Goal: Task Accomplishment & Management: Use online tool/utility

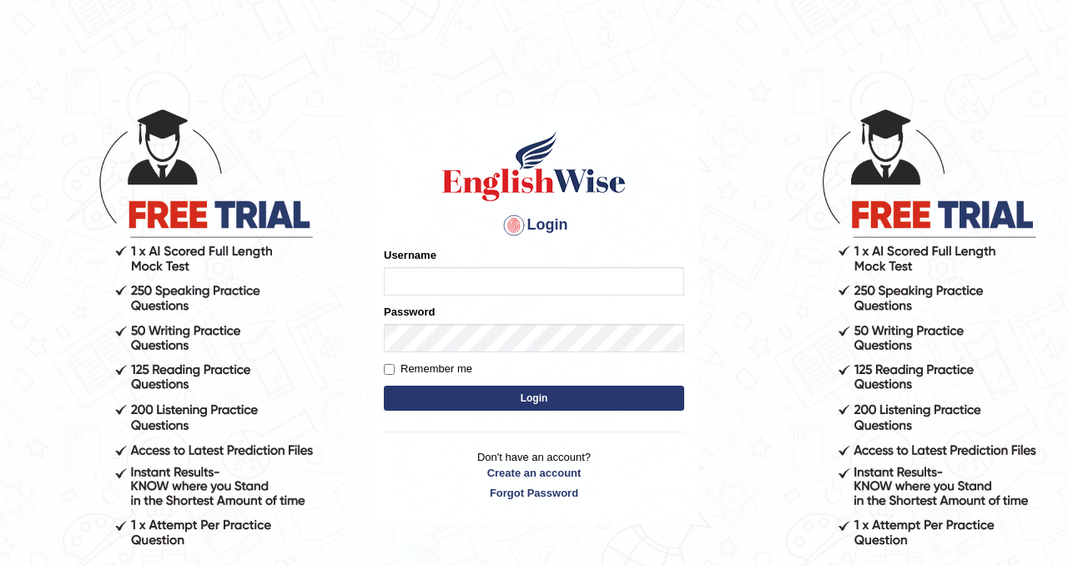
type input "Chetna09"
click at [464, 395] on button "Login" at bounding box center [534, 397] width 300 height 25
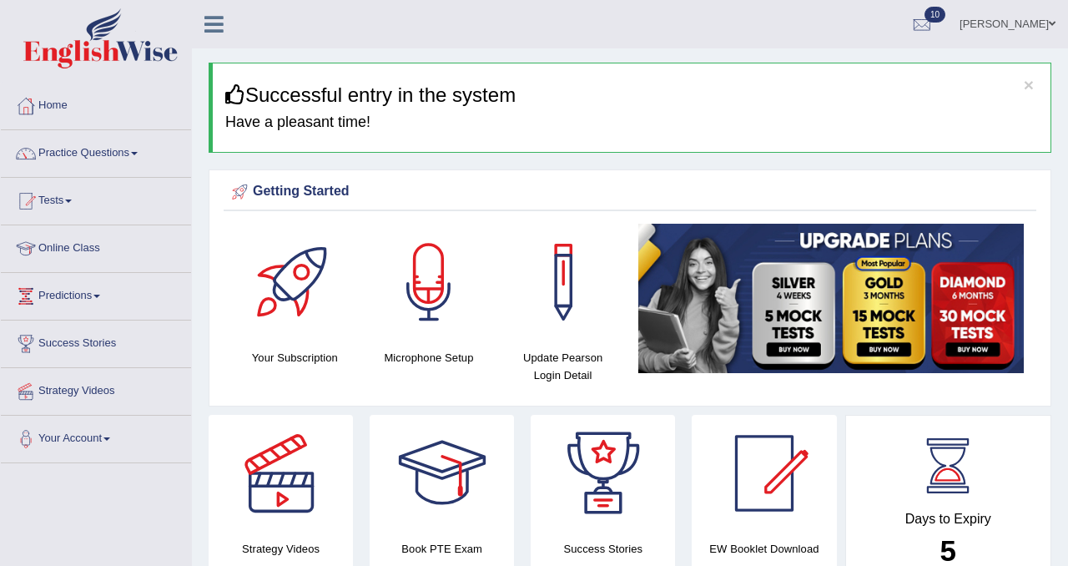
click at [921, 17] on div at bounding box center [921, 25] width 25 height 25
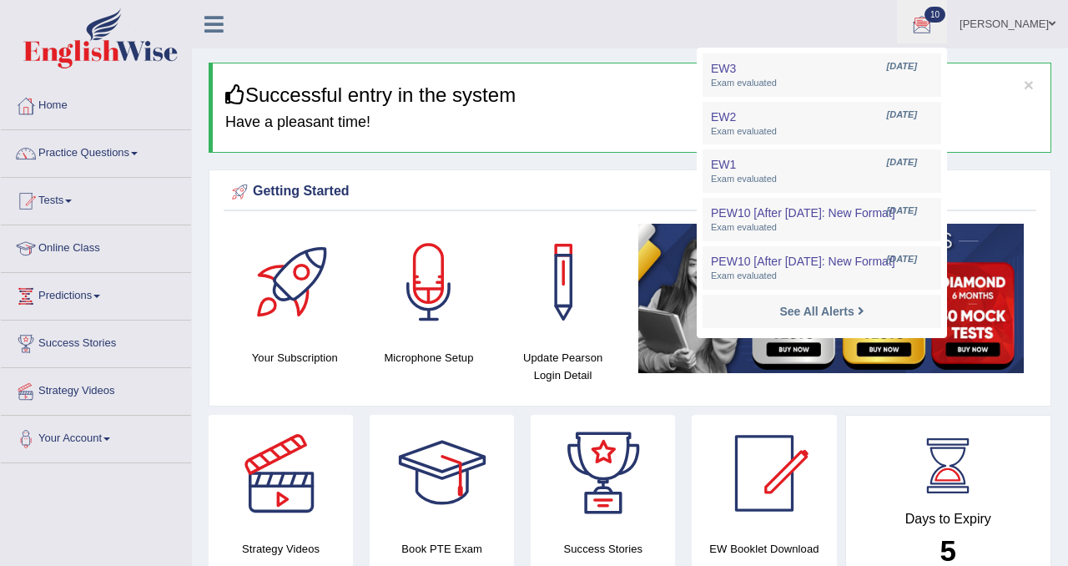
click at [567, 42] on ul "Chetna Wadhawan Toggle navigation Username: Chetna09 Access Type: Online Subscr…" at bounding box center [761, 24] width 613 height 48
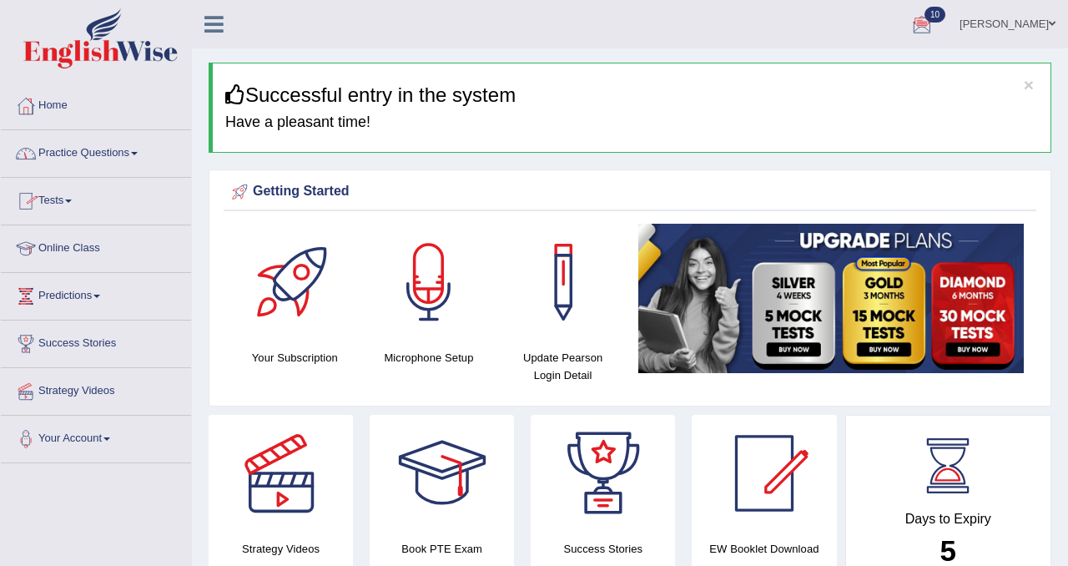
click at [117, 147] on link "Practice Questions" at bounding box center [96, 151] width 190 height 42
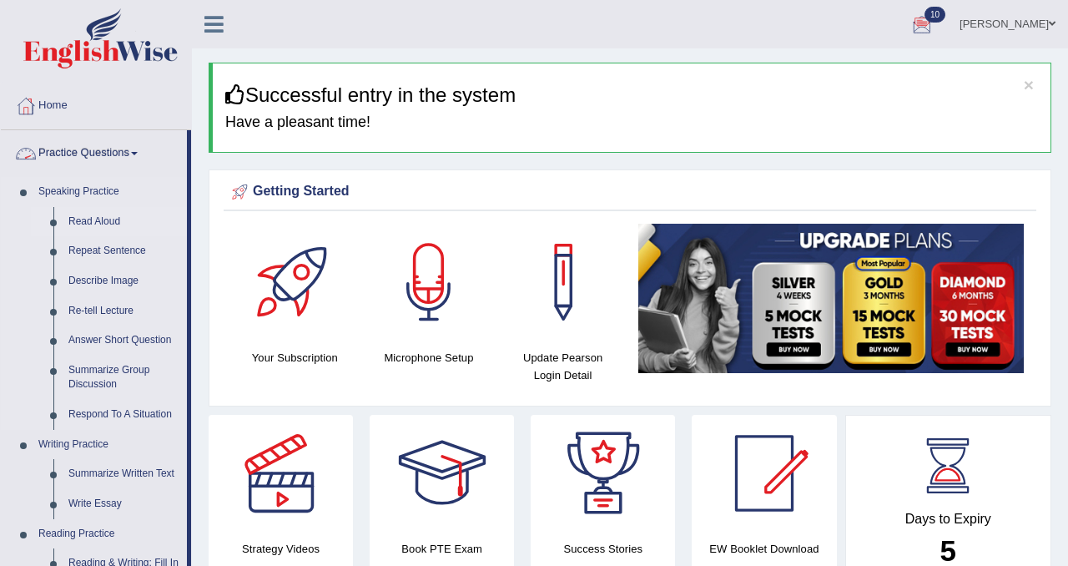
click at [94, 221] on link "Read Aloud" at bounding box center [124, 222] width 126 height 30
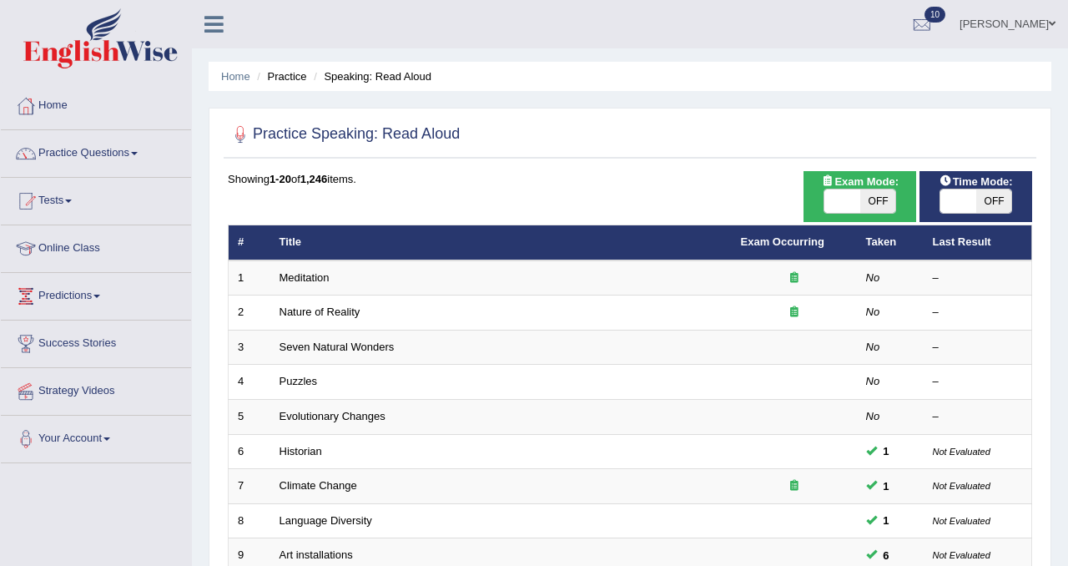
click at [889, 198] on span "OFF" at bounding box center [878, 200] width 36 height 23
checkbox input "true"
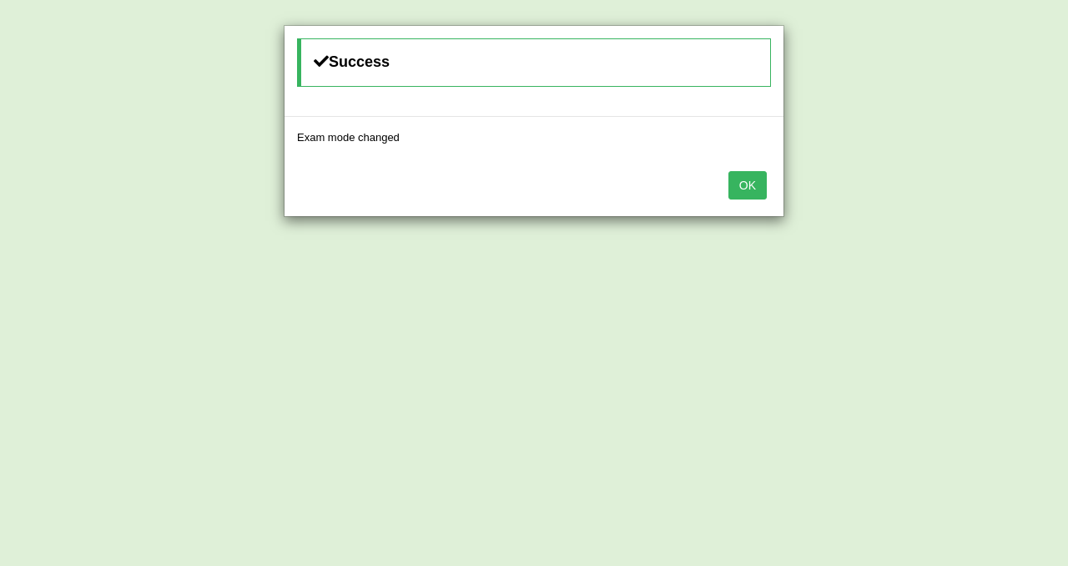
click at [763, 186] on button "OK" at bounding box center [747, 185] width 38 height 28
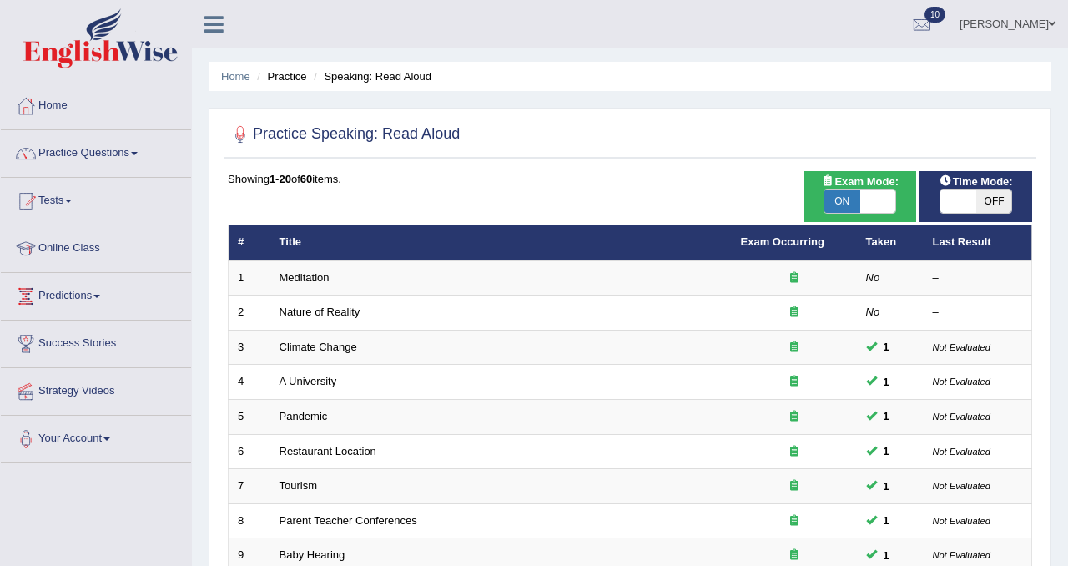
click at [1000, 205] on span "OFF" at bounding box center [994, 200] width 36 height 23
checkbox input "true"
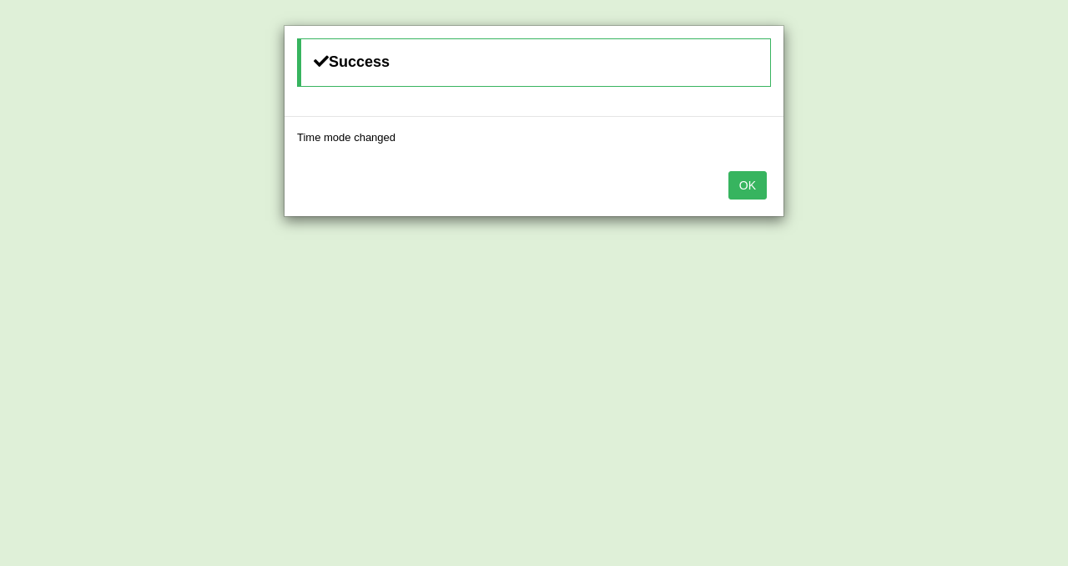
click at [759, 192] on button "OK" at bounding box center [747, 185] width 38 height 28
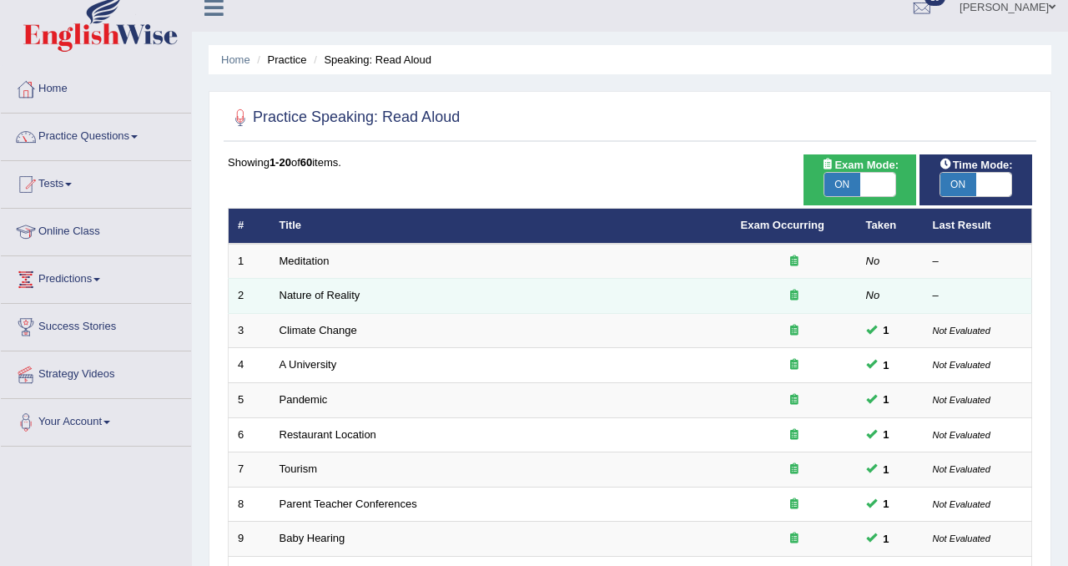
scroll to position [21, 0]
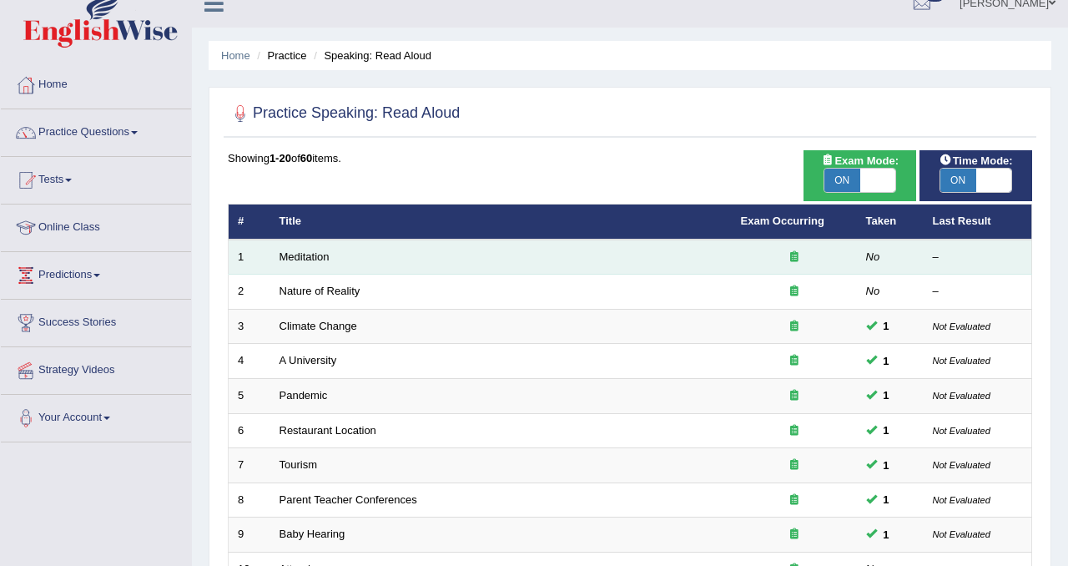
click at [581, 249] on td "Meditation" at bounding box center [500, 256] width 461 height 35
click at [294, 259] on link "Meditation" at bounding box center [305, 256] width 50 height 13
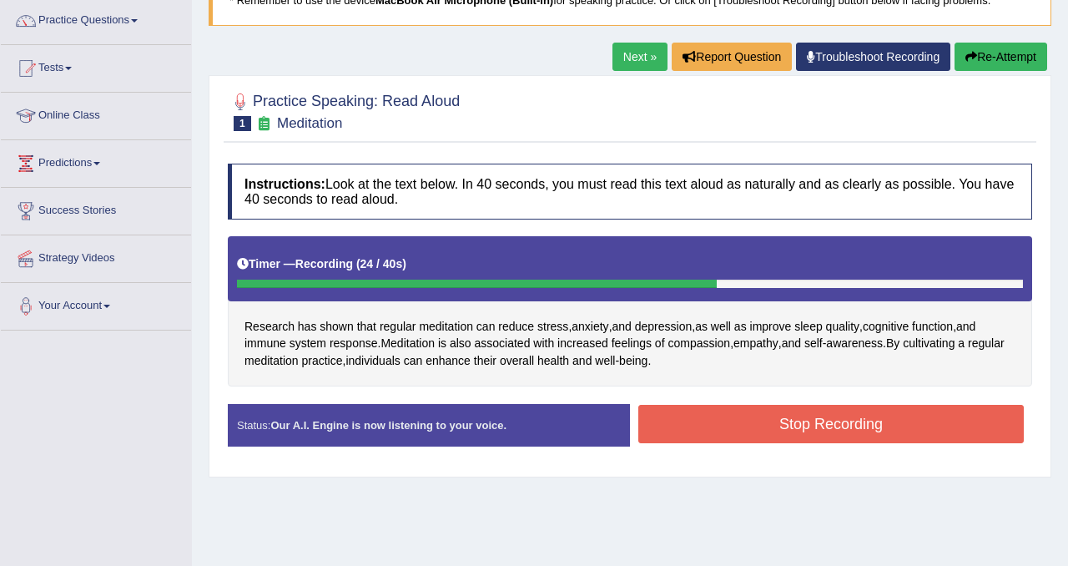
scroll to position [201, 0]
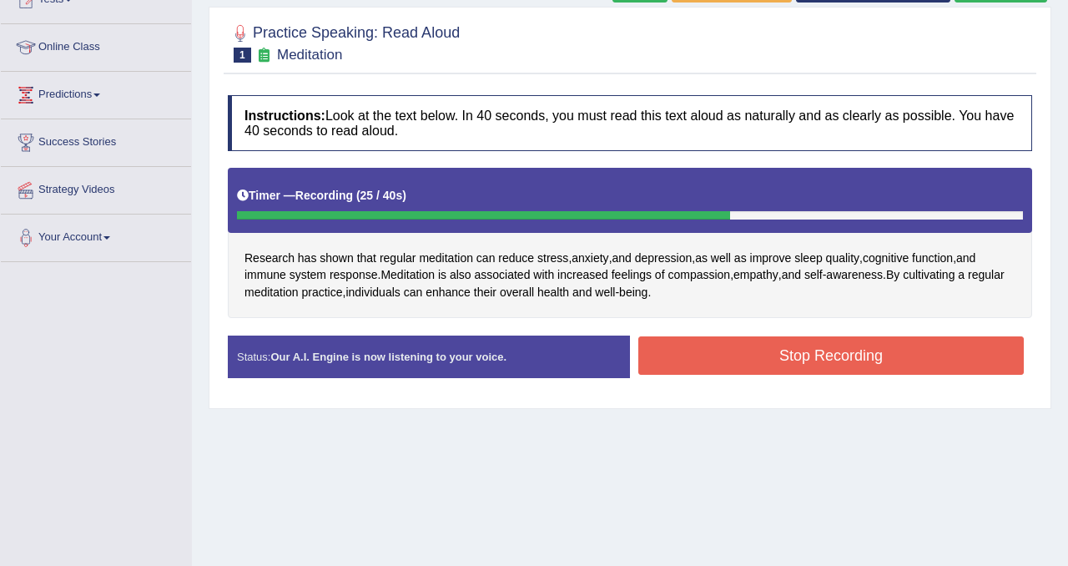
click at [764, 340] on button "Stop Recording" at bounding box center [830, 355] width 385 height 38
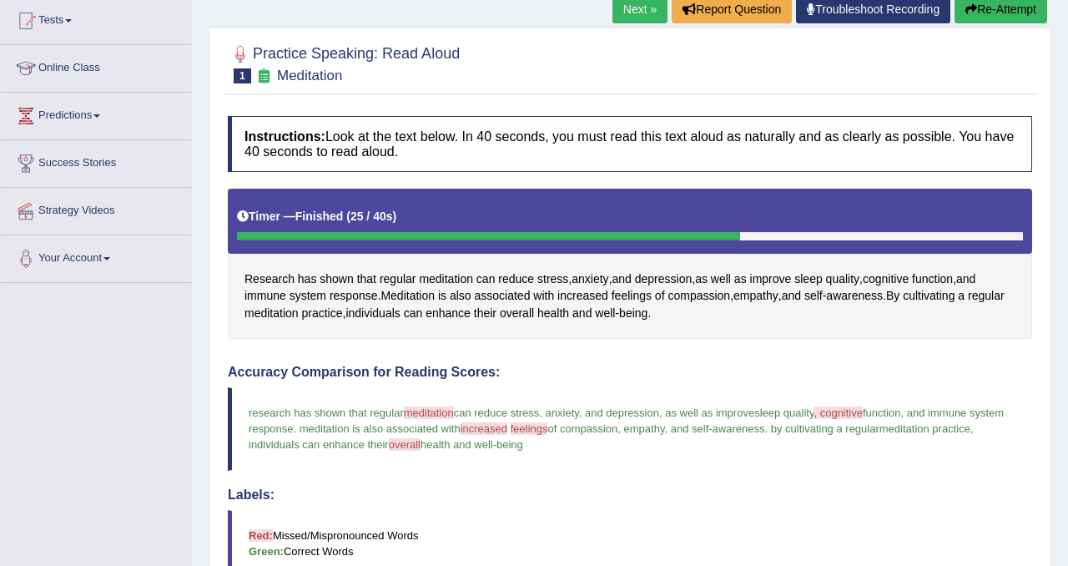
scroll to position [111, 0]
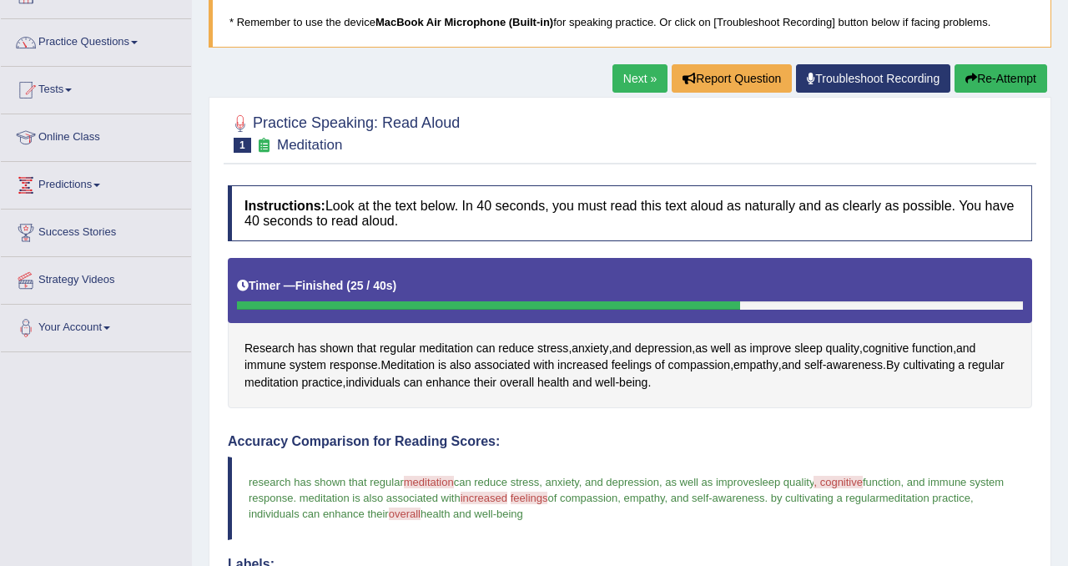
click at [993, 77] on button "Re-Attempt" at bounding box center [1001, 78] width 93 height 28
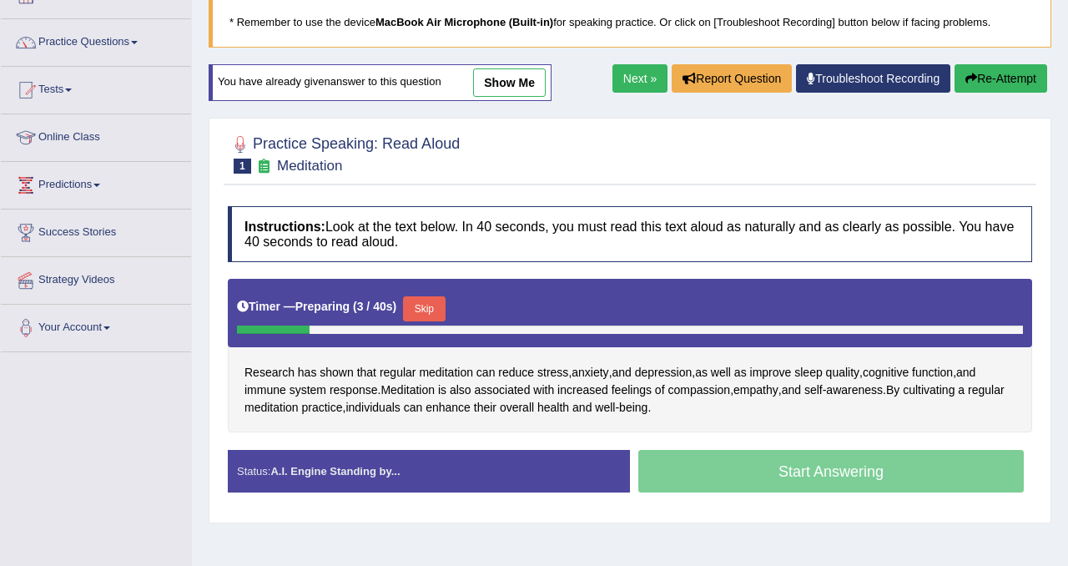
click at [636, 86] on link "Next »" at bounding box center [639, 78] width 55 height 28
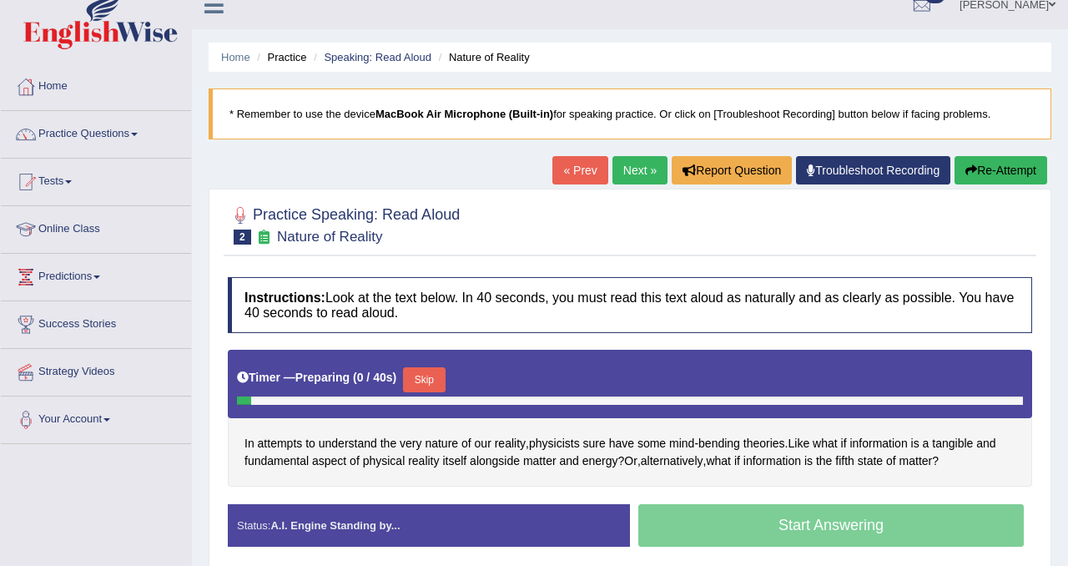
scroll to position [27, 0]
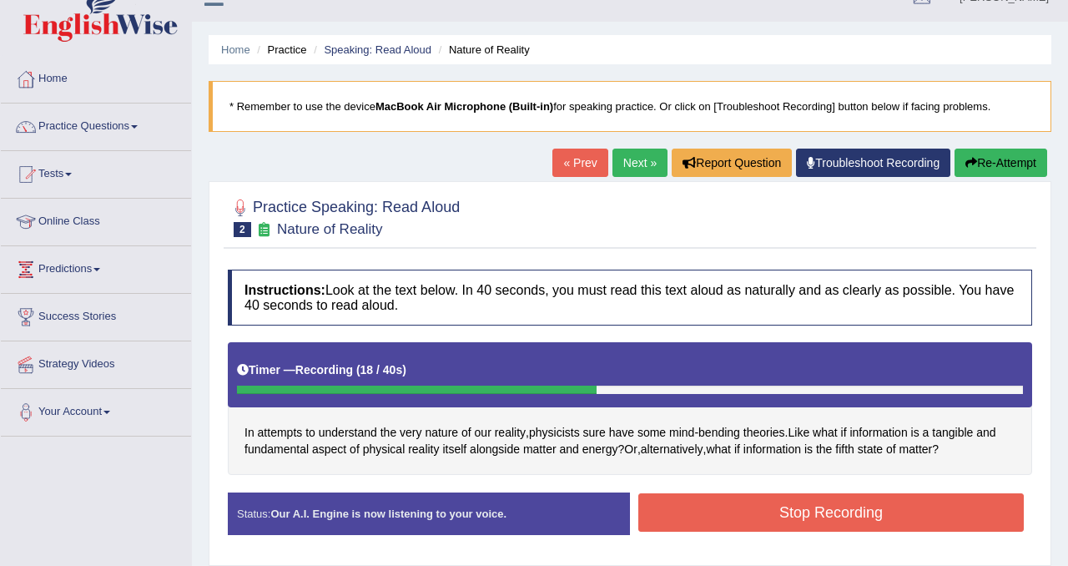
click at [731, 502] on button "Stop Recording" at bounding box center [830, 512] width 385 height 38
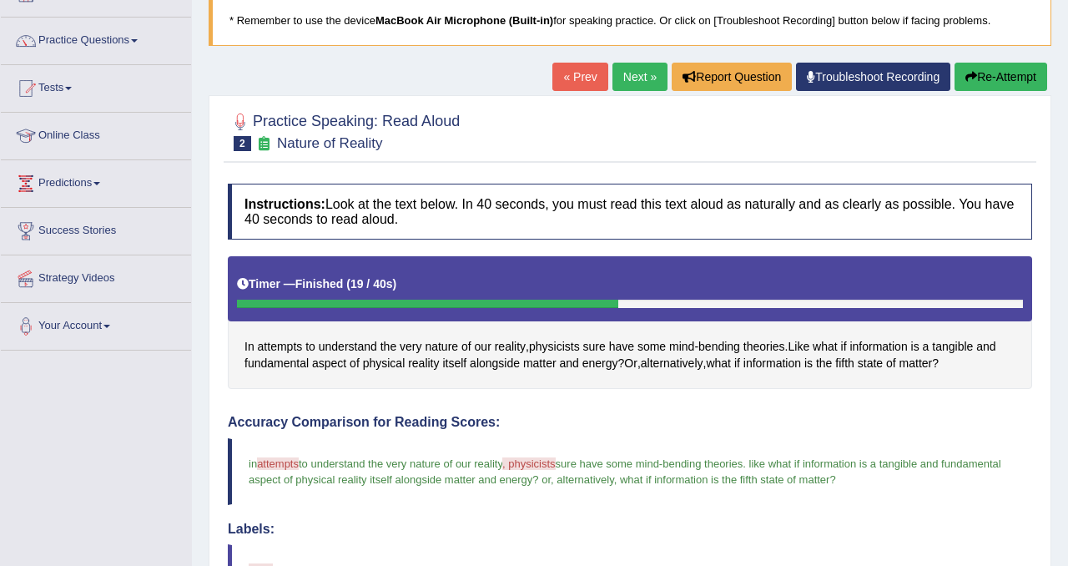
scroll to position [0, 0]
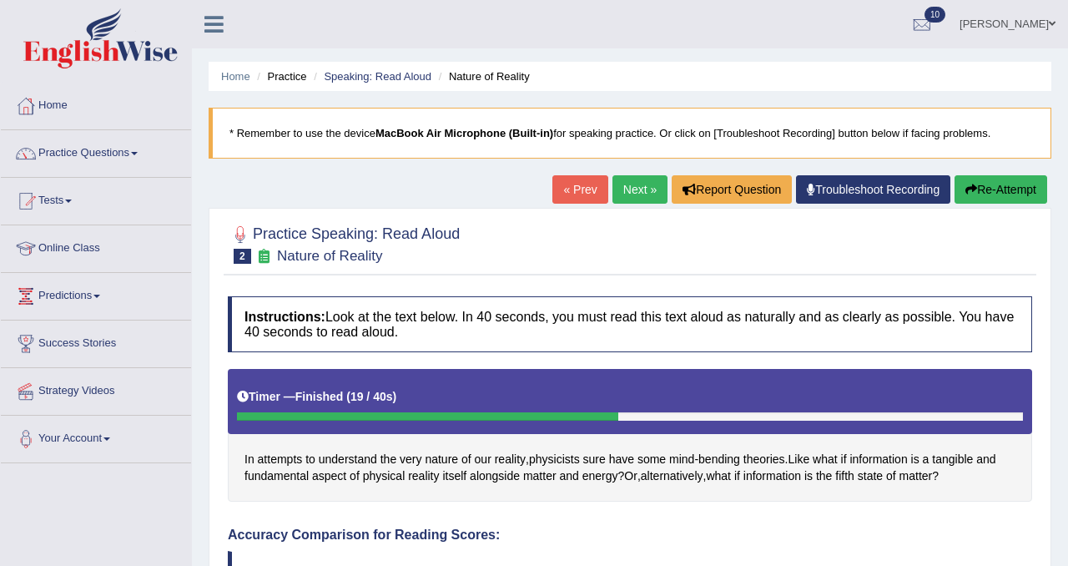
click at [623, 185] on link "Next »" at bounding box center [639, 189] width 55 height 28
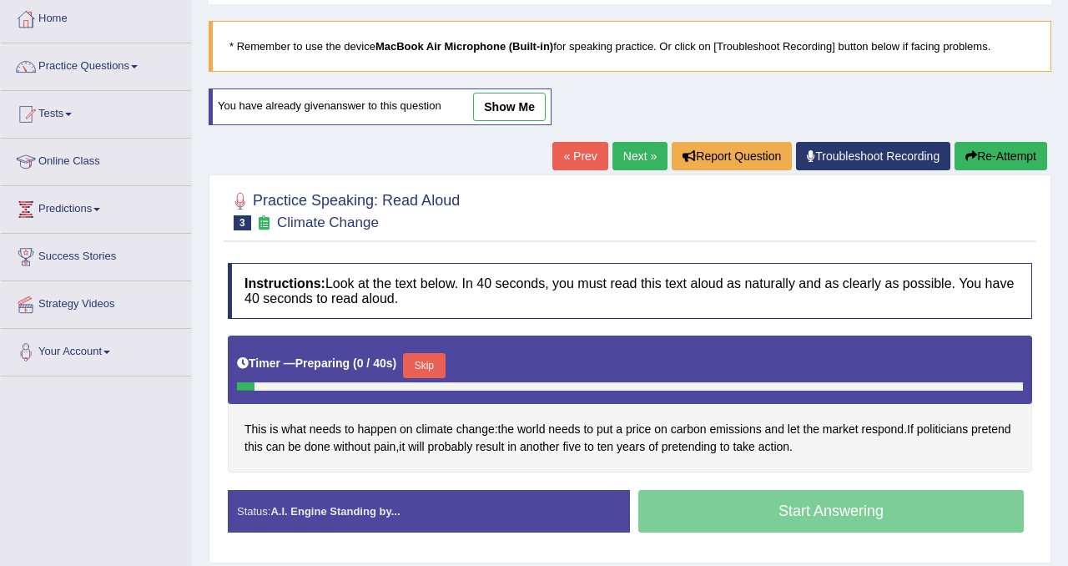
scroll to position [89, 0]
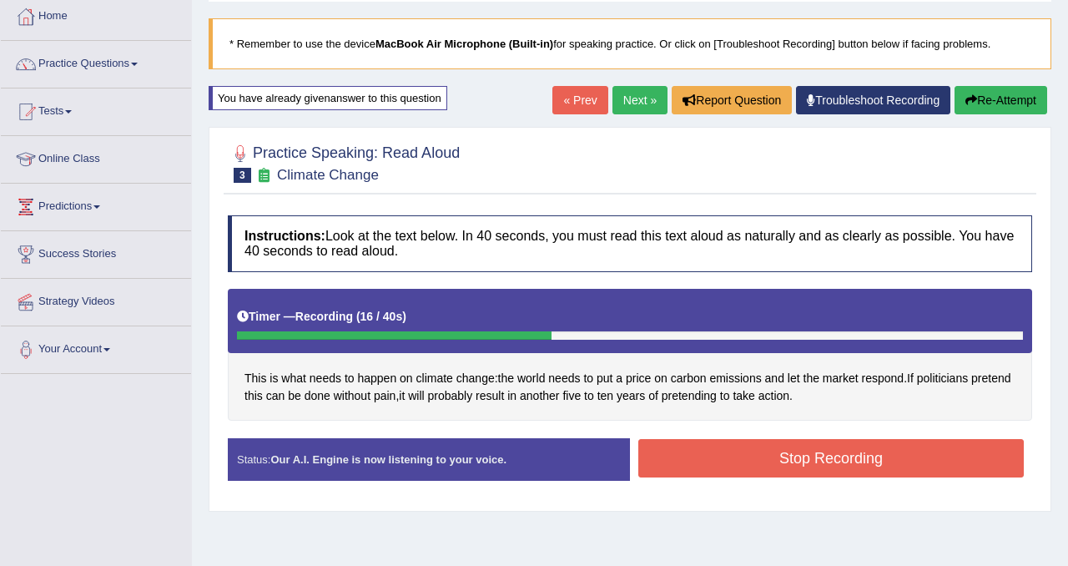
click at [703, 463] on button "Stop Recording" at bounding box center [830, 458] width 385 height 38
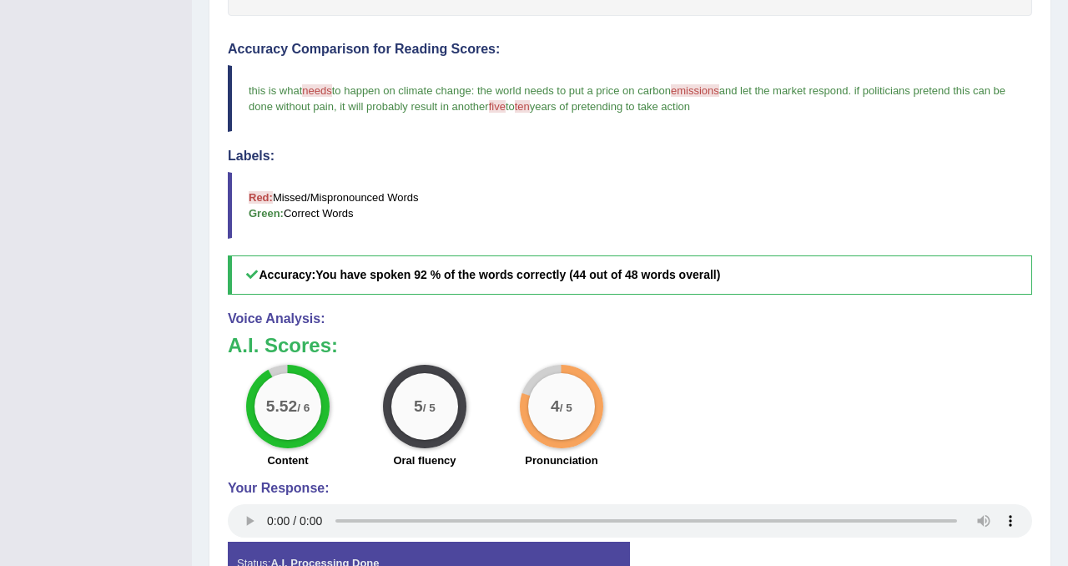
scroll to position [0, 0]
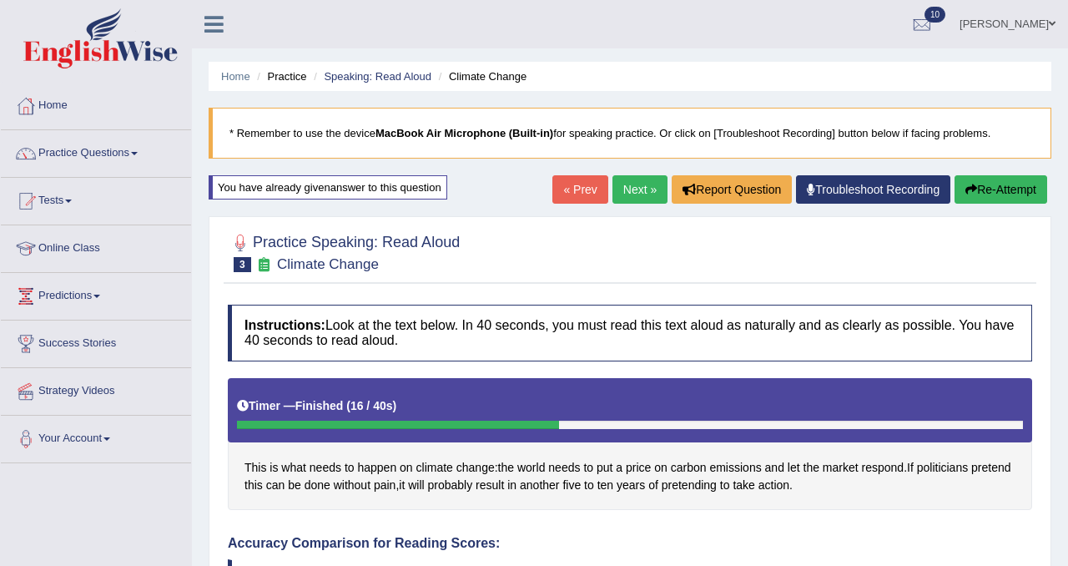
click at [647, 188] on link "Next »" at bounding box center [639, 189] width 55 height 28
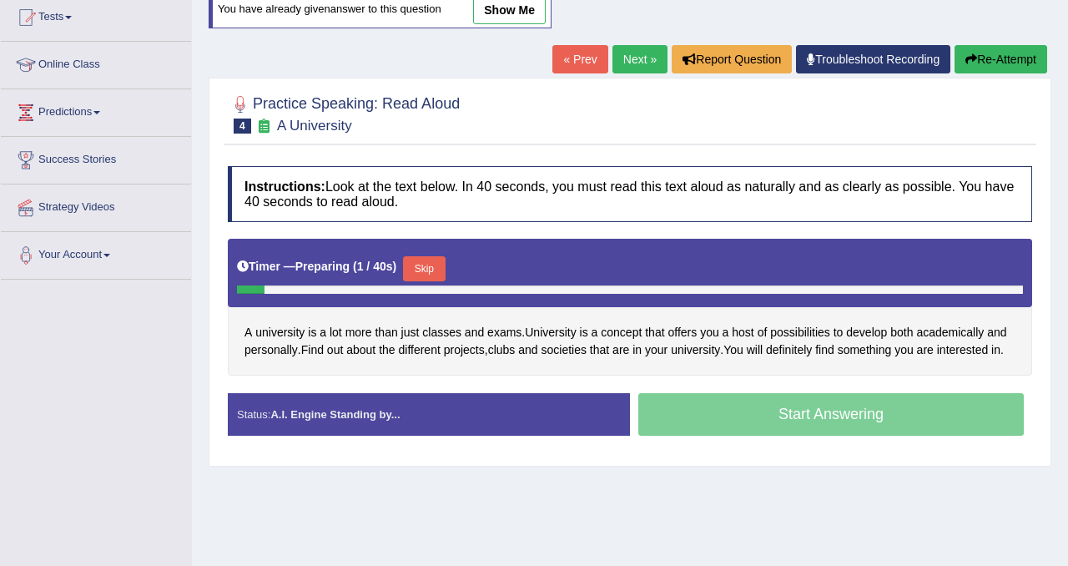
scroll to position [126, 0]
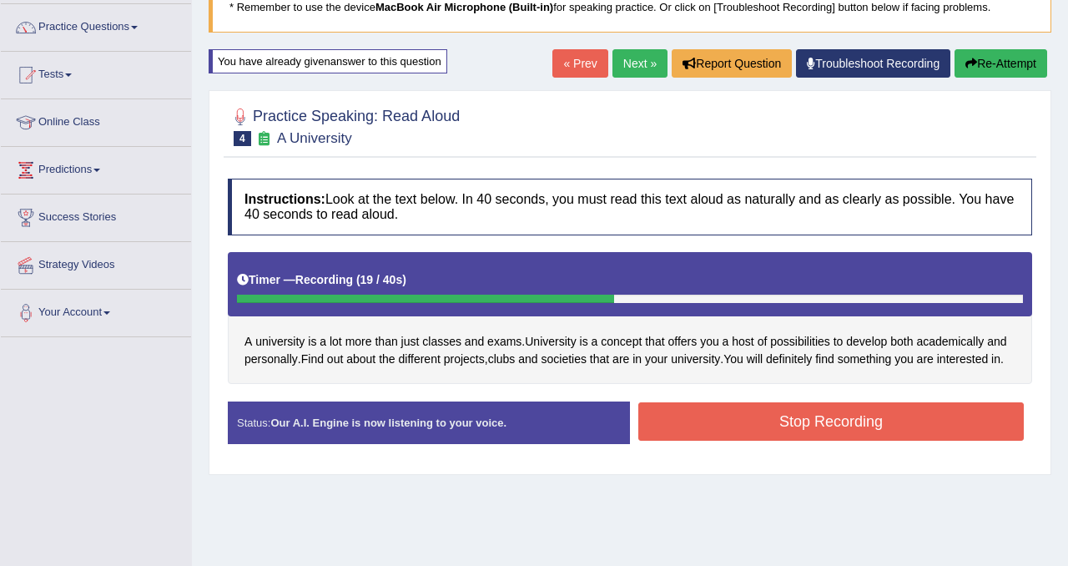
click at [773, 441] on button "Stop Recording" at bounding box center [830, 421] width 385 height 38
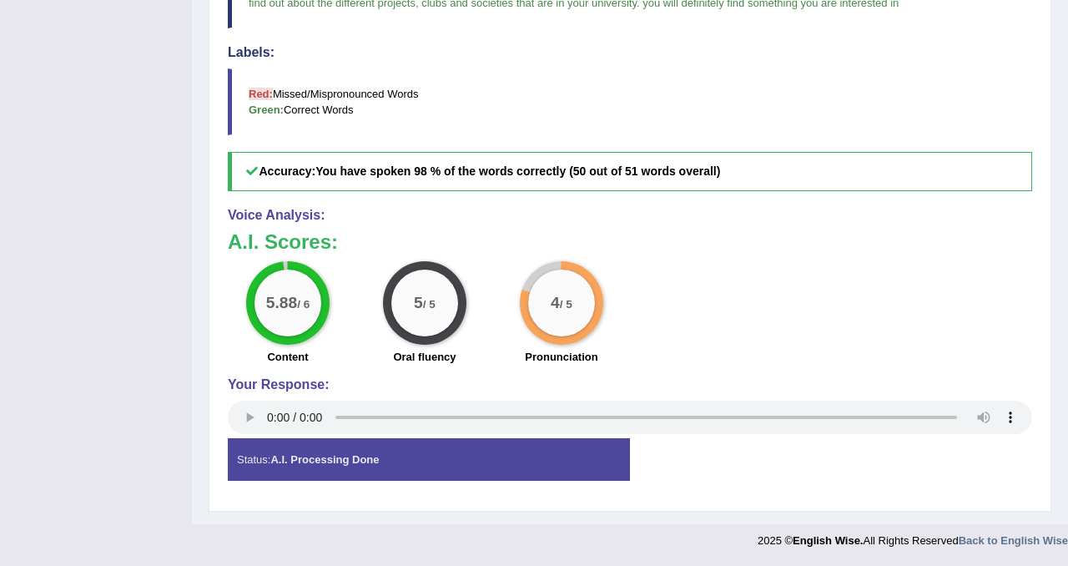
scroll to position [0, 0]
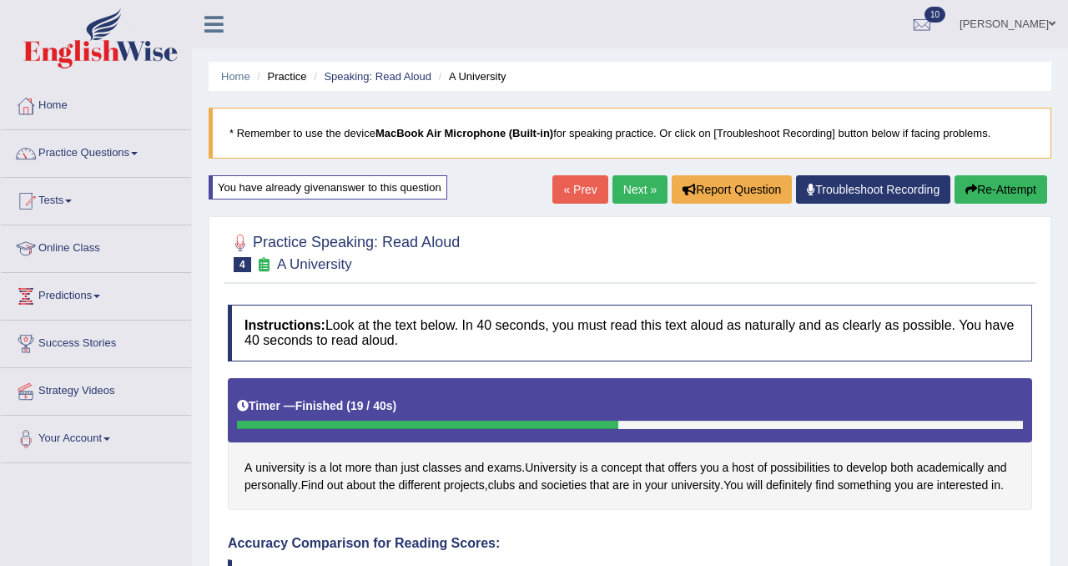
click at [637, 186] on link "Next »" at bounding box center [639, 189] width 55 height 28
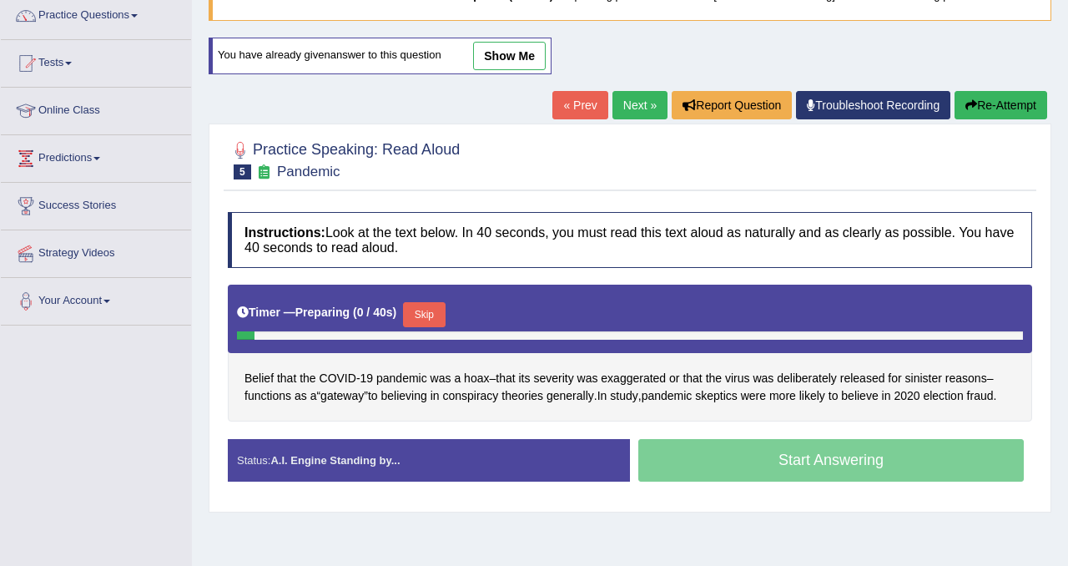
scroll to position [78, 0]
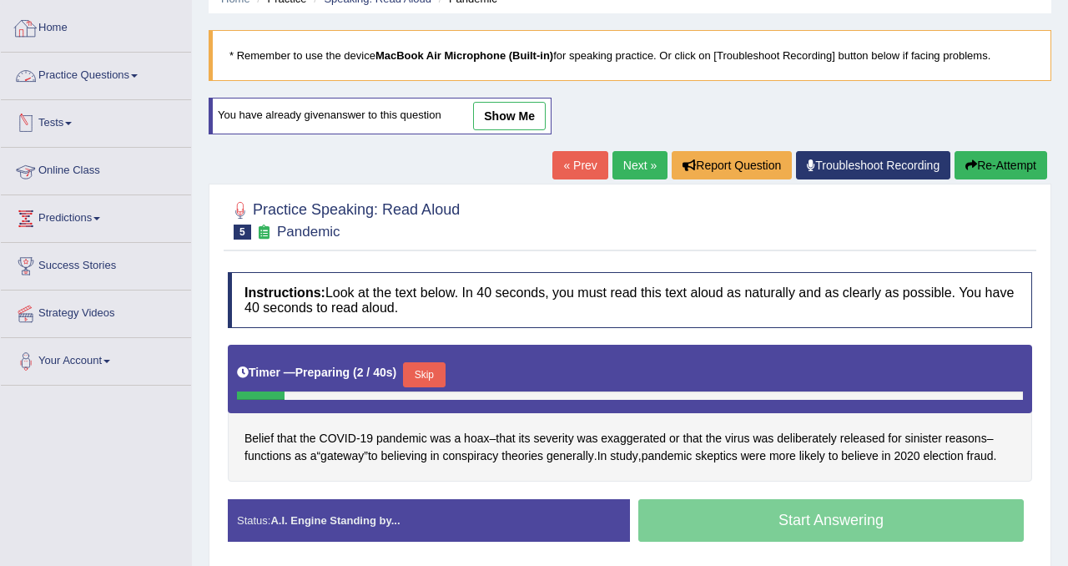
click at [70, 83] on link "Practice Questions" at bounding box center [96, 74] width 190 height 42
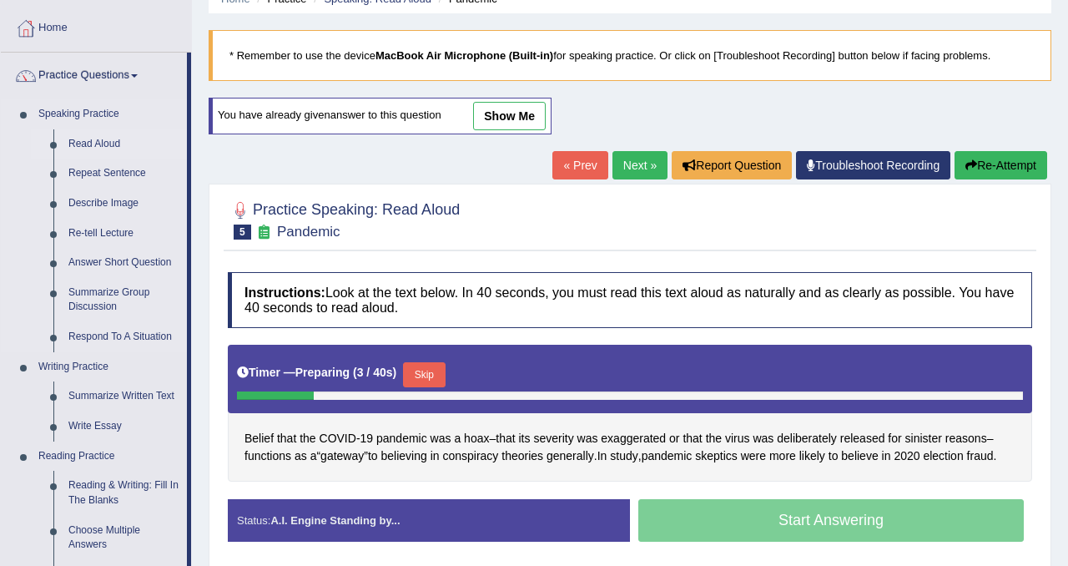
click at [103, 139] on link "Read Aloud" at bounding box center [124, 144] width 126 height 30
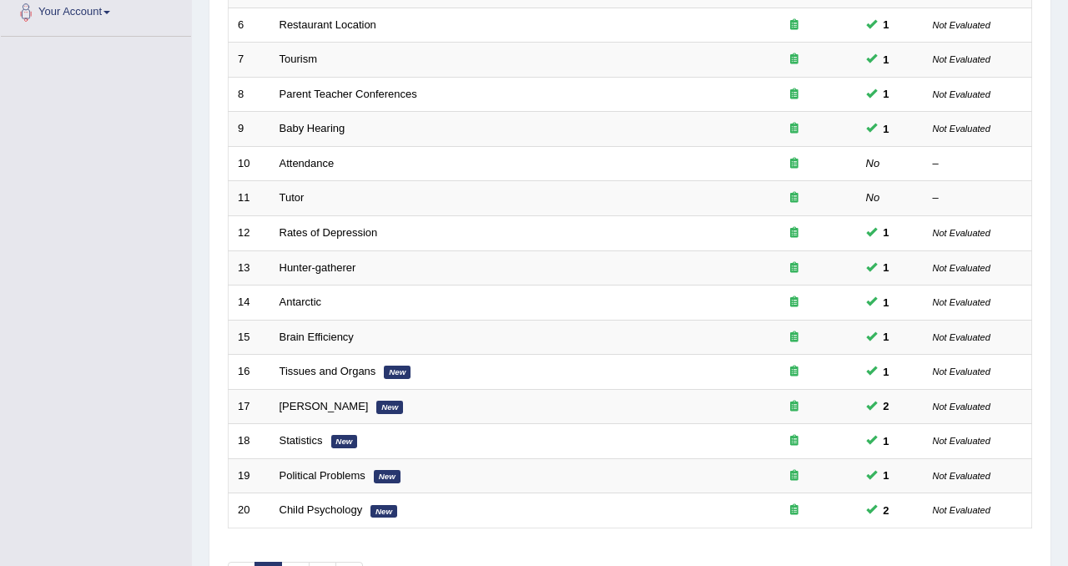
scroll to position [539, 0]
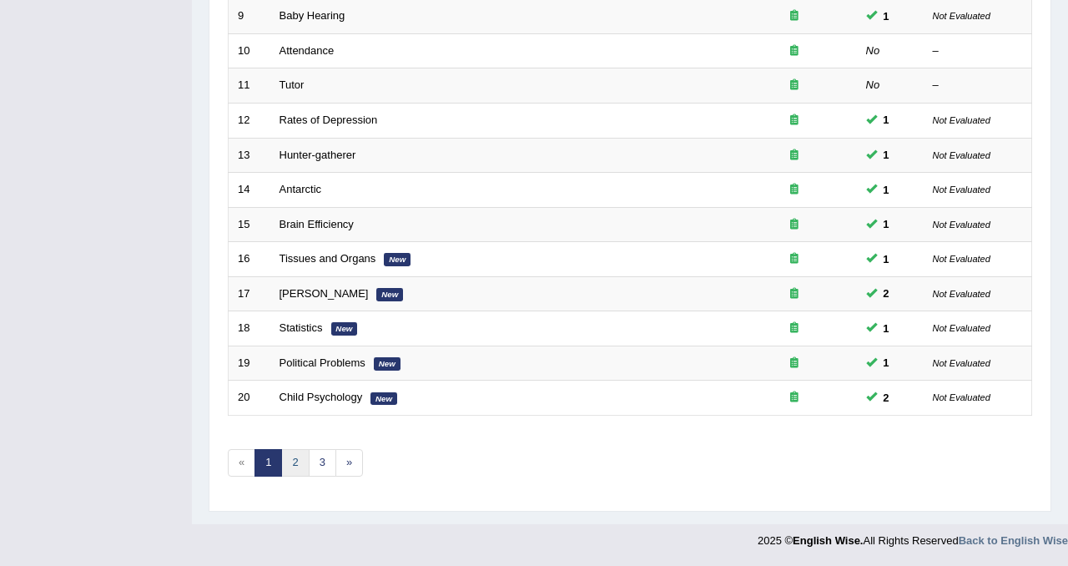
click at [297, 467] on link "2" at bounding box center [295, 463] width 28 height 28
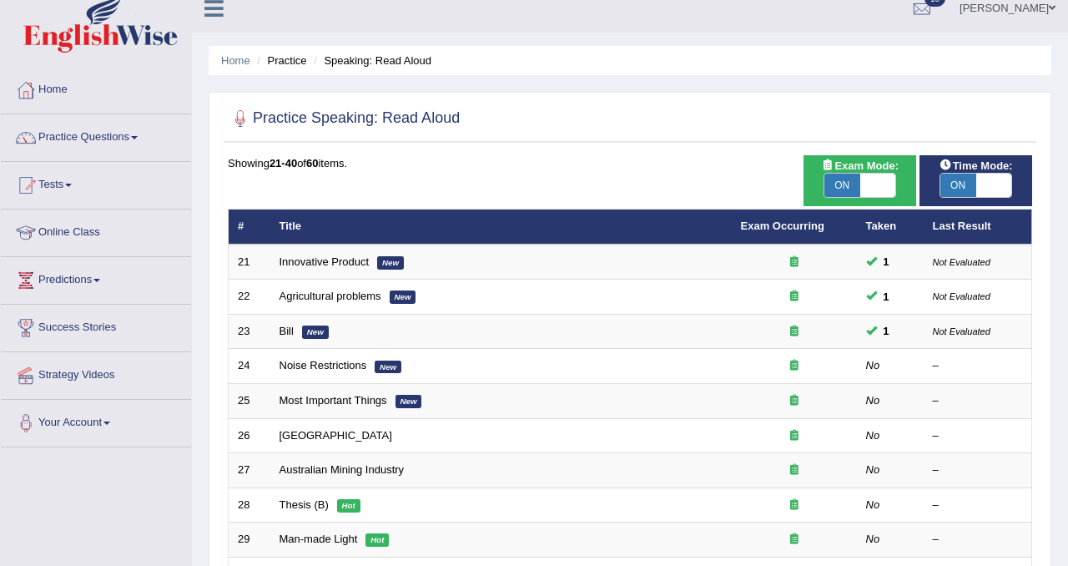
scroll to position [24, 0]
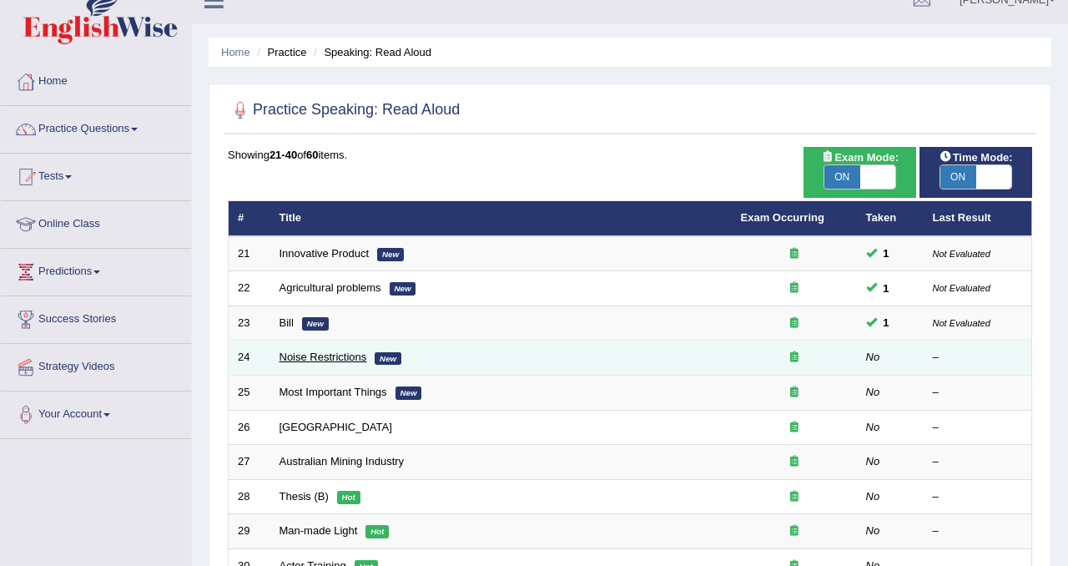
click at [295, 360] on link "Noise Restrictions" at bounding box center [324, 356] width 88 height 13
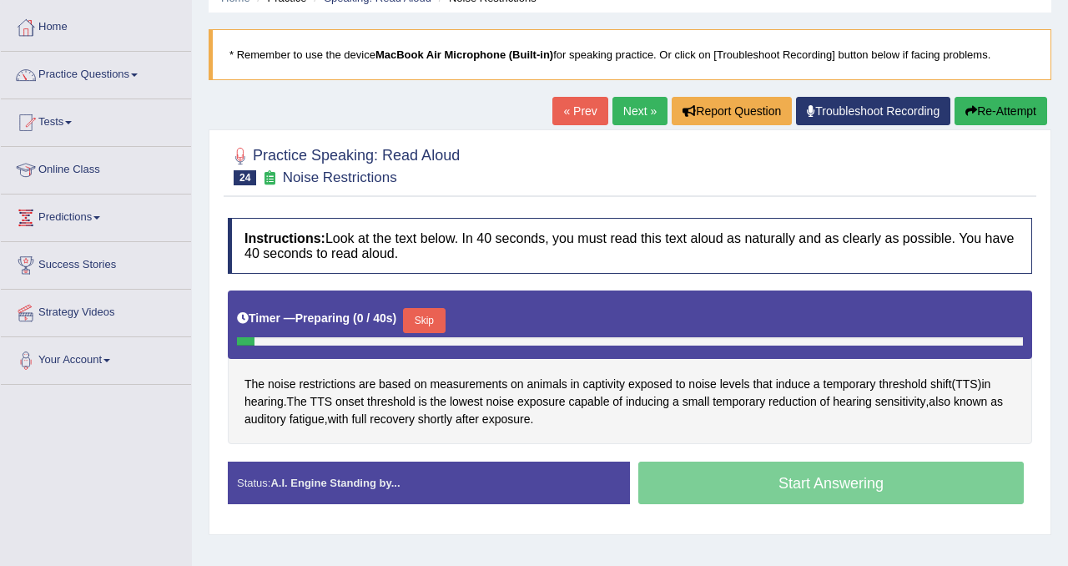
scroll to position [90, 0]
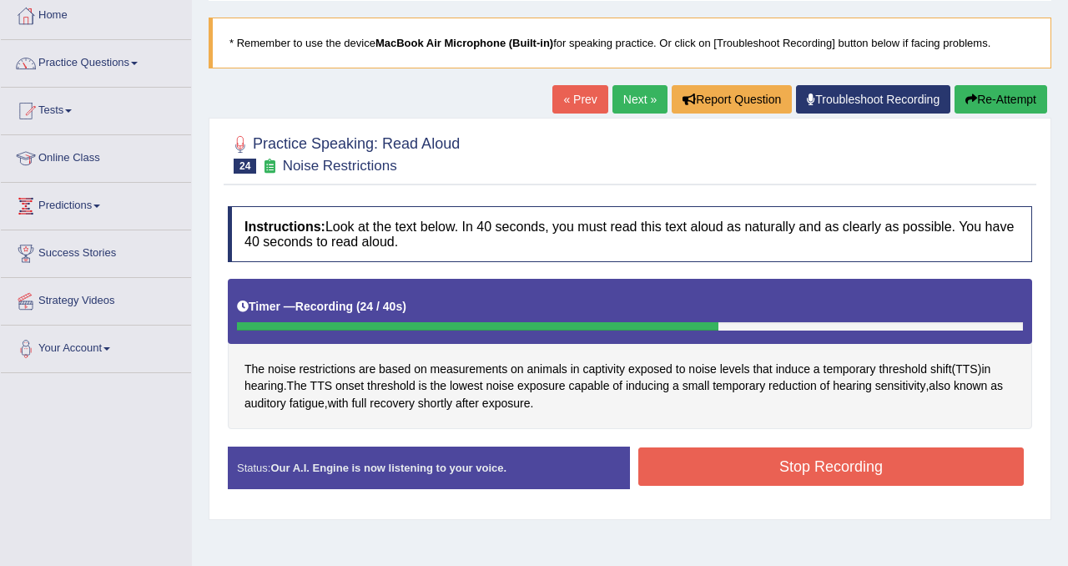
click at [784, 474] on button "Stop Recording" at bounding box center [830, 466] width 385 height 38
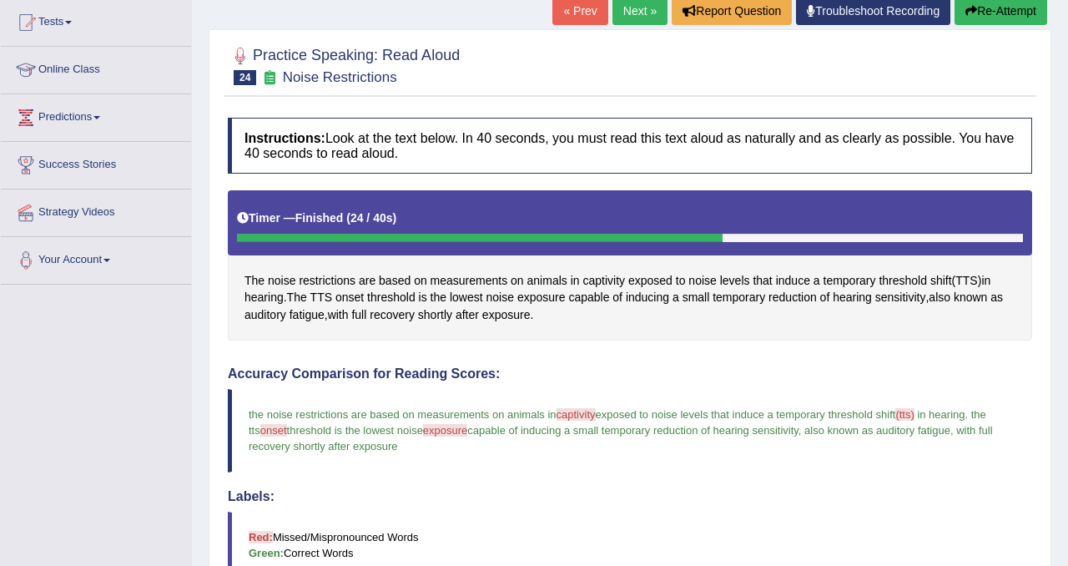
scroll to position [184, 0]
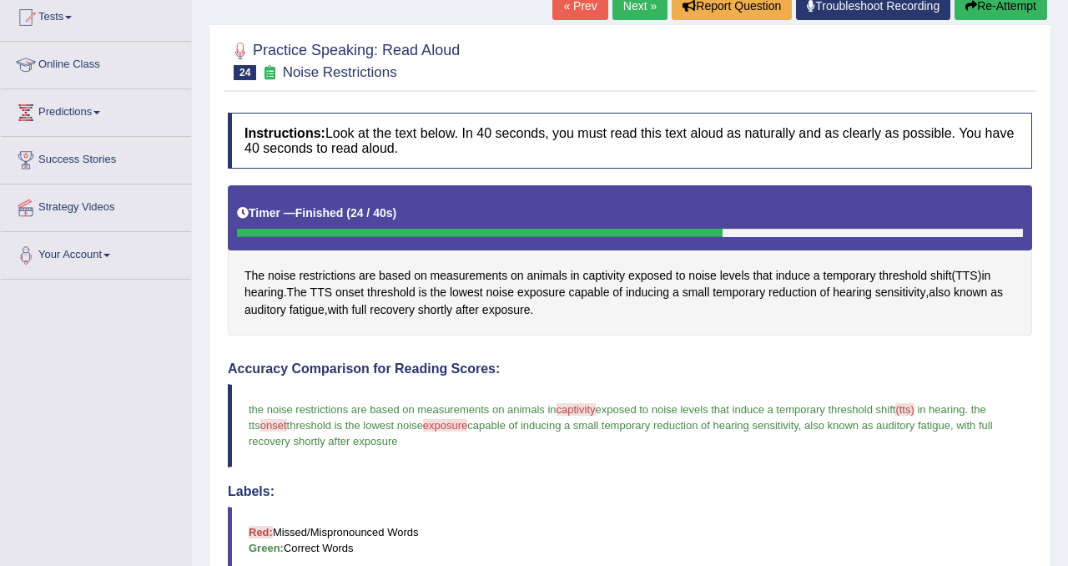
click at [612, 7] on link "Next »" at bounding box center [639, 6] width 55 height 28
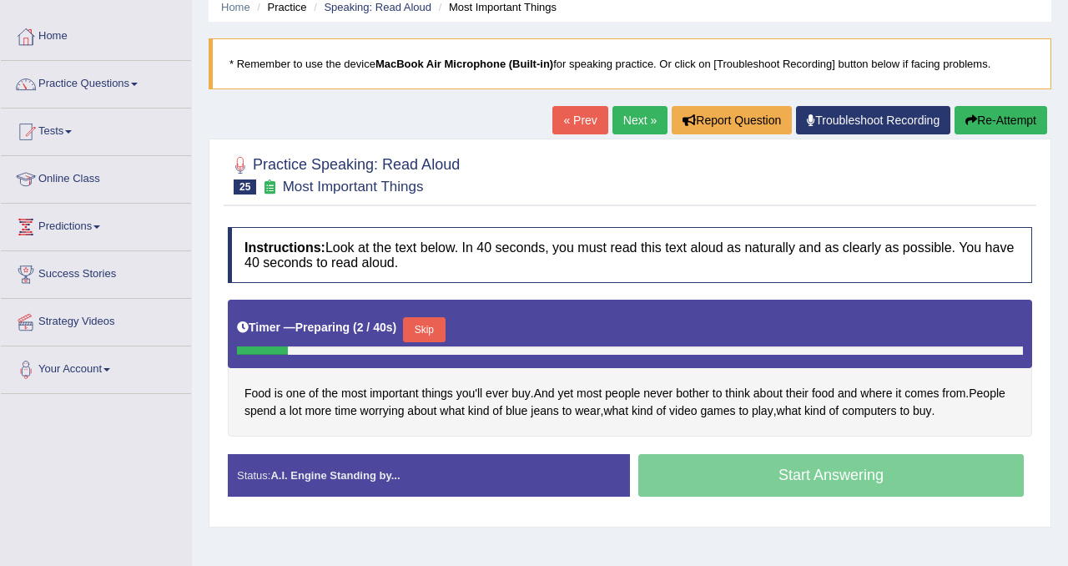
scroll to position [77, 0]
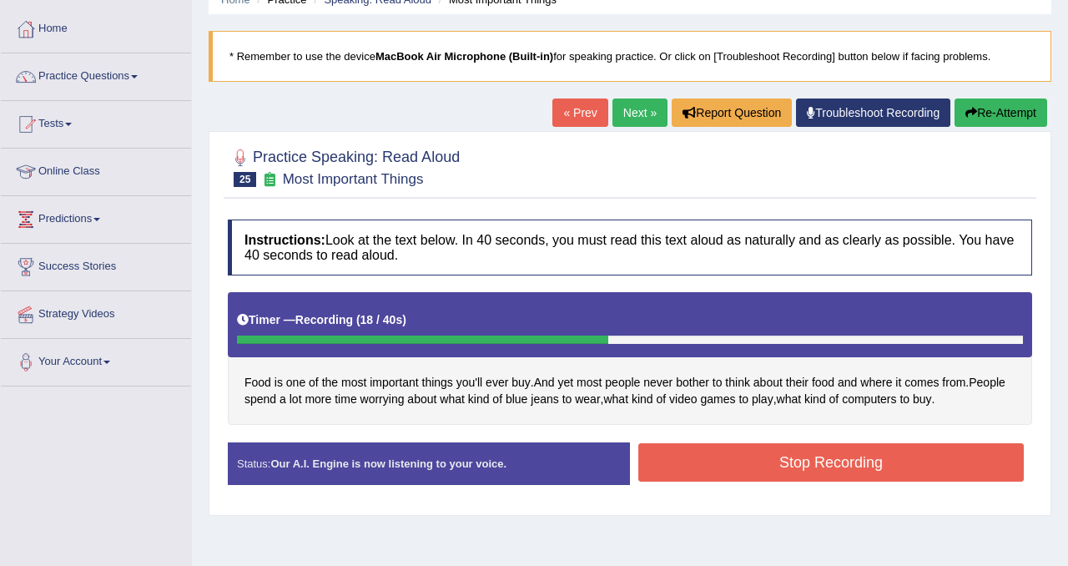
click at [711, 462] on button "Stop Recording" at bounding box center [830, 462] width 385 height 38
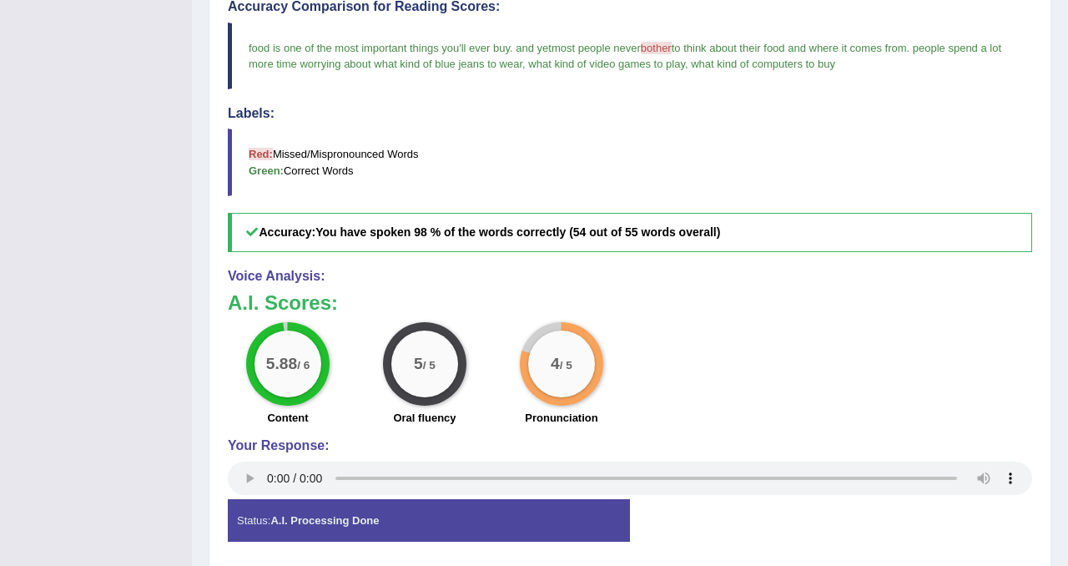
scroll to position [0, 0]
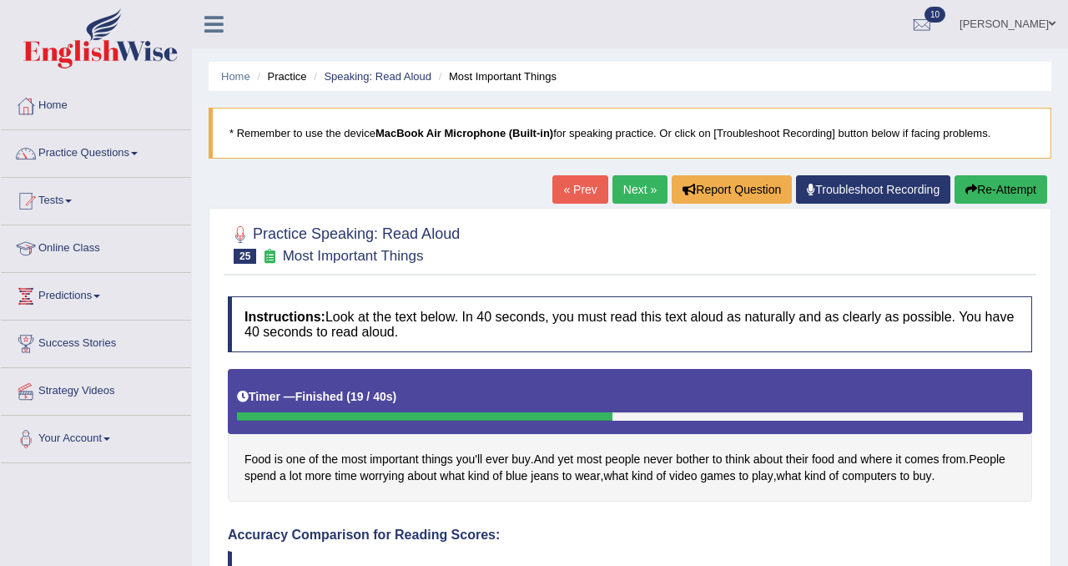
click at [624, 182] on link "Next »" at bounding box center [639, 189] width 55 height 28
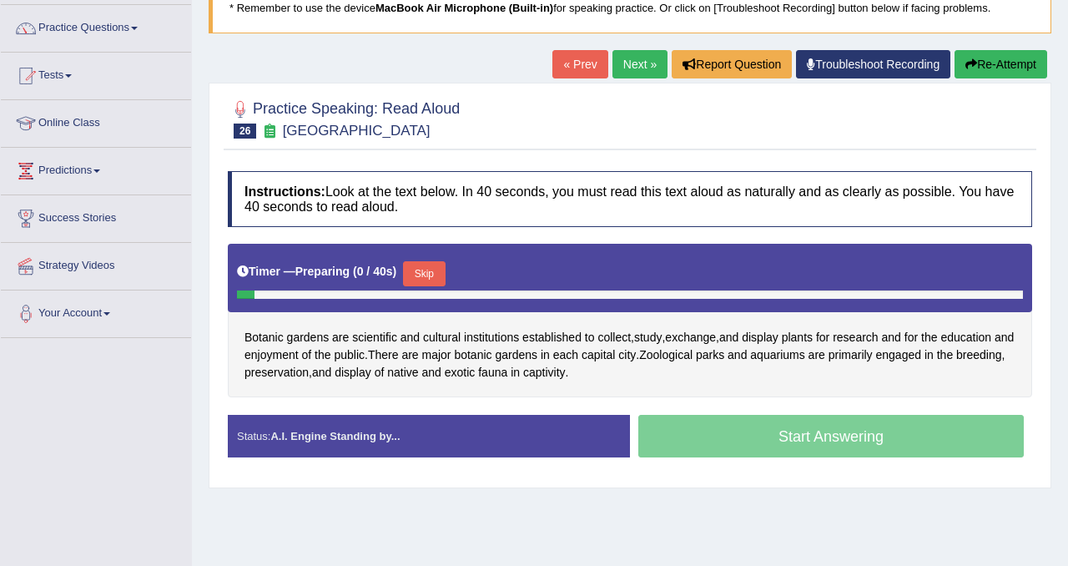
scroll to position [133, 0]
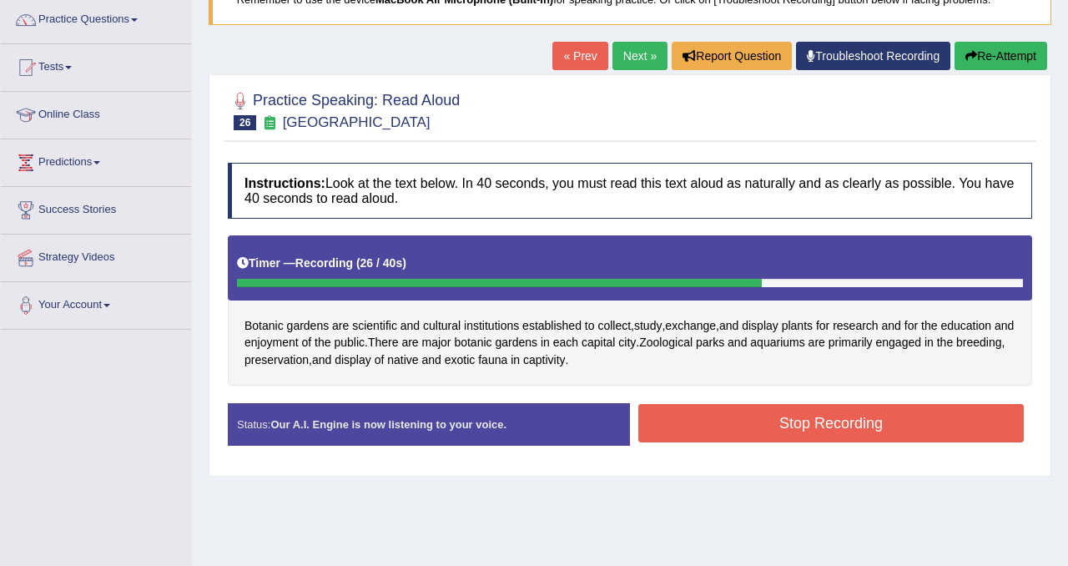
click at [660, 416] on button "Stop Recording" at bounding box center [830, 423] width 385 height 38
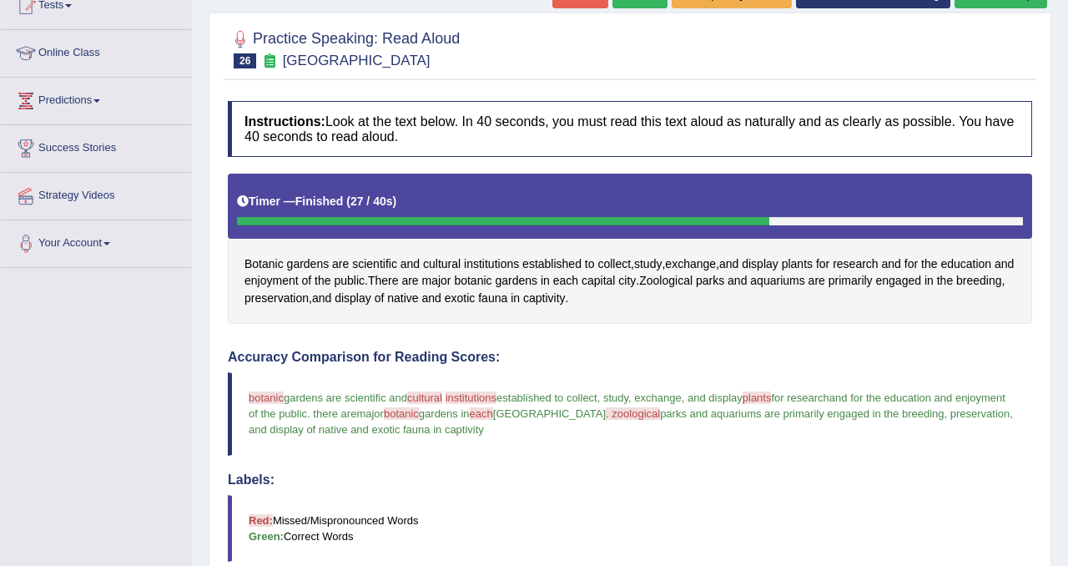
scroll to position [113, 0]
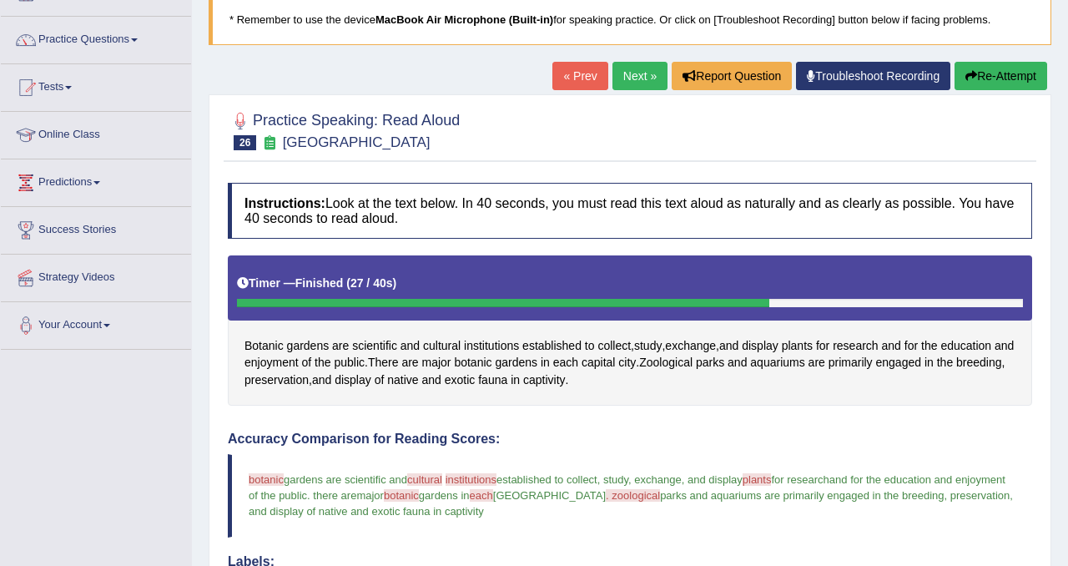
click at [1038, 64] on button "Re-Attempt" at bounding box center [1001, 76] width 93 height 28
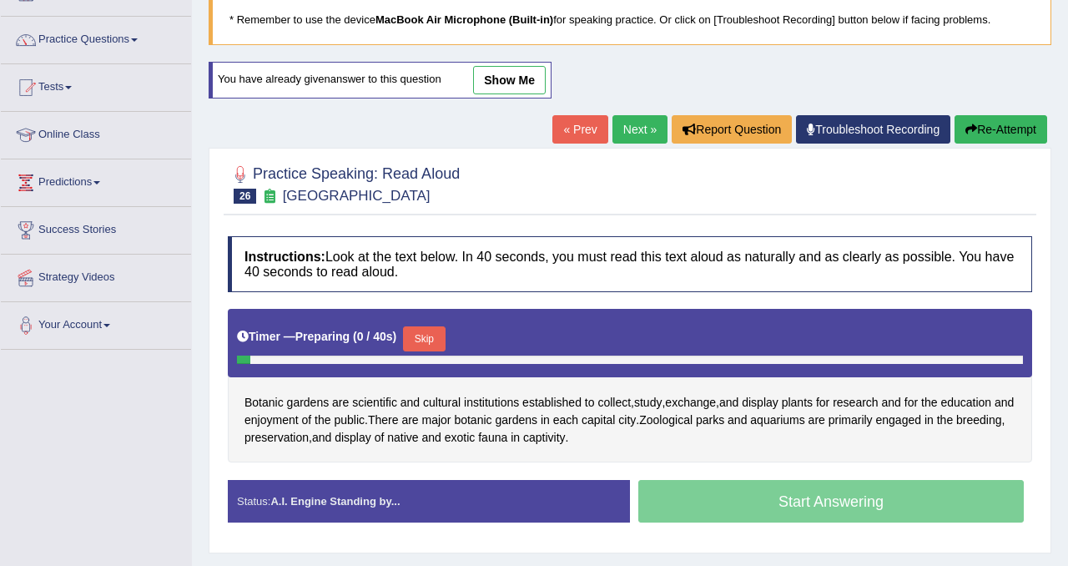
click at [423, 328] on button "Skip" at bounding box center [424, 338] width 42 height 25
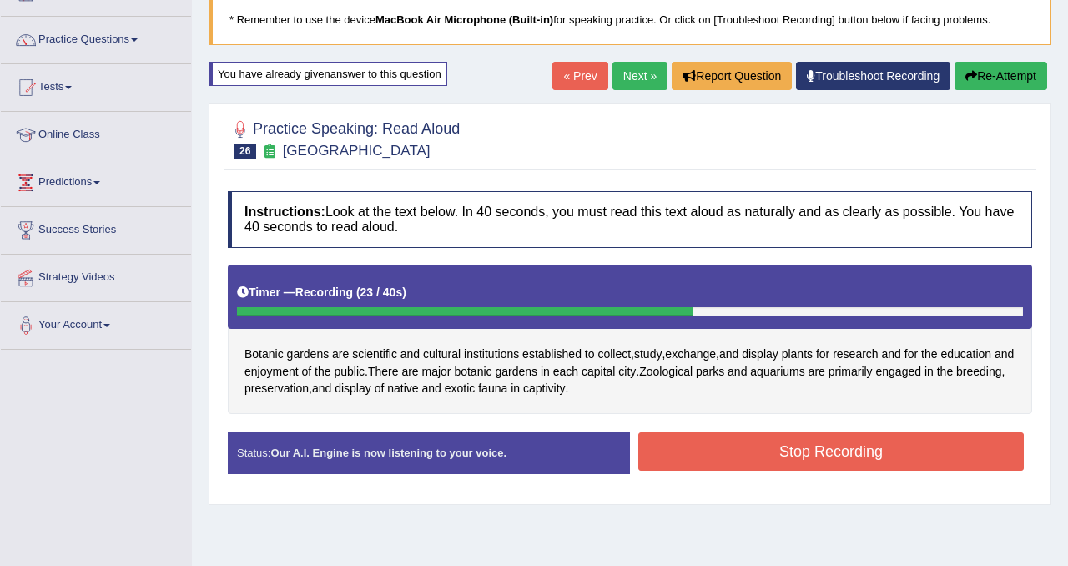
click at [707, 434] on button "Stop Recording" at bounding box center [830, 451] width 385 height 38
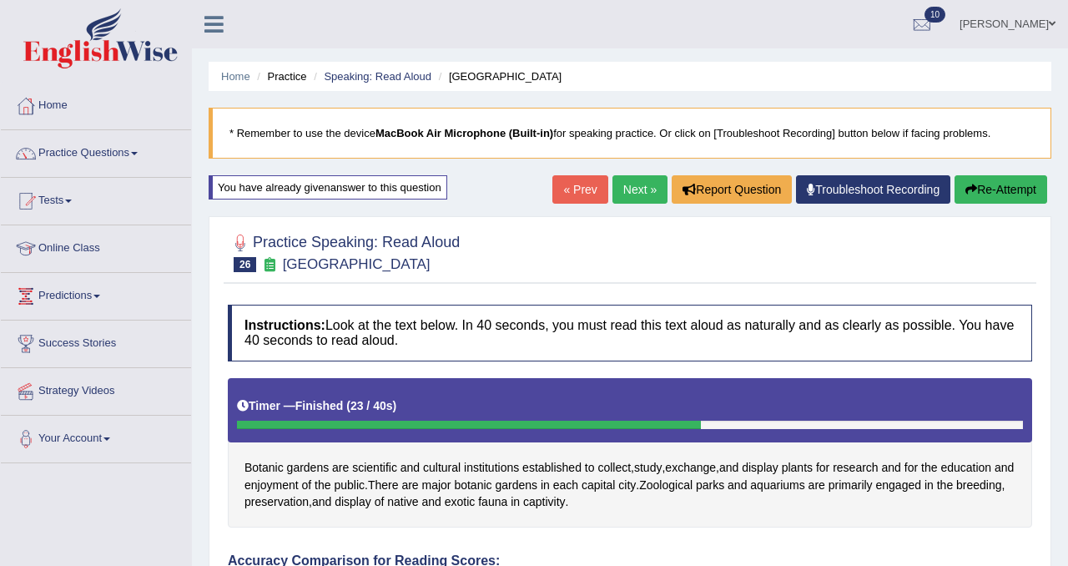
click at [617, 194] on link "Next »" at bounding box center [639, 189] width 55 height 28
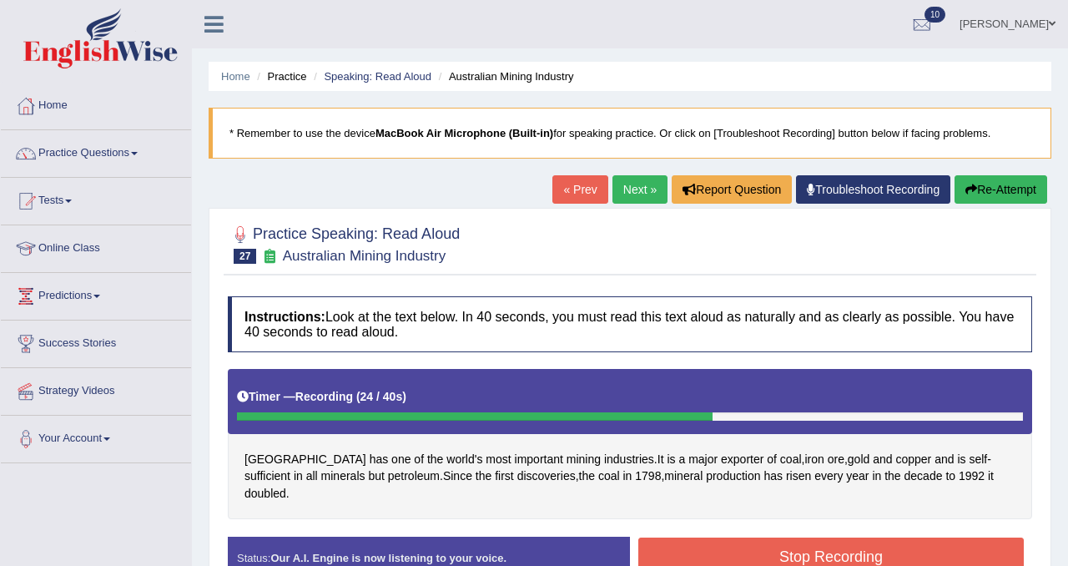
click at [728, 549] on button "Stop Recording" at bounding box center [830, 556] width 385 height 38
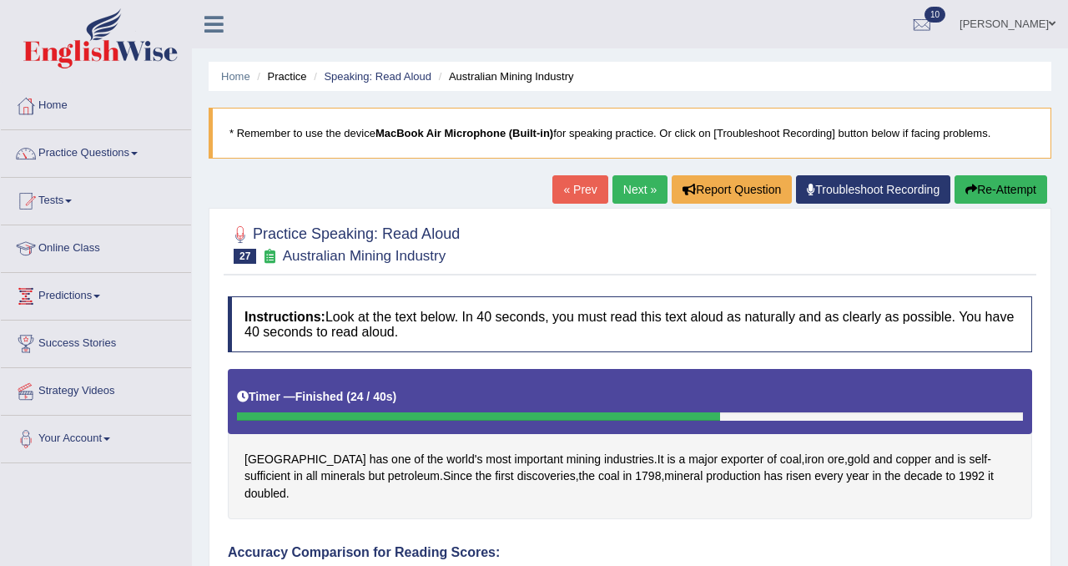
click at [613, 207] on div "« Prev Next » Report Question Troubleshoot Recording Re-Attempt" at bounding box center [801, 191] width 499 height 33
click at [625, 190] on link "Next »" at bounding box center [639, 189] width 55 height 28
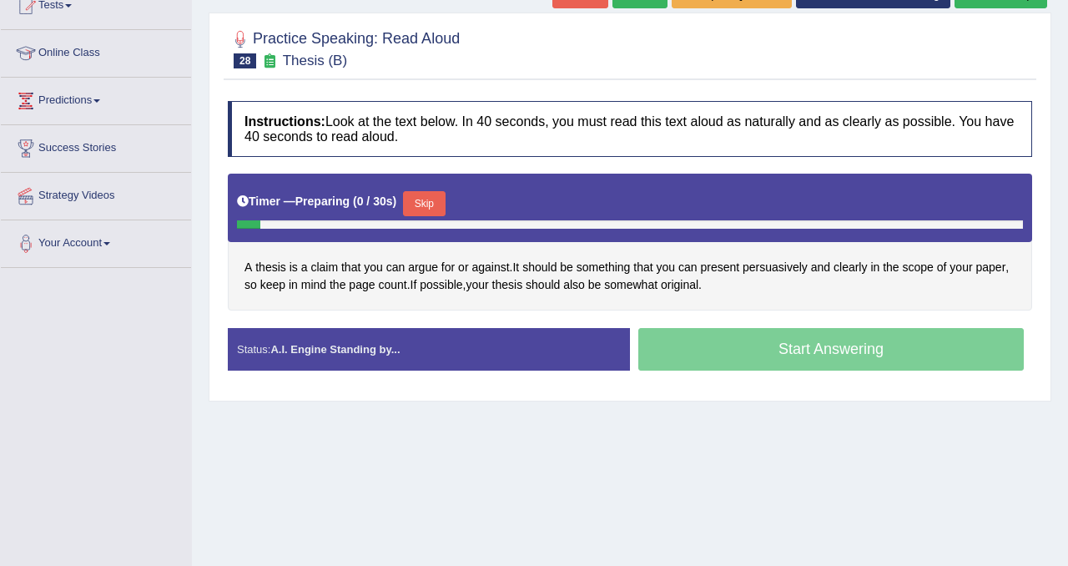
scroll to position [230, 0]
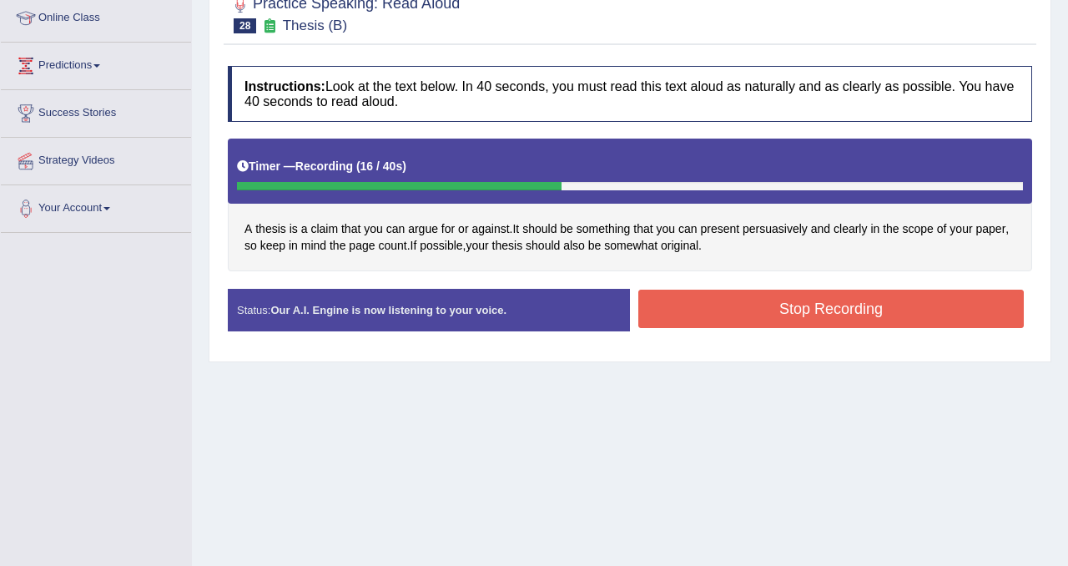
click at [783, 294] on button "Stop Recording" at bounding box center [830, 309] width 385 height 38
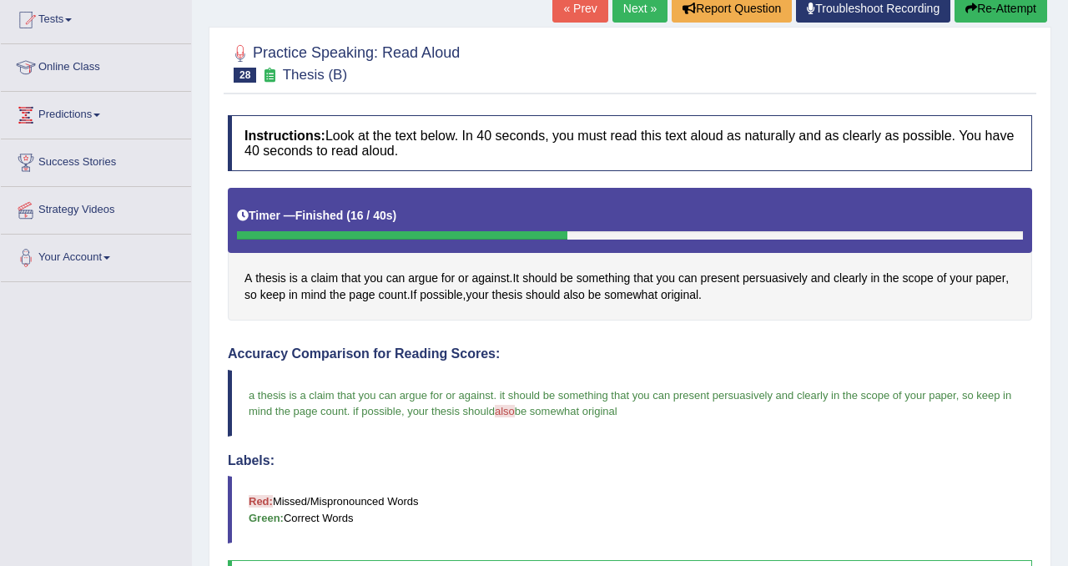
scroll to position [0, 0]
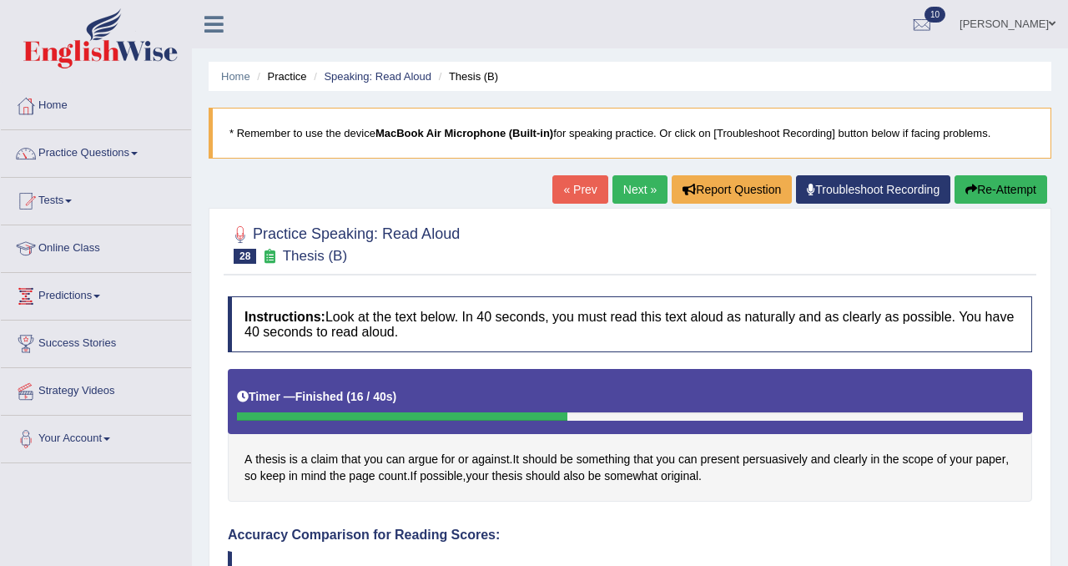
click at [624, 194] on link "Next »" at bounding box center [639, 189] width 55 height 28
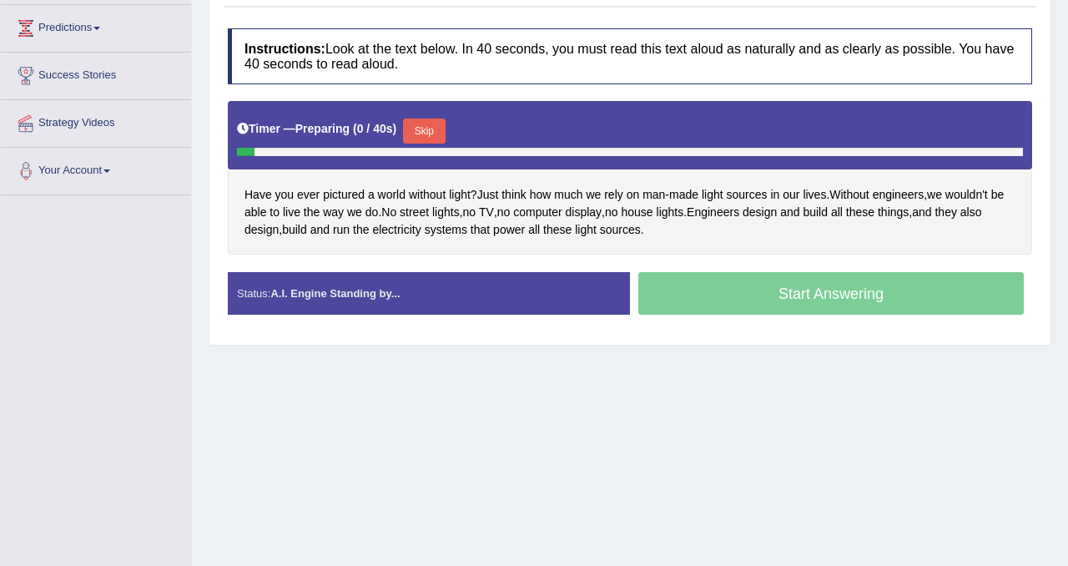
scroll to position [310, 0]
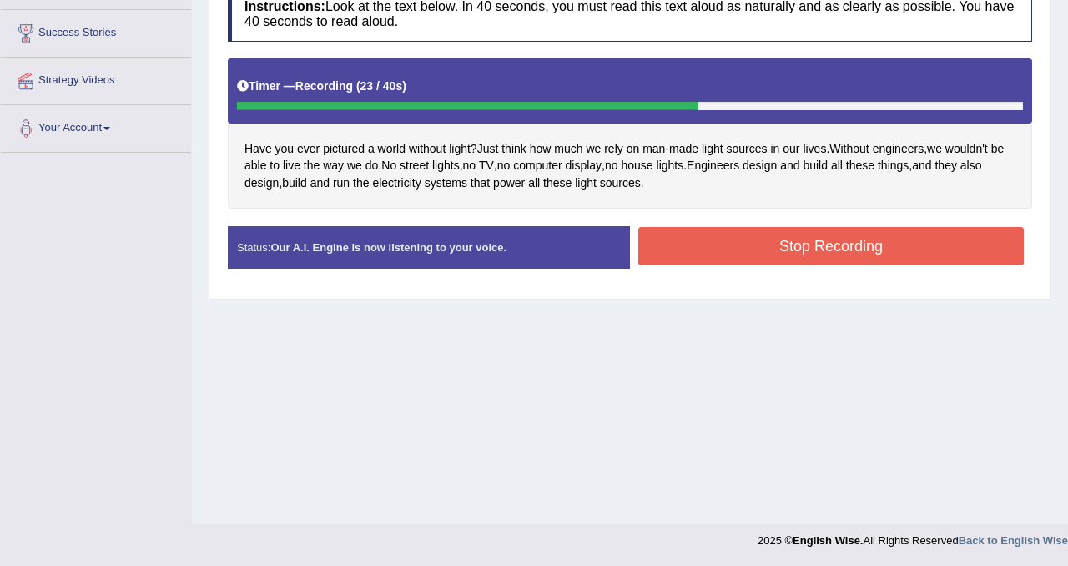
click at [728, 260] on button "Stop Recording" at bounding box center [830, 246] width 385 height 38
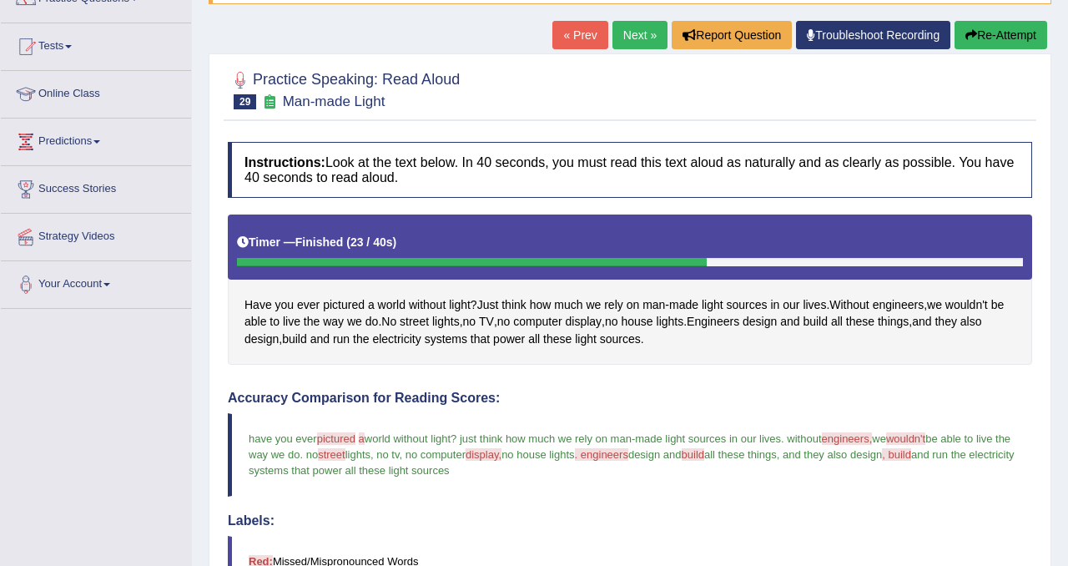
scroll to position [93, 0]
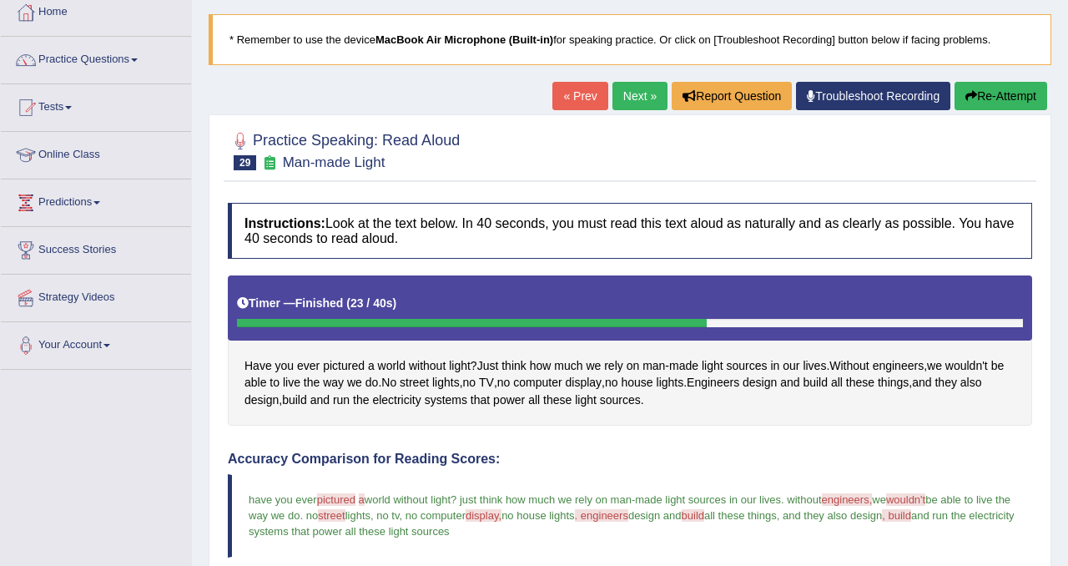
click at [650, 100] on link "Next »" at bounding box center [639, 96] width 55 height 28
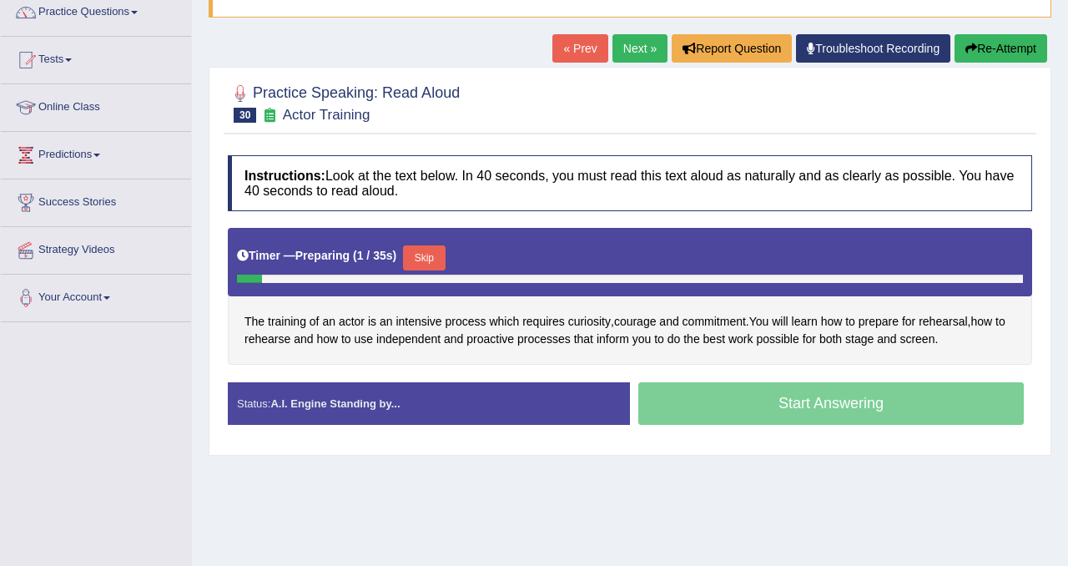
scroll to position [143, 0]
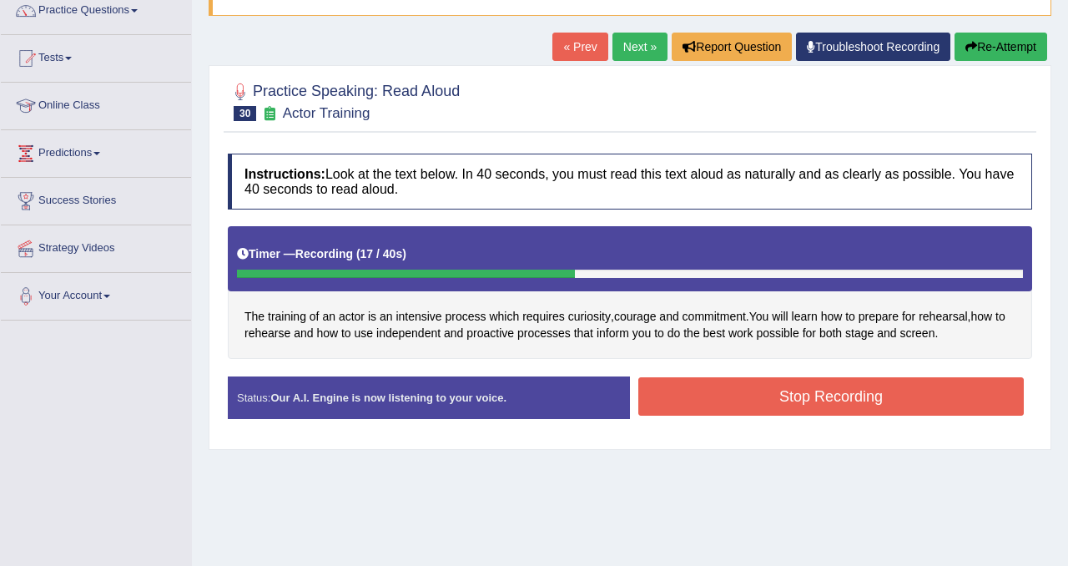
click at [864, 407] on button "Stop Recording" at bounding box center [830, 396] width 385 height 38
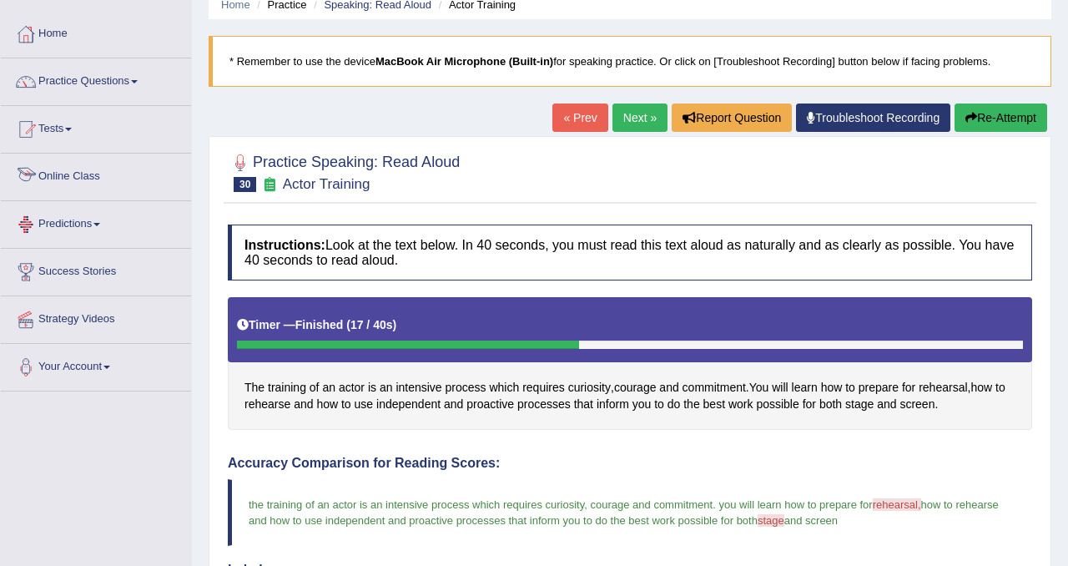
scroll to position [0, 0]
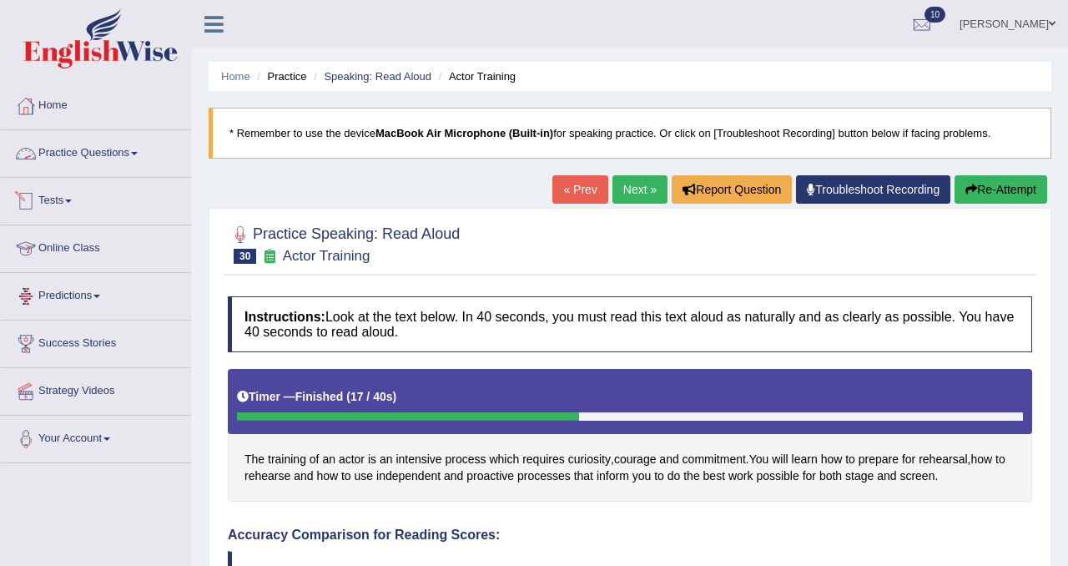
click at [88, 154] on link "Practice Questions" at bounding box center [96, 151] width 190 height 42
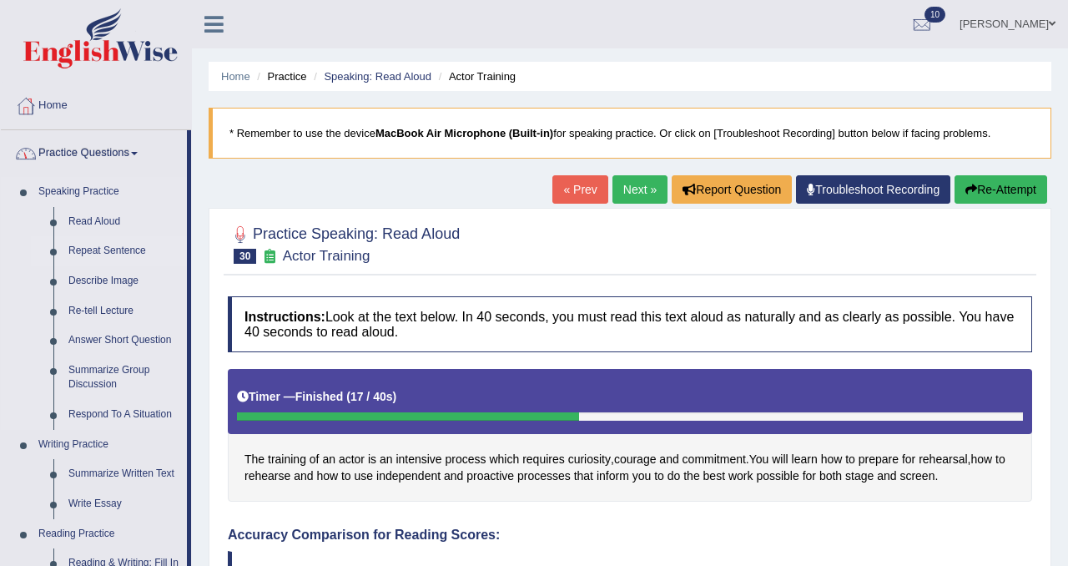
click at [114, 247] on link "Repeat Sentence" at bounding box center [124, 251] width 126 height 30
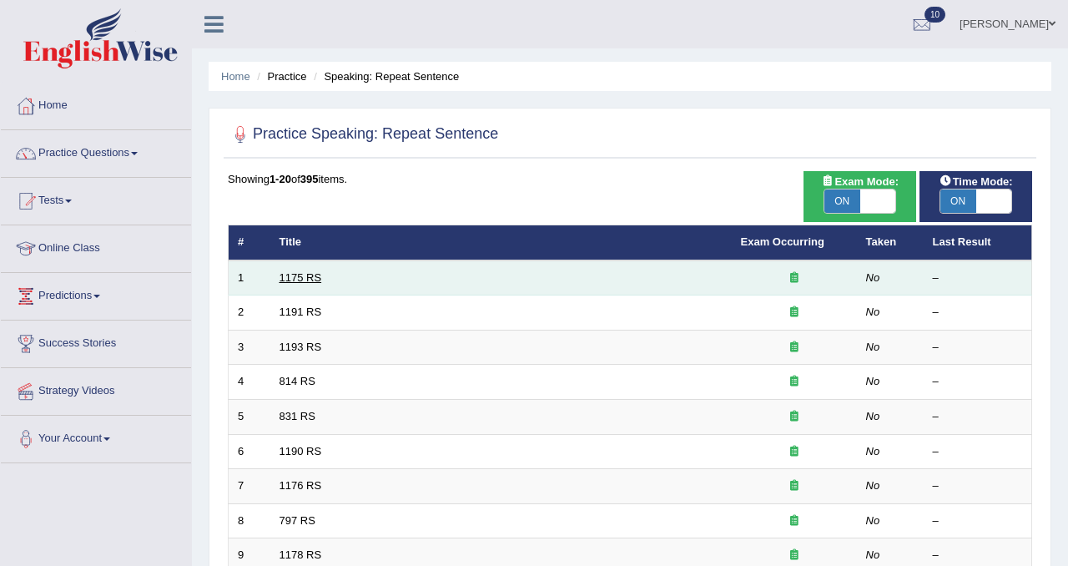
click at [306, 272] on link "1175 RS" at bounding box center [301, 277] width 43 height 13
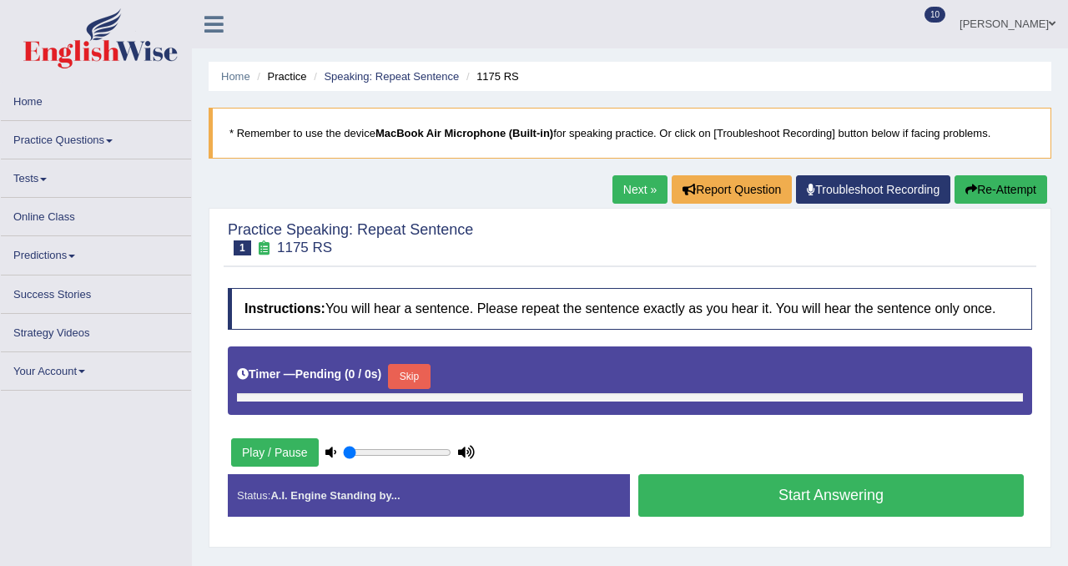
type input "1"
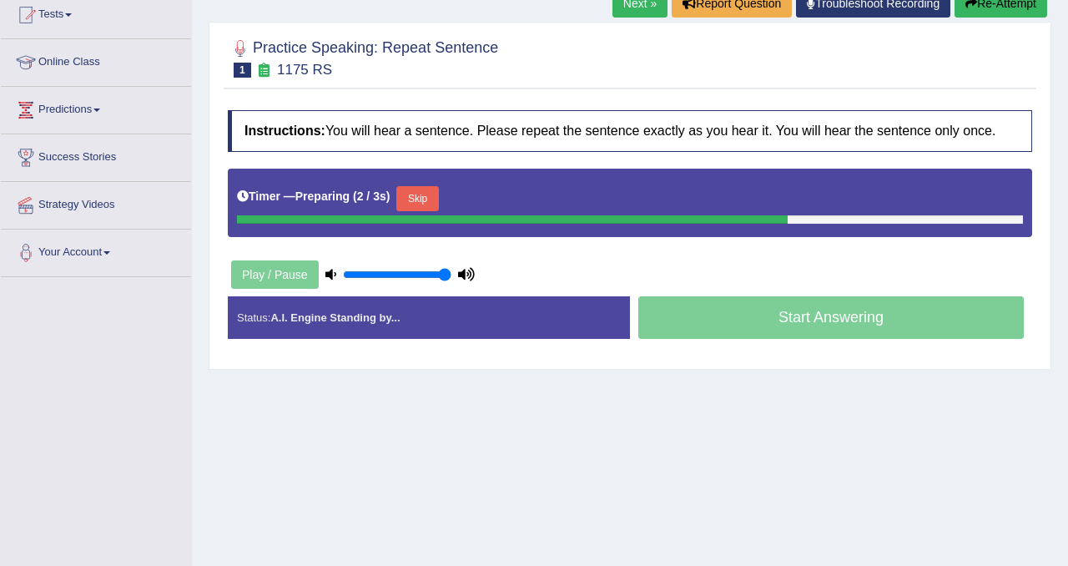
scroll to position [179, 0]
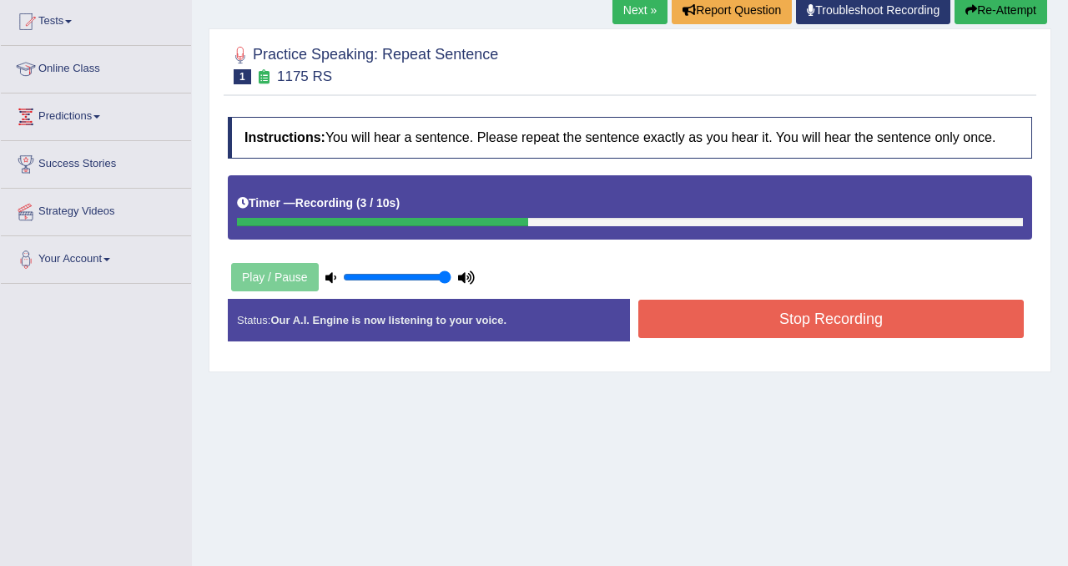
click at [824, 338] on button "Stop Recording" at bounding box center [830, 319] width 385 height 38
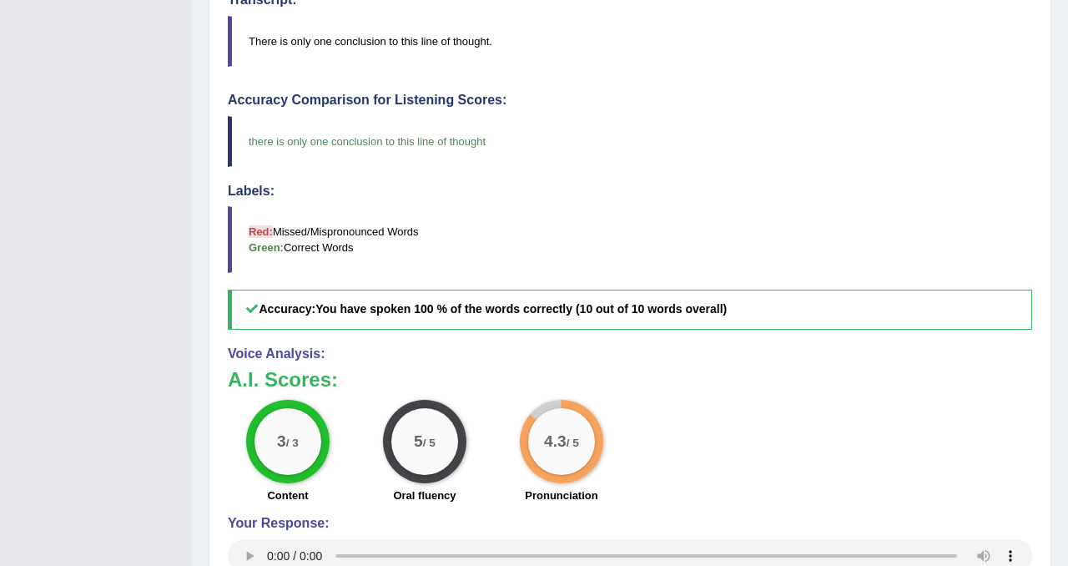
scroll to position [0, 0]
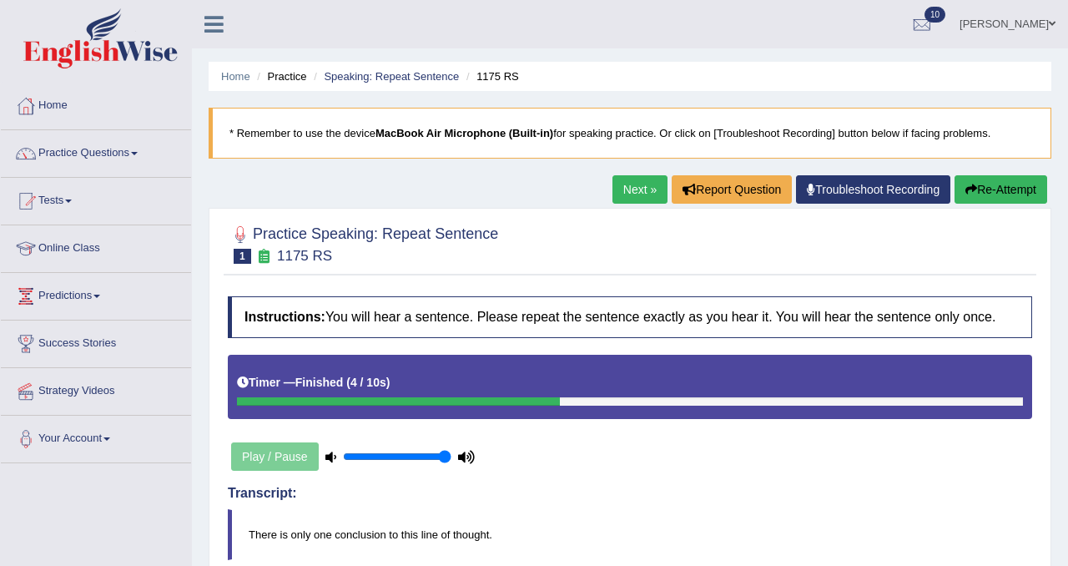
click at [627, 194] on link "Next »" at bounding box center [639, 189] width 55 height 28
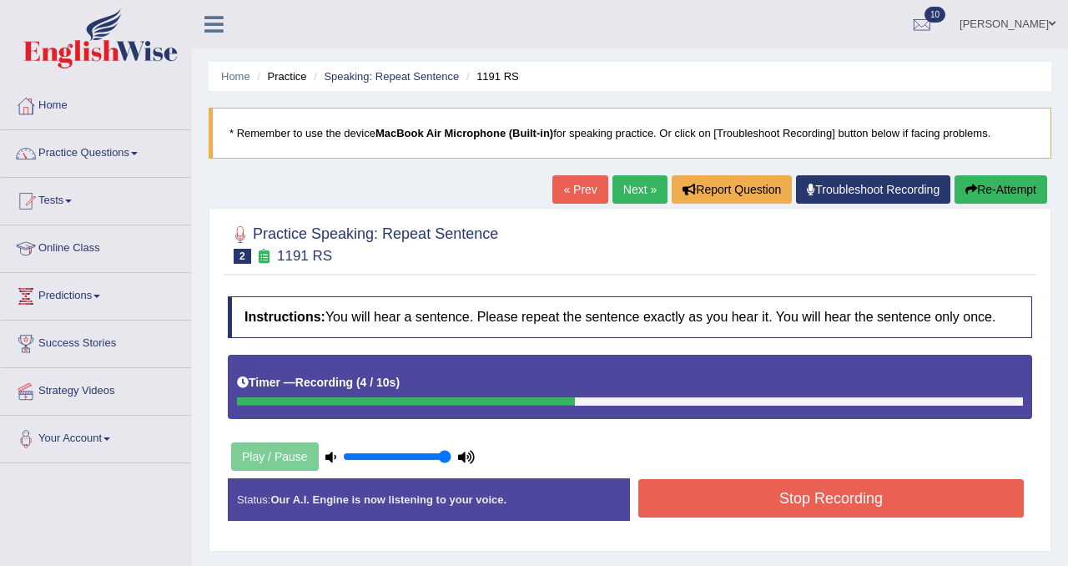
click at [733, 512] on button "Stop Recording" at bounding box center [830, 498] width 385 height 38
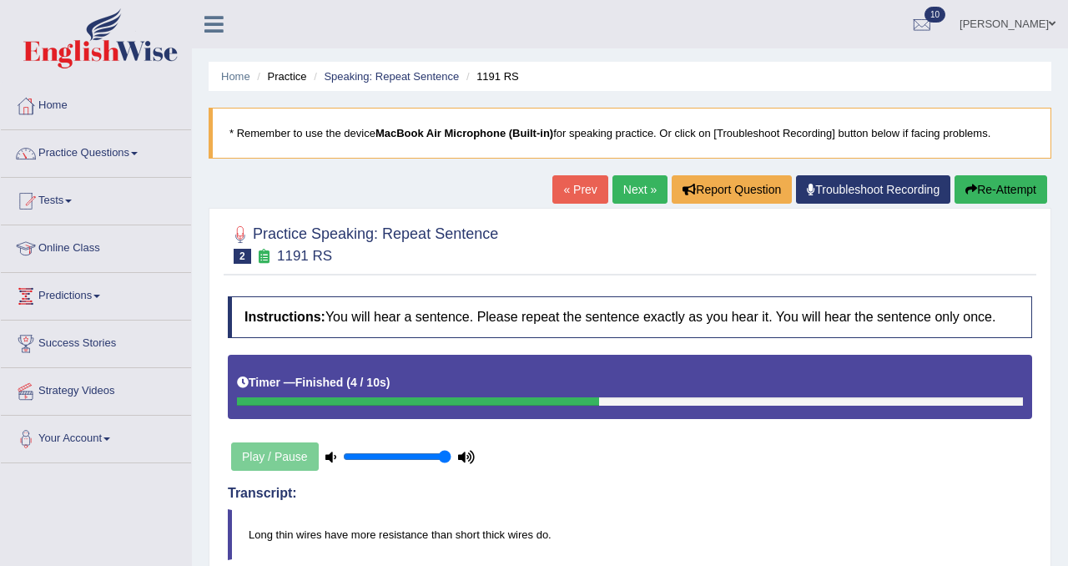
click at [628, 197] on link "Next »" at bounding box center [639, 189] width 55 height 28
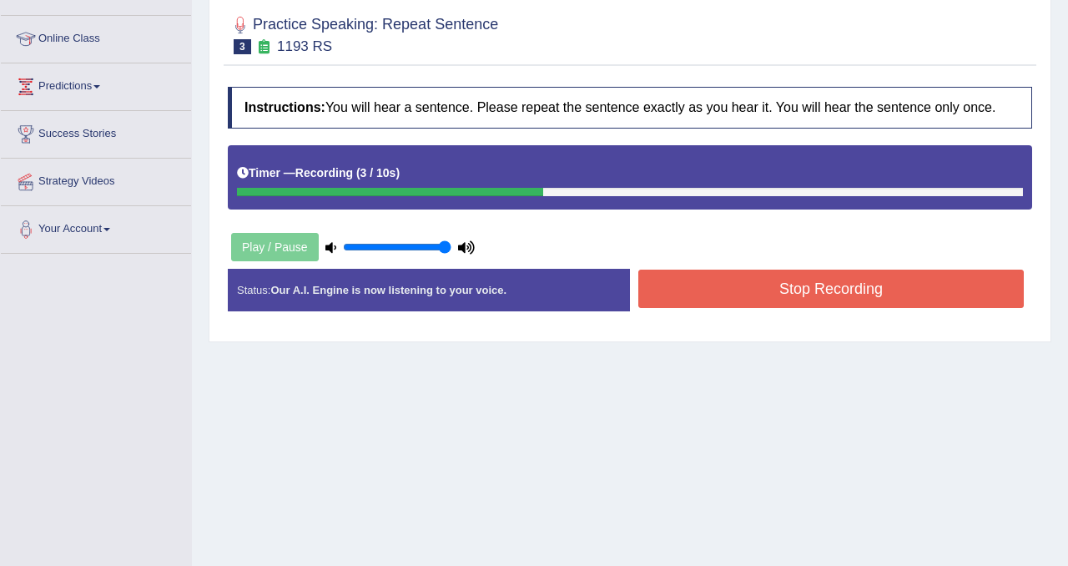
scroll to position [310, 0]
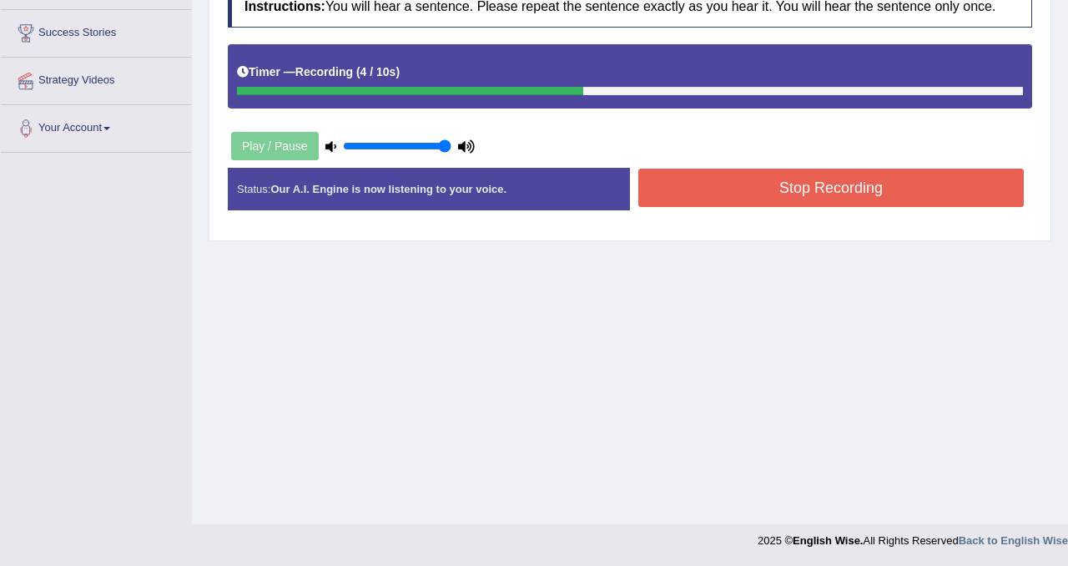
click at [743, 207] on button "Stop Recording" at bounding box center [830, 188] width 385 height 38
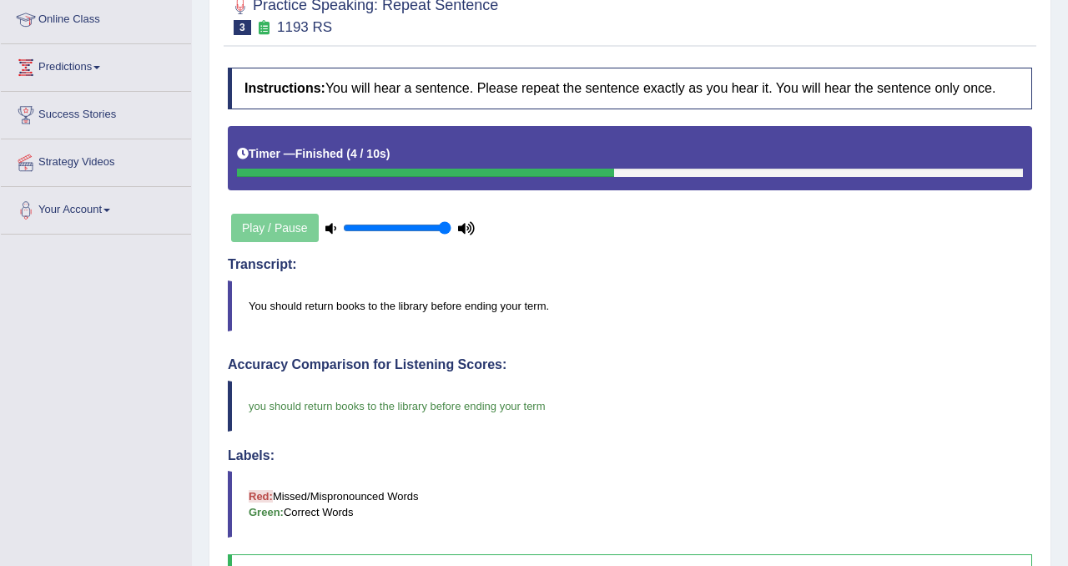
scroll to position [0, 0]
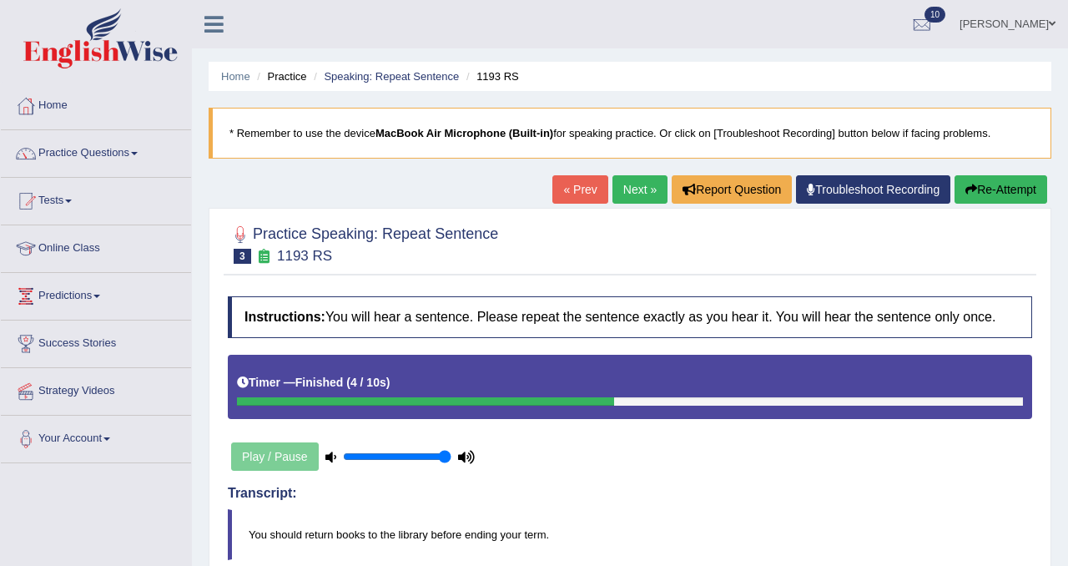
click at [622, 197] on link "Next »" at bounding box center [639, 189] width 55 height 28
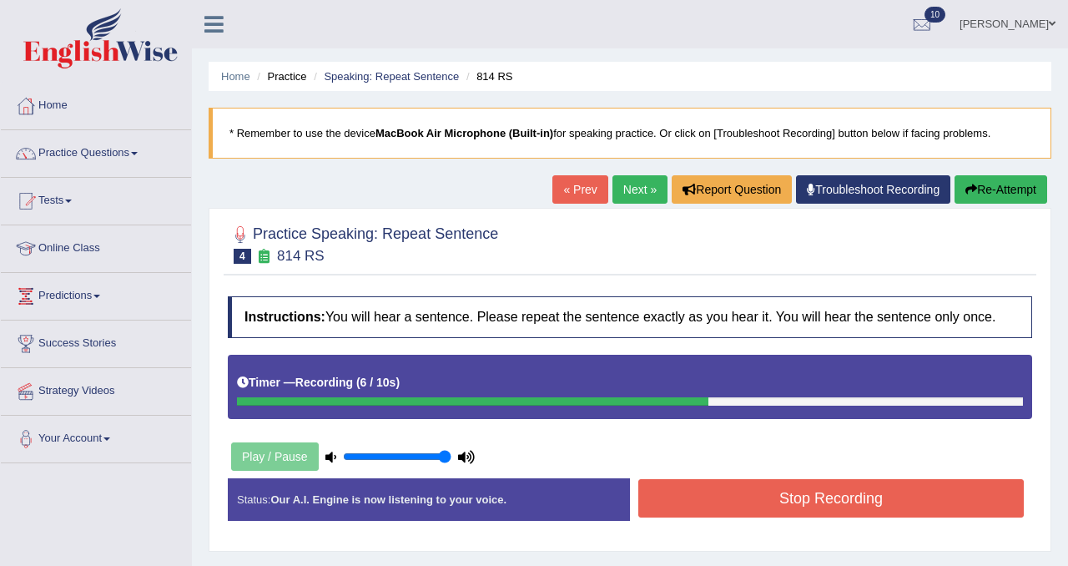
click at [763, 517] on button "Stop Recording" at bounding box center [830, 498] width 385 height 38
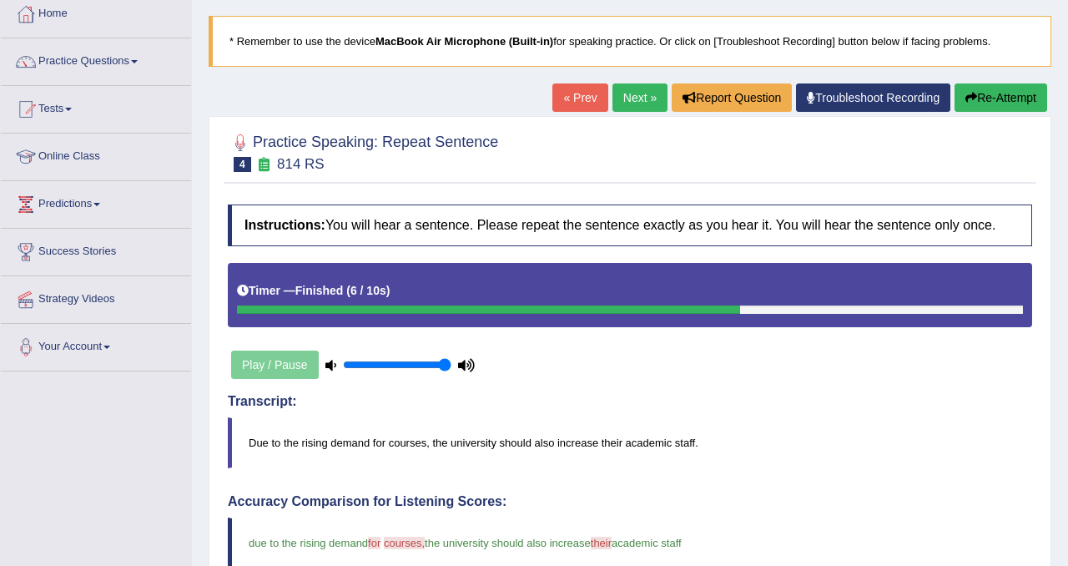
scroll to position [87, 0]
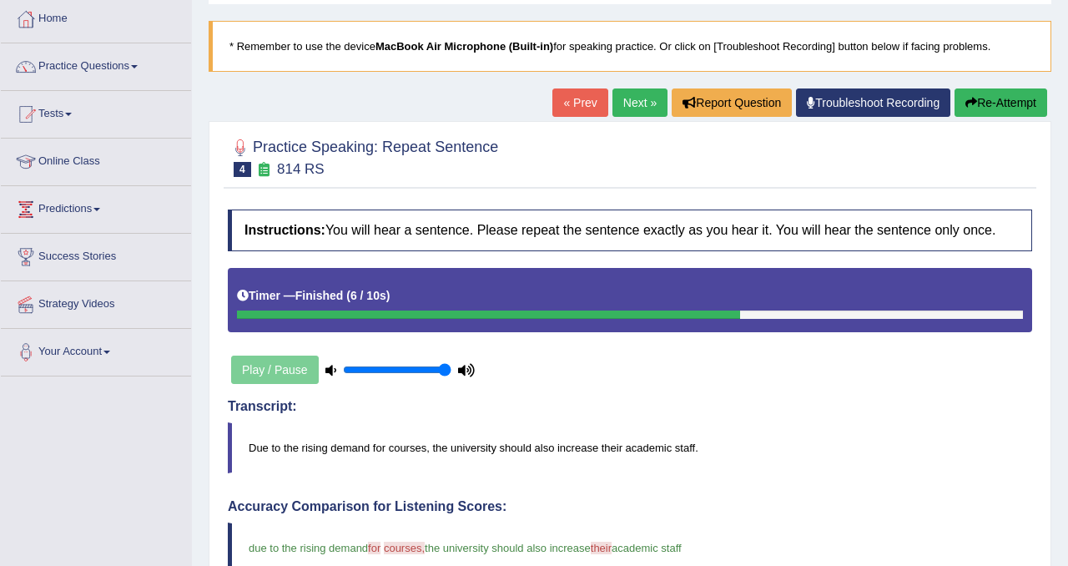
click at [625, 111] on link "Next »" at bounding box center [639, 102] width 55 height 28
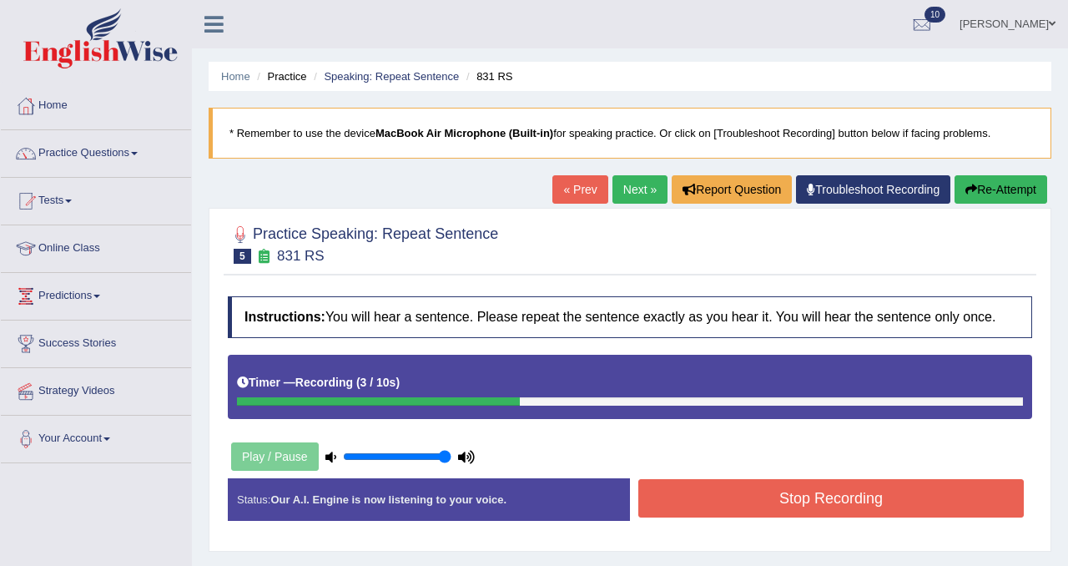
click at [836, 517] on button "Stop Recording" at bounding box center [830, 498] width 385 height 38
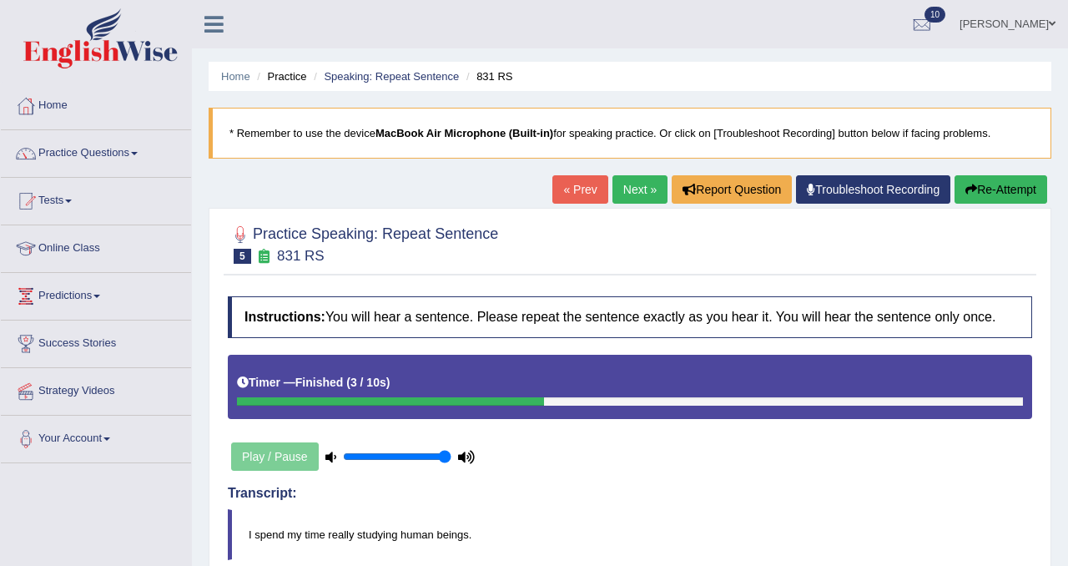
click at [615, 189] on link "Next »" at bounding box center [639, 189] width 55 height 28
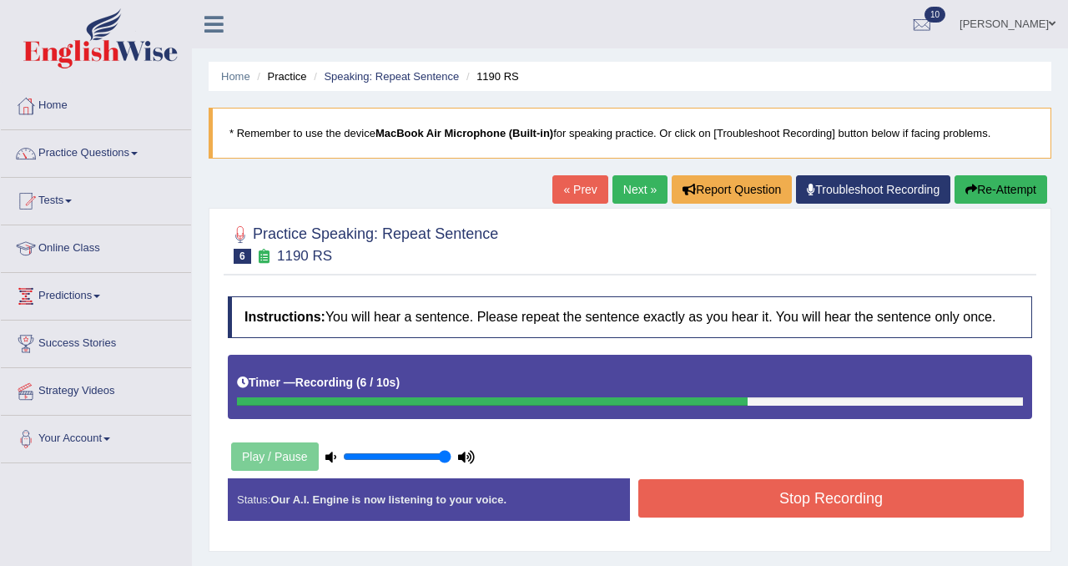
click at [720, 511] on button "Stop Recording" at bounding box center [830, 498] width 385 height 38
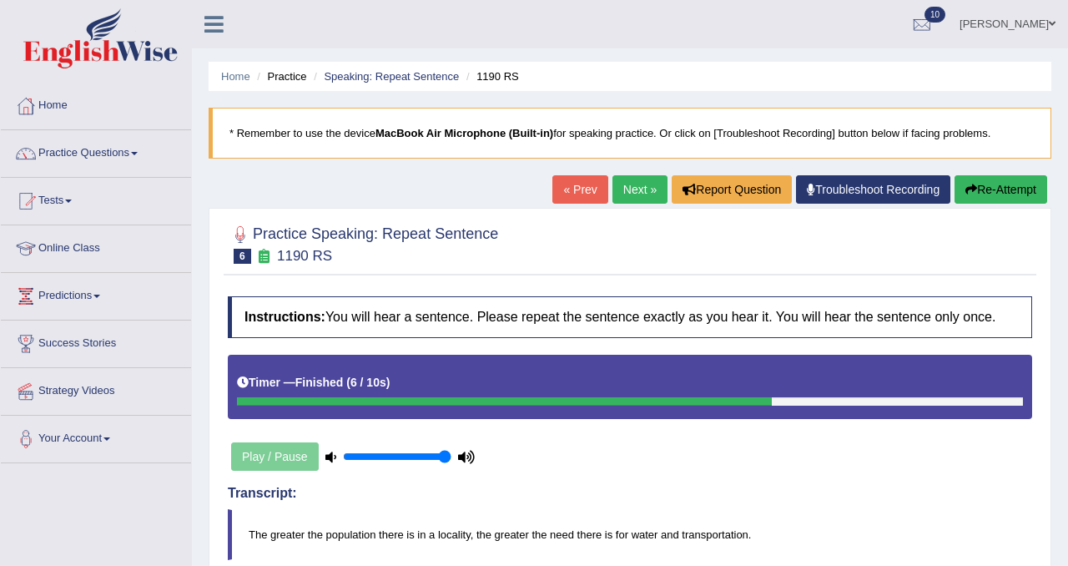
click at [642, 202] on link "Next »" at bounding box center [639, 189] width 55 height 28
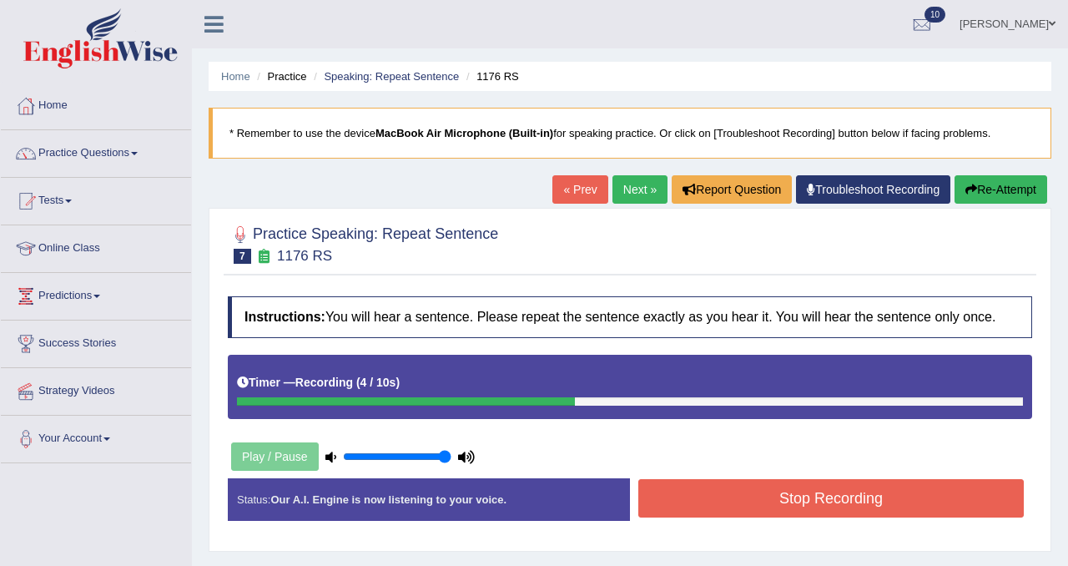
click at [710, 511] on button "Stop Recording" at bounding box center [830, 498] width 385 height 38
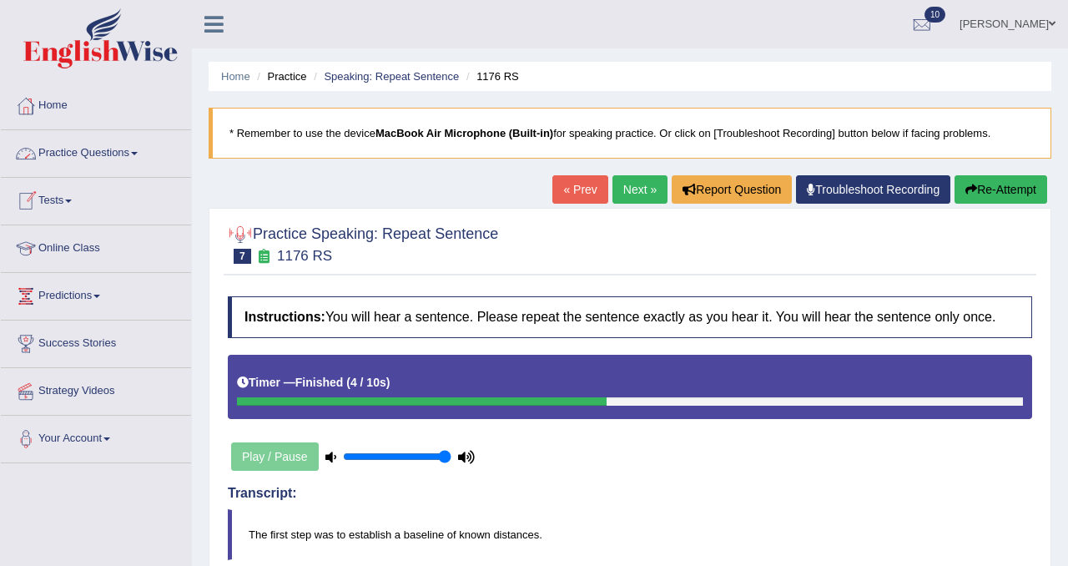
click at [115, 157] on link "Practice Questions" at bounding box center [96, 151] width 190 height 42
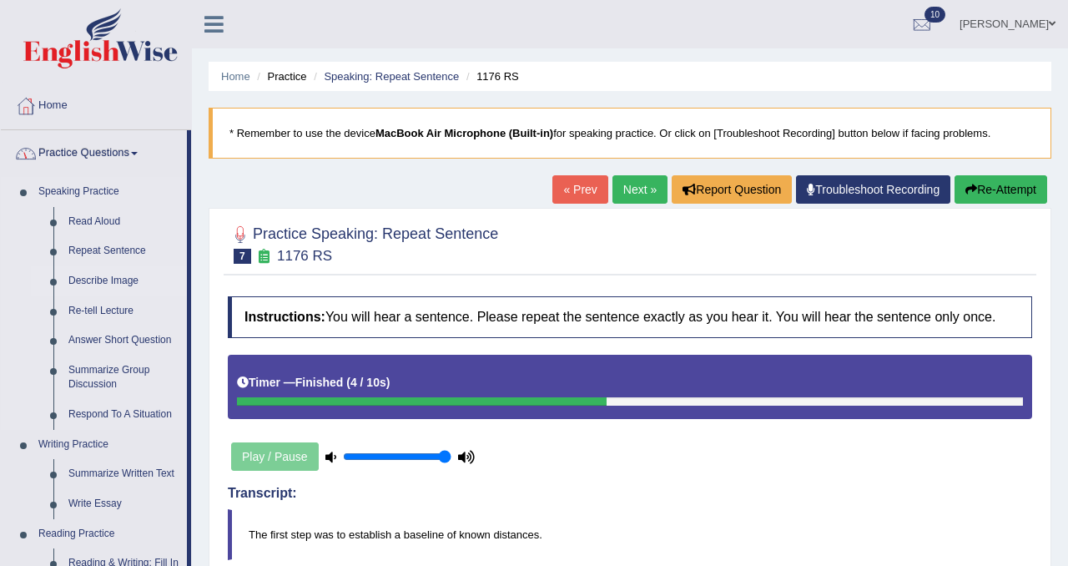
click at [127, 285] on link "Describe Image" at bounding box center [124, 281] width 126 height 30
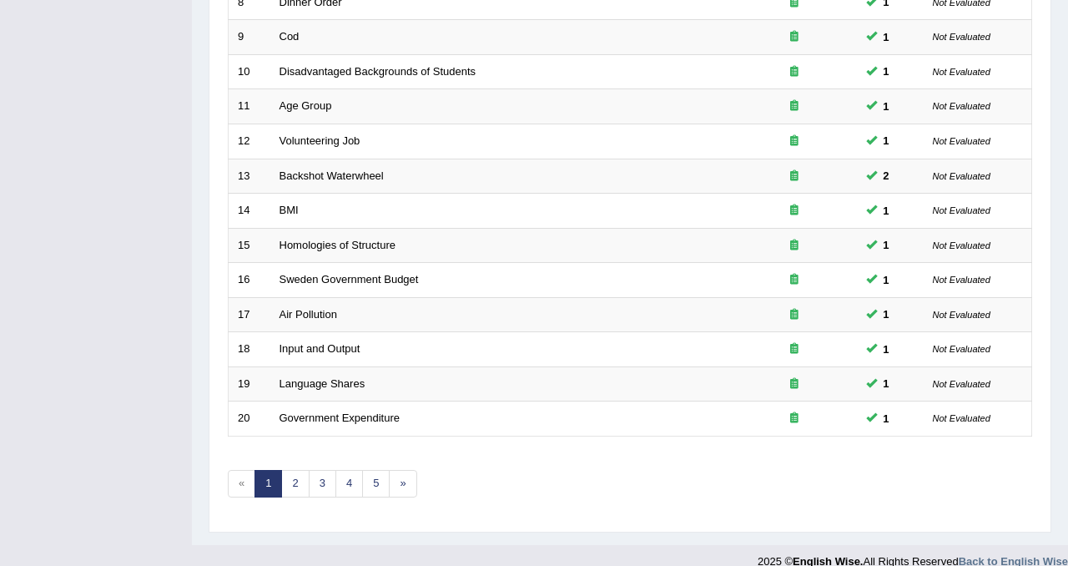
scroll to position [539, 0]
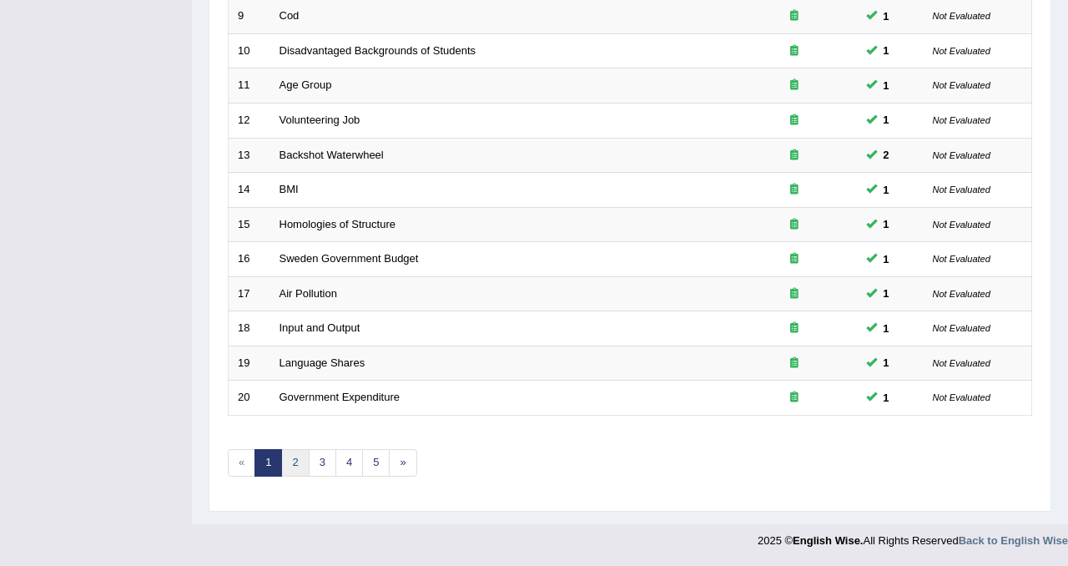
click at [291, 454] on link "2" at bounding box center [295, 463] width 28 height 28
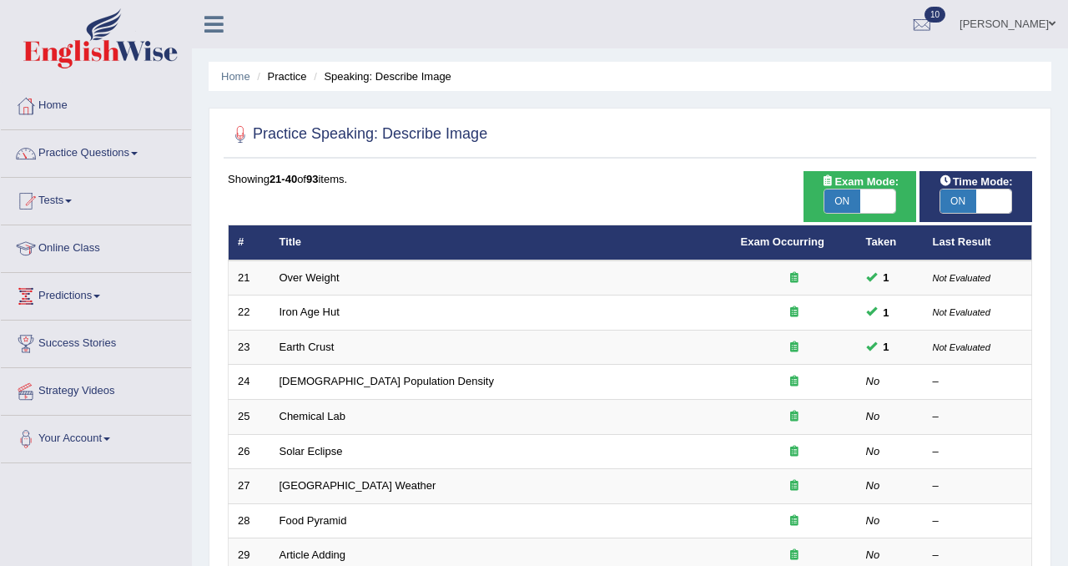
scroll to position [33, 0]
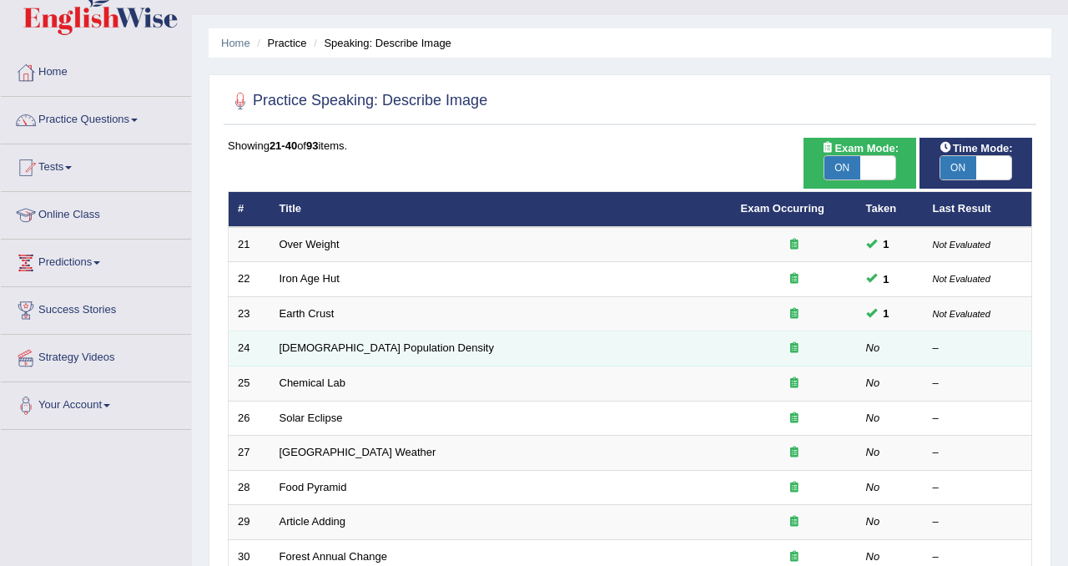
click at [360, 355] on td "[DEMOGRAPHIC_DATA] Population Density" at bounding box center [500, 348] width 461 height 35
click at [373, 351] on link "[DEMOGRAPHIC_DATA] Population Density" at bounding box center [387, 347] width 214 height 13
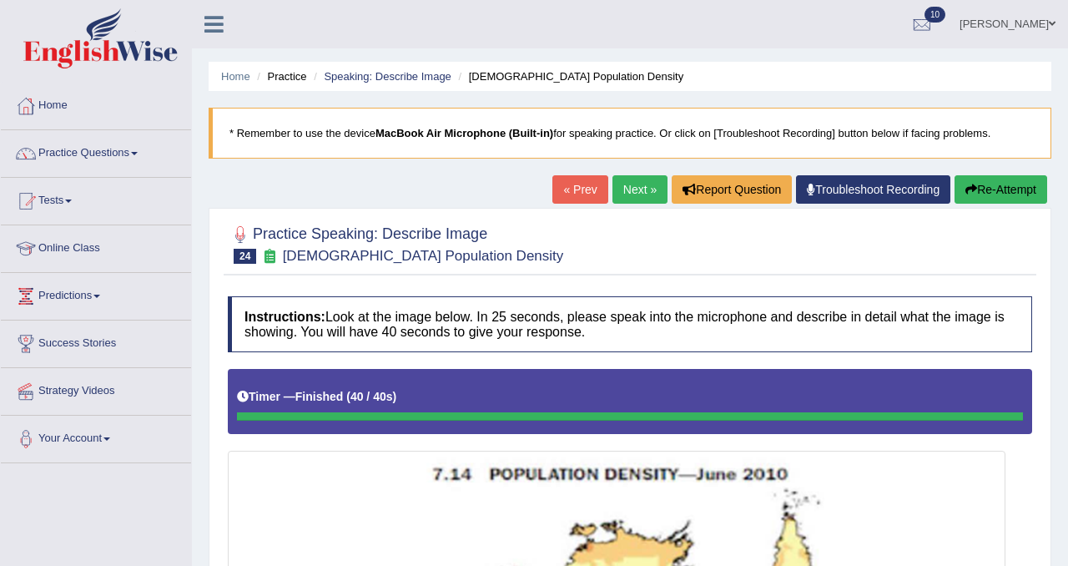
click at [638, 186] on link "Next »" at bounding box center [639, 189] width 55 height 28
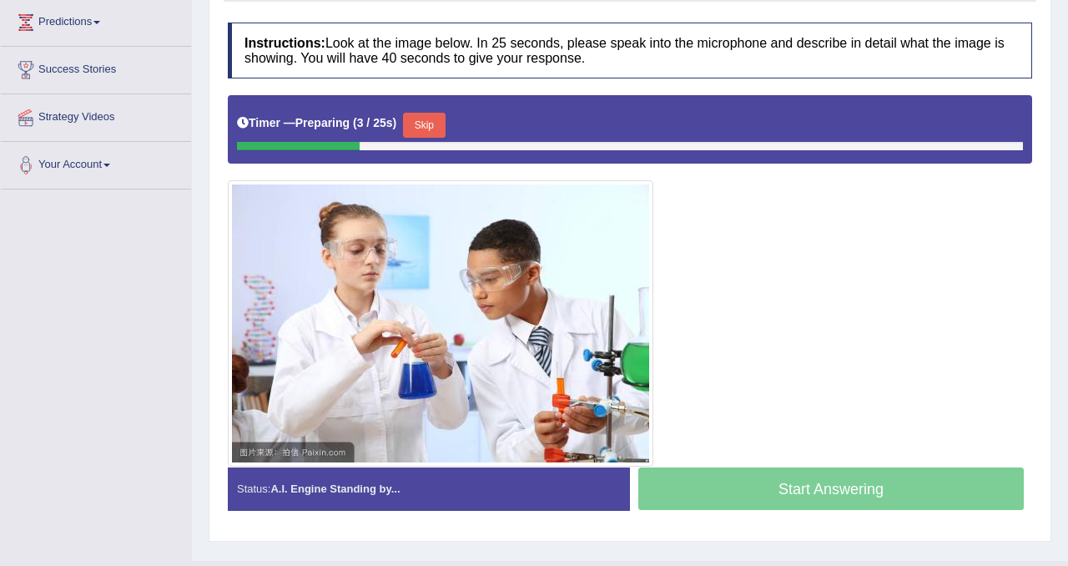
scroll to position [310, 0]
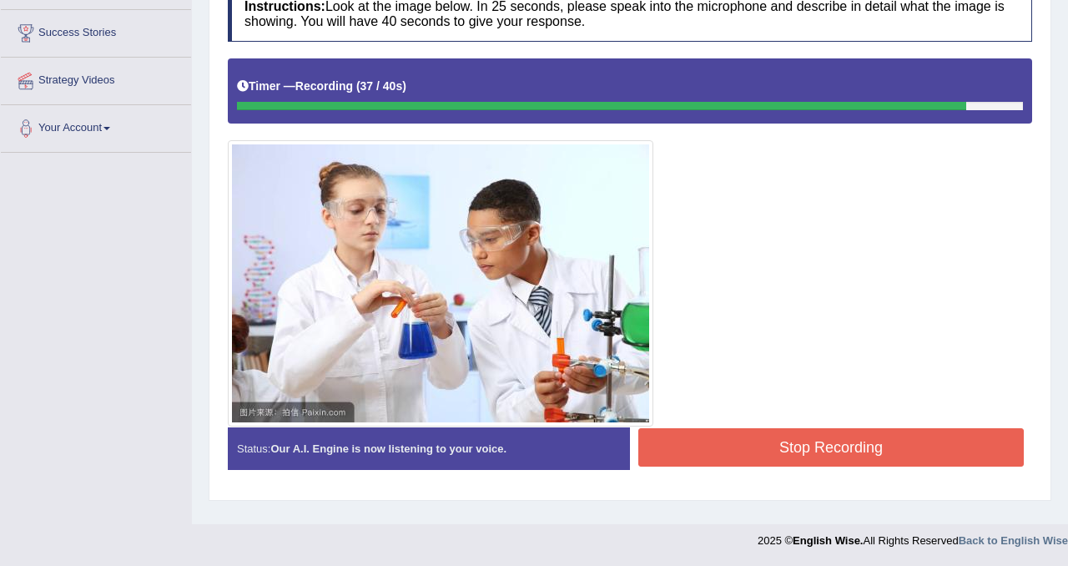
click at [699, 439] on button "Stop Recording" at bounding box center [830, 447] width 385 height 38
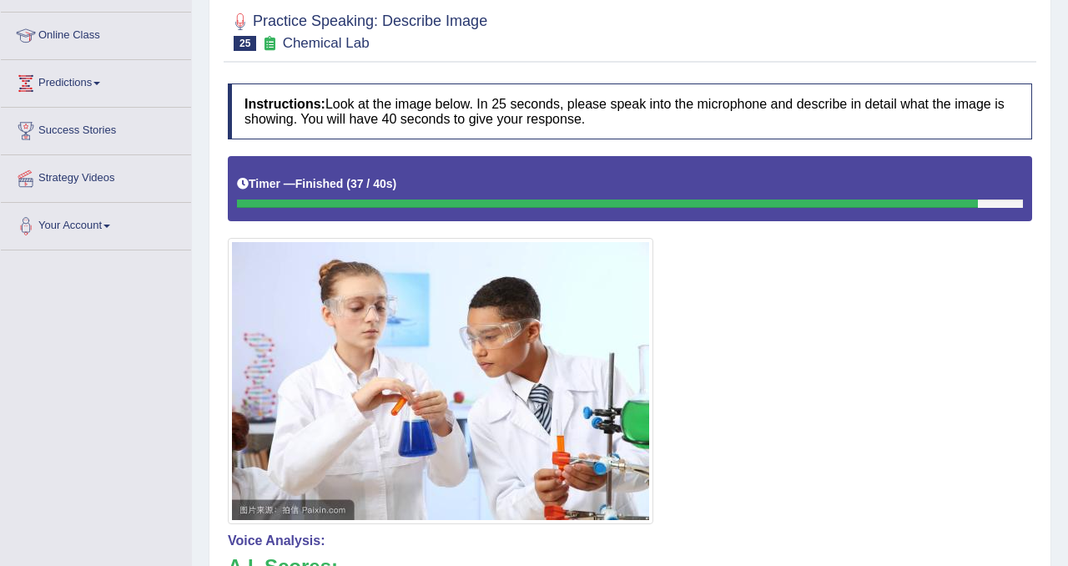
scroll to position [0, 0]
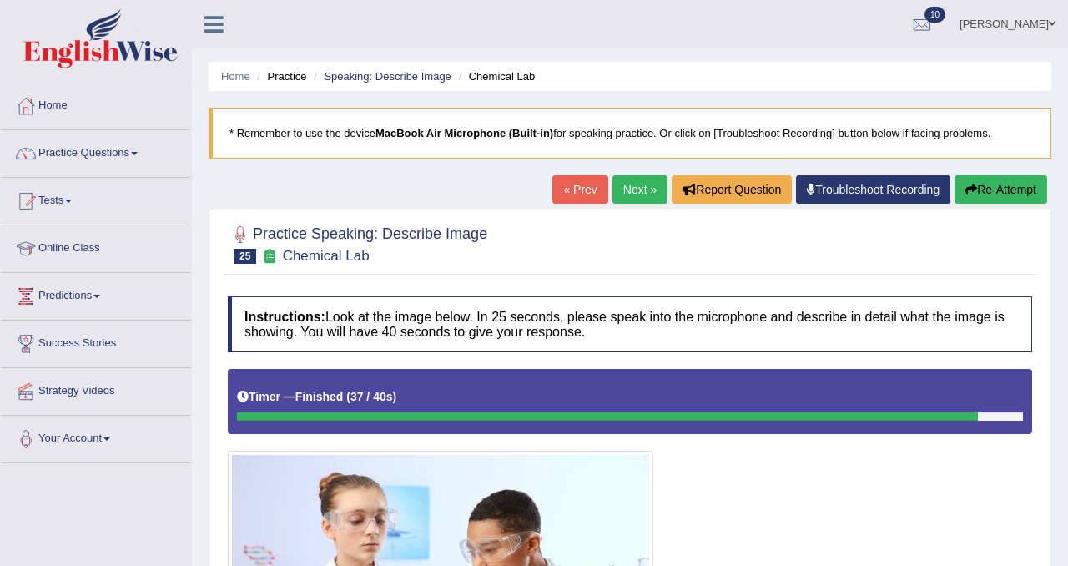
click at [641, 205] on div "« Prev Next » Report Question Troubleshoot Recording Re-Attempt" at bounding box center [801, 191] width 499 height 33
click at [634, 194] on link "Next »" at bounding box center [639, 189] width 55 height 28
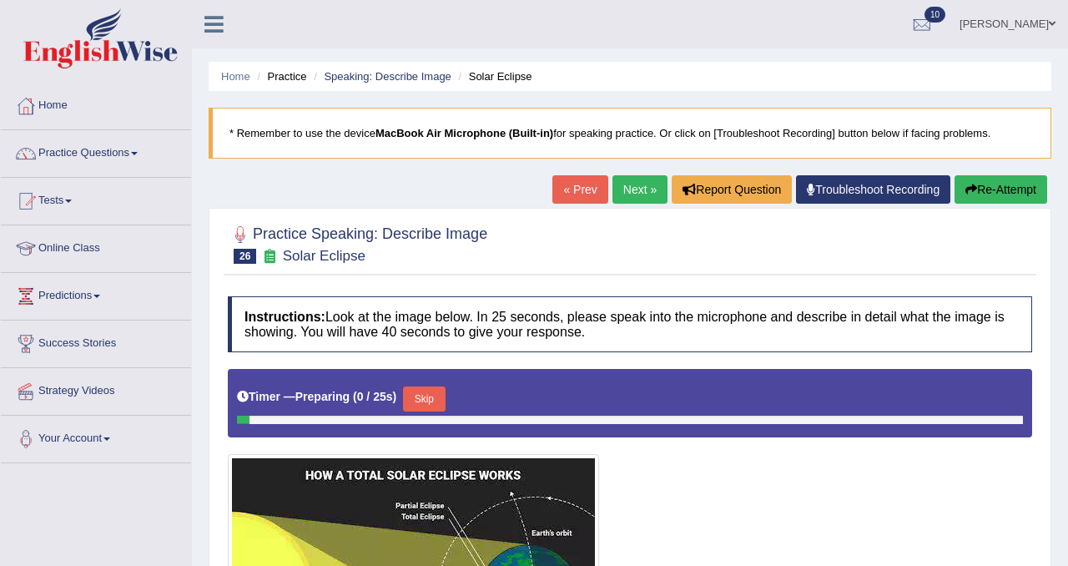
scroll to position [310, 0]
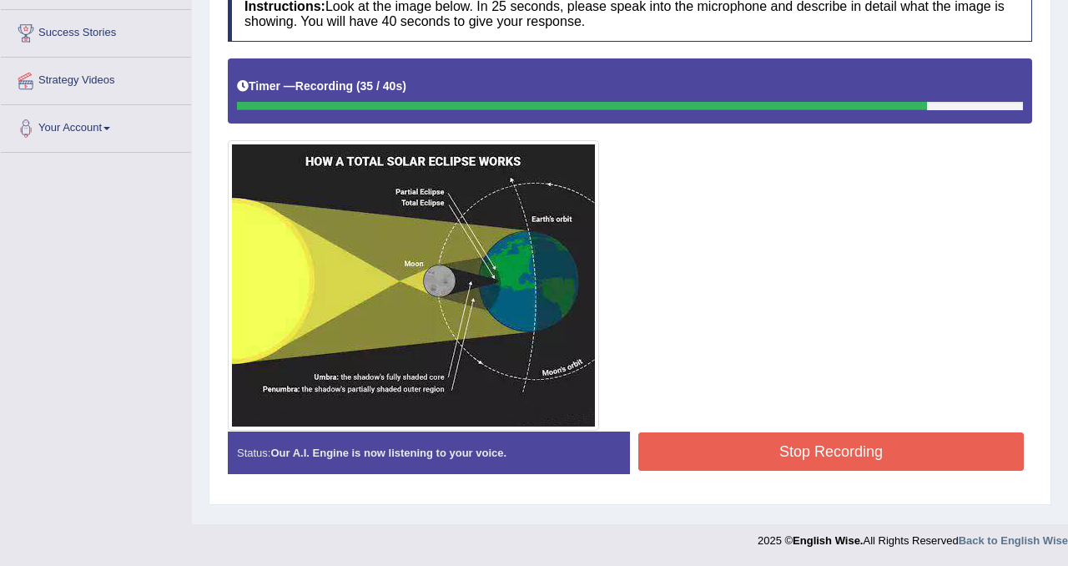
click at [734, 441] on button "Stop Recording" at bounding box center [830, 451] width 385 height 38
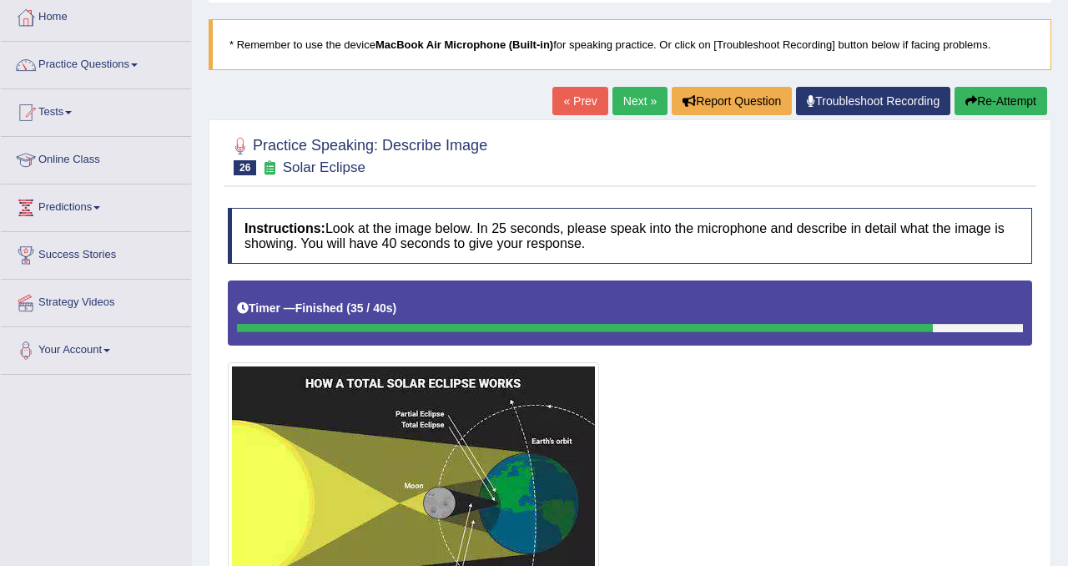
scroll to position [0, 0]
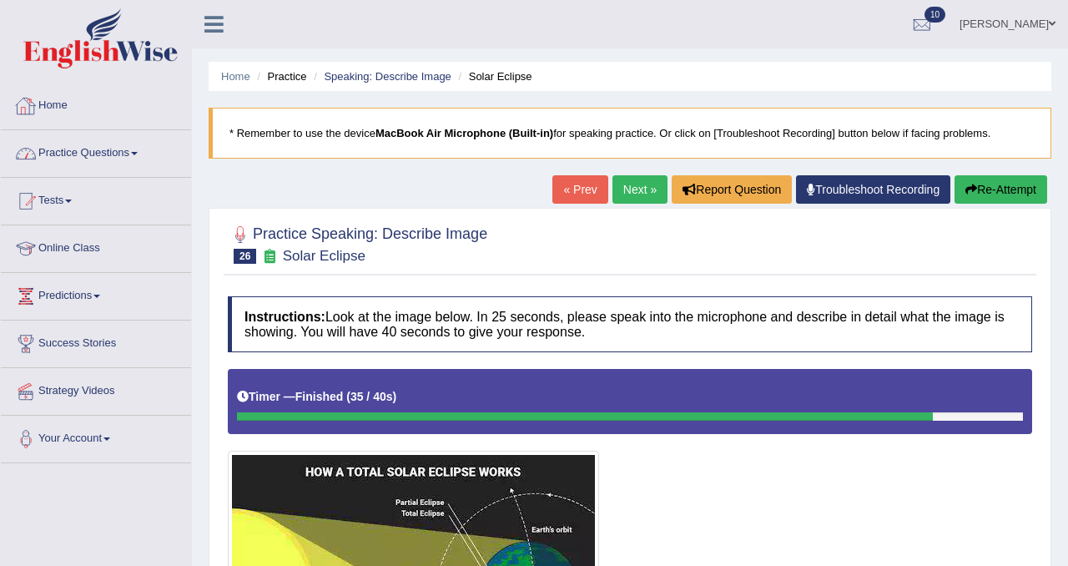
click at [61, 107] on link "Home" at bounding box center [96, 104] width 190 height 42
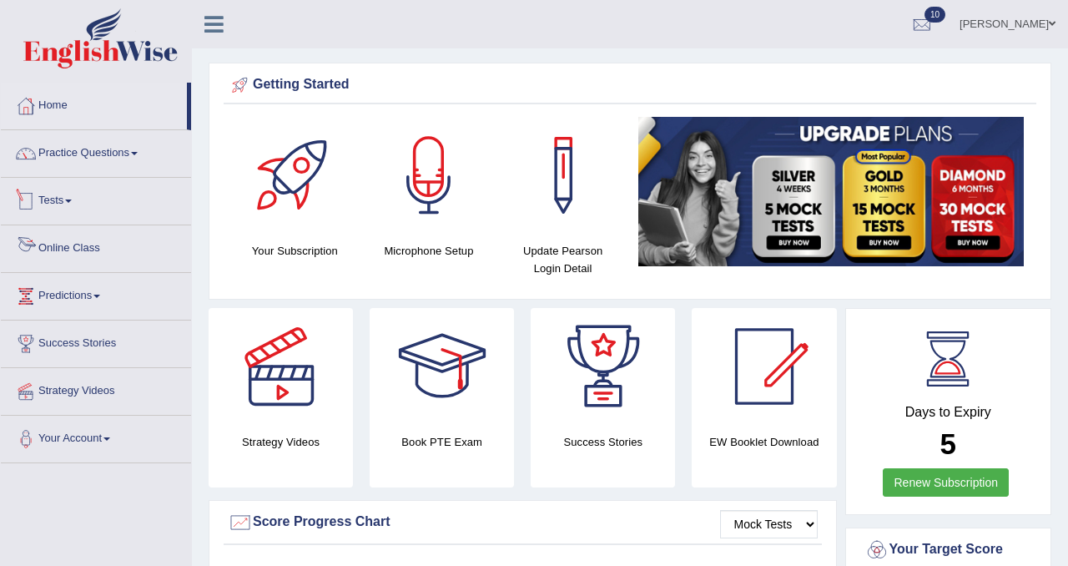
click at [73, 239] on link "Online Class" at bounding box center [96, 246] width 190 height 42
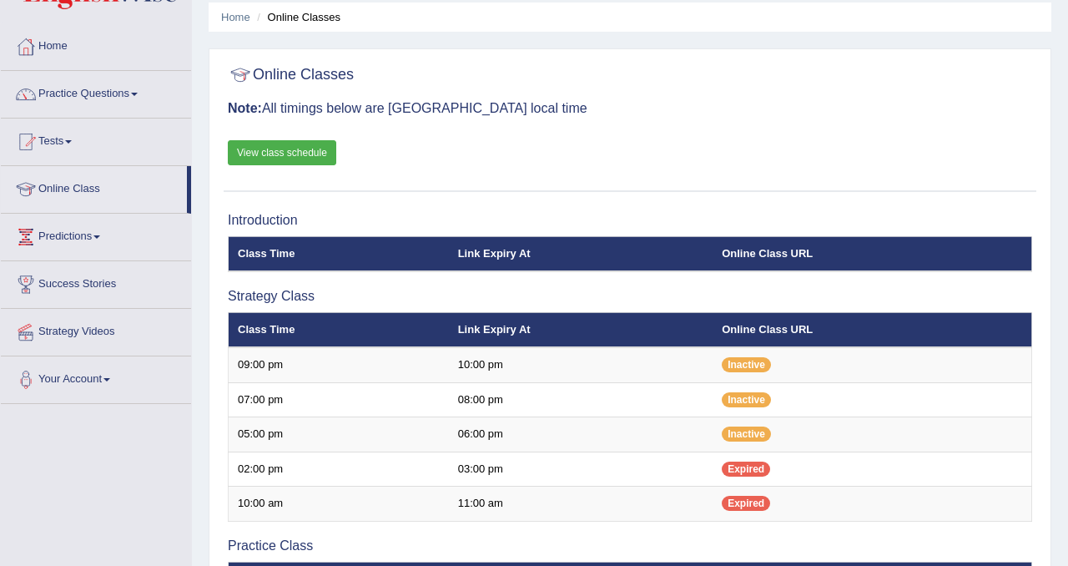
scroll to position [17, 0]
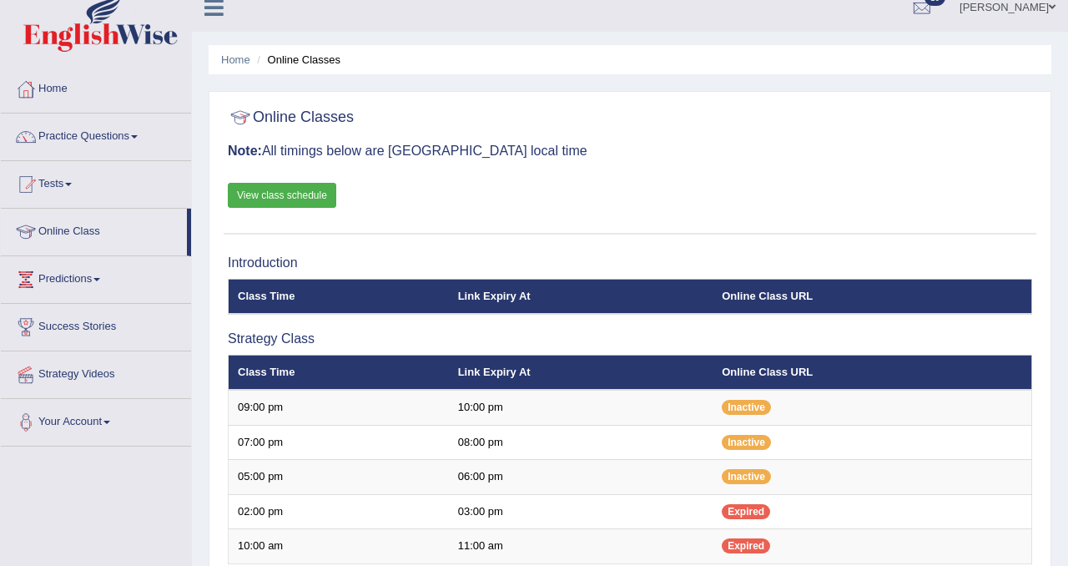
click at [321, 199] on link "View class schedule" at bounding box center [282, 195] width 108 height 25
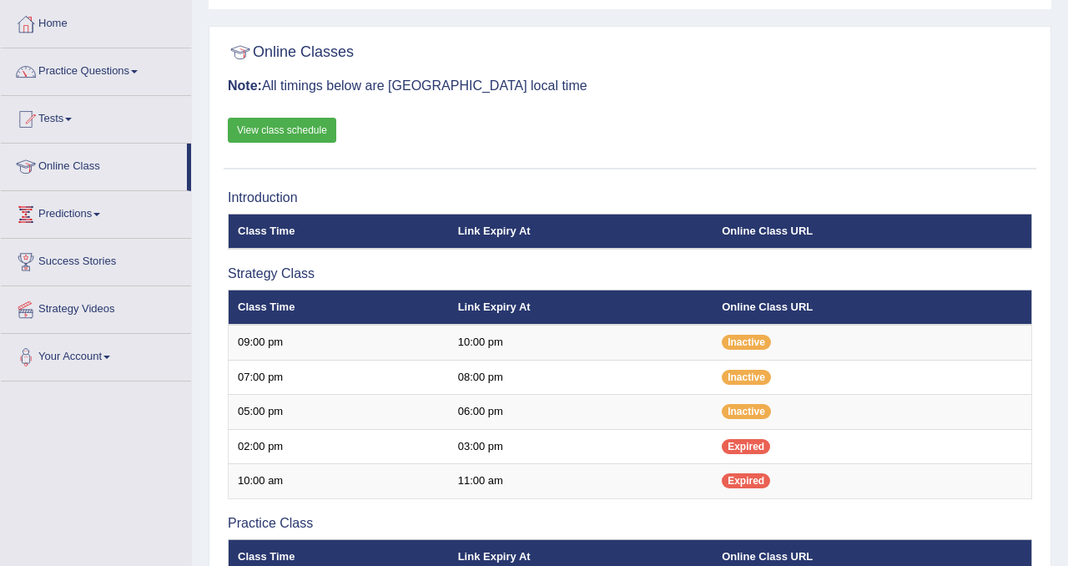
scroll to position [0, 0]
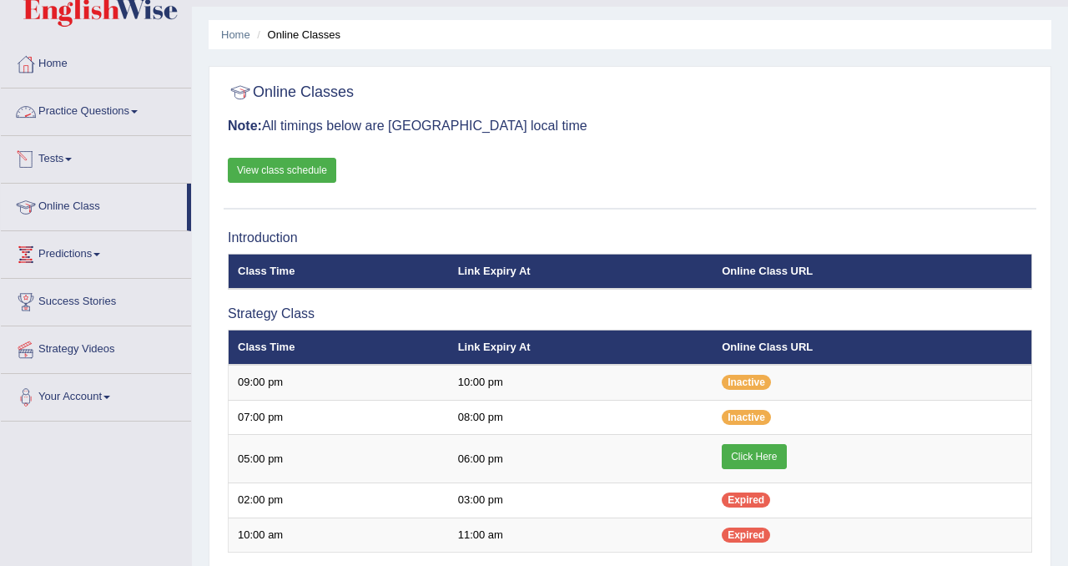
scroll to position [67, 0]
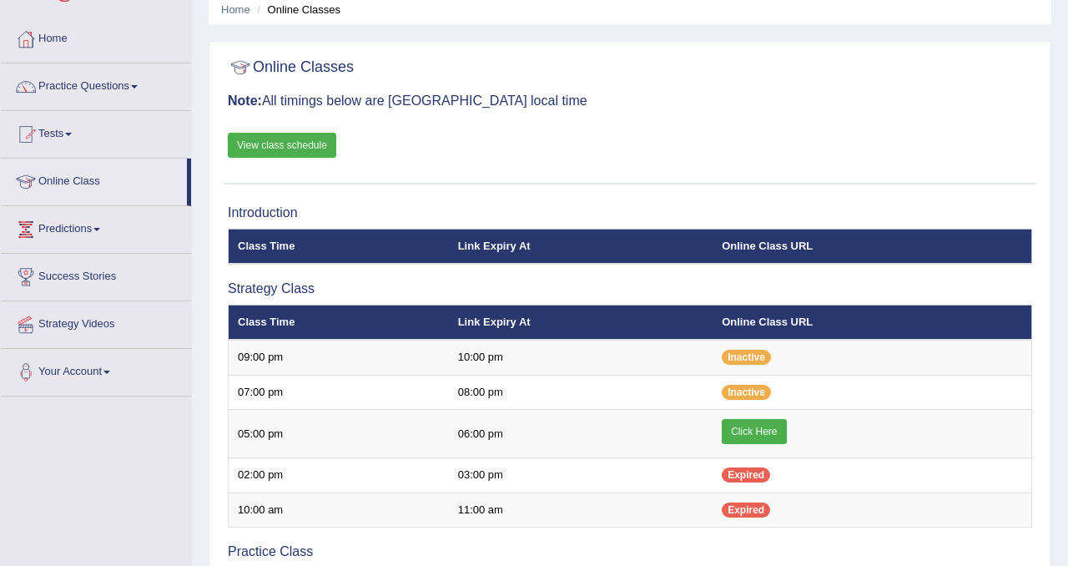
click at [101, 98] on link "Practice Questions" at bounding box center [96, 84] width 190 height 42
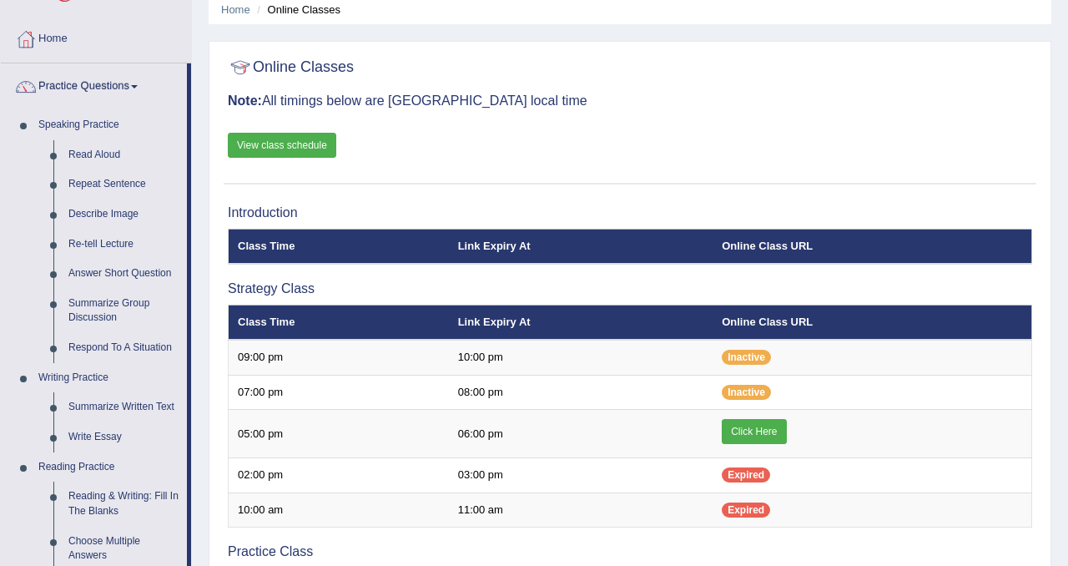
click at [104, 87] on link "Practice Questions" at bounding box center [94, 84] width 186 height 42
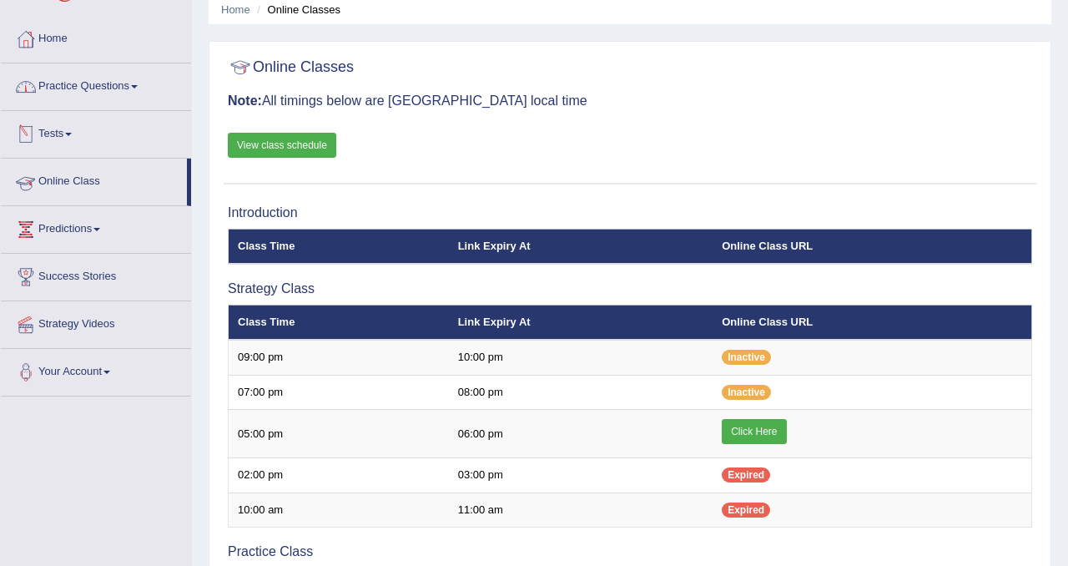
click at [73, 173] on link "Online Class" at bounding box center [94, 180] width 186 height 42
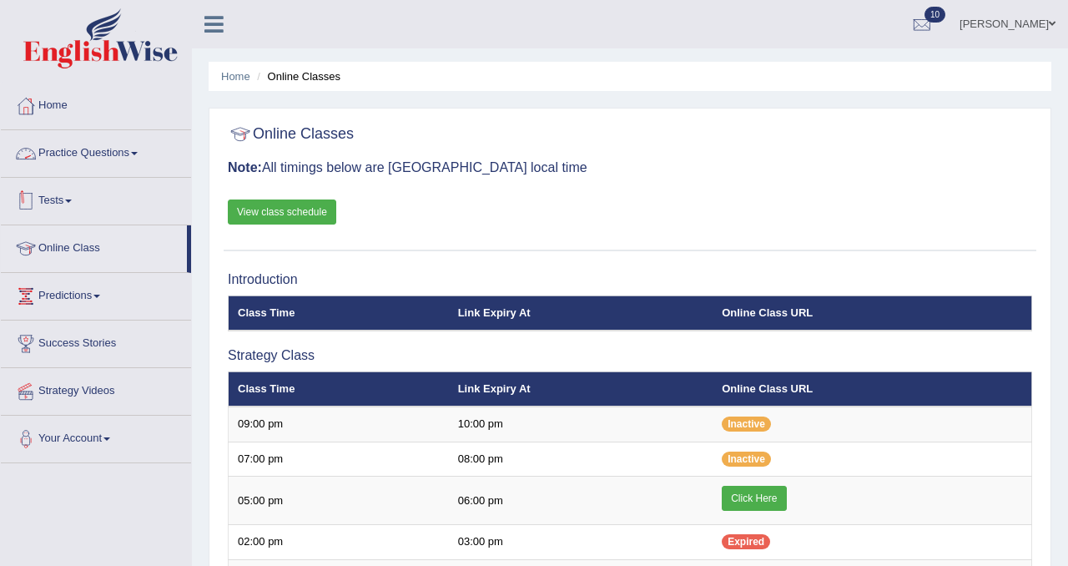
click at [61, 204] on link "Tests" at bounding box center [96, 199] width 190 height 42
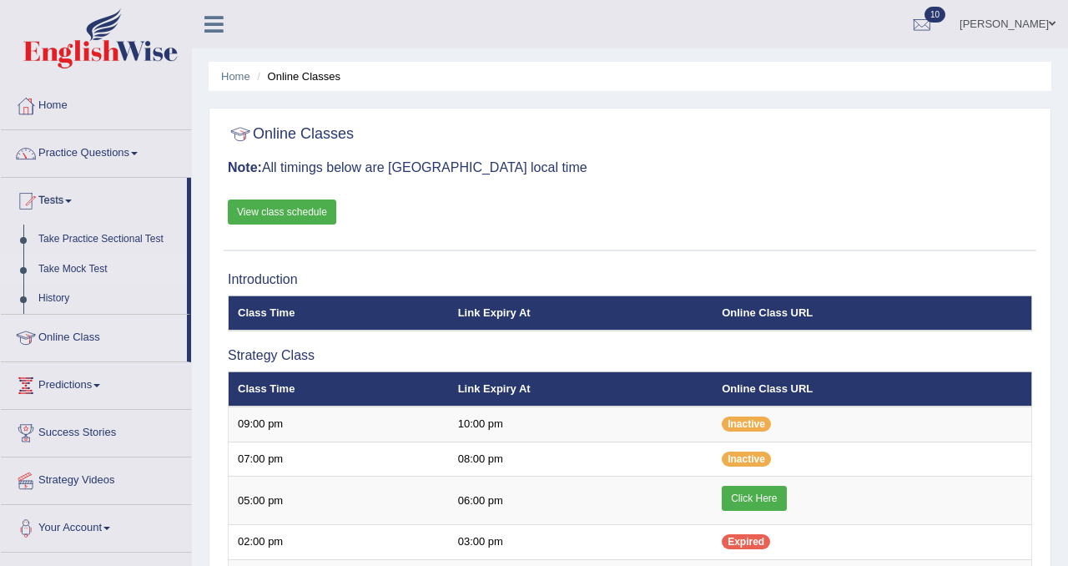
click at [83, 274] on link "Take Mock Test" at bounding box center [109, 269] width 156 height 30
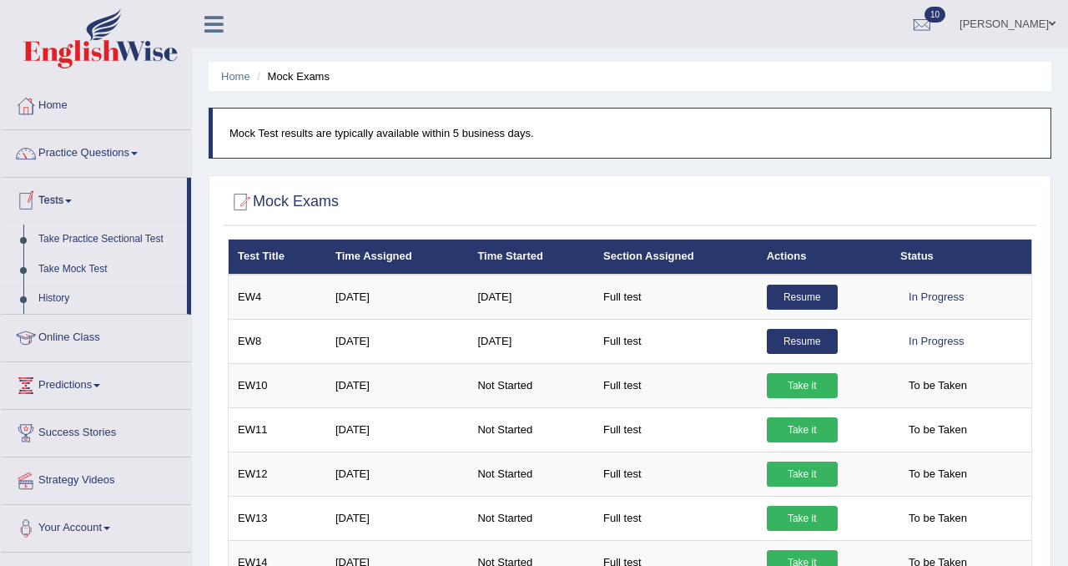
click at [87, 239] on link "Take Practice Sectional Test" at bounding box center [109, 239] width 156 height 30
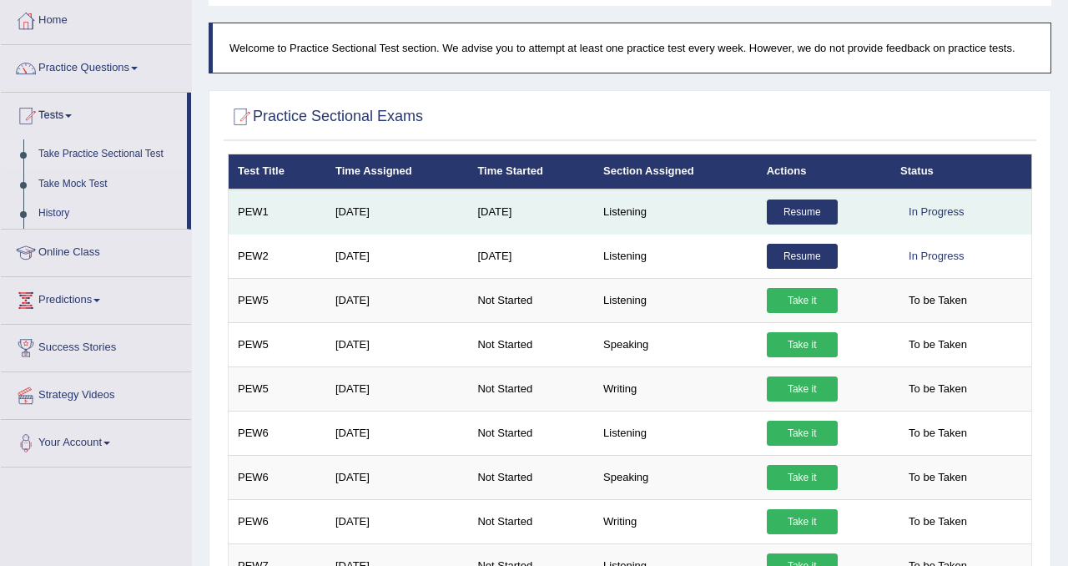
scroll to position [88, 0]
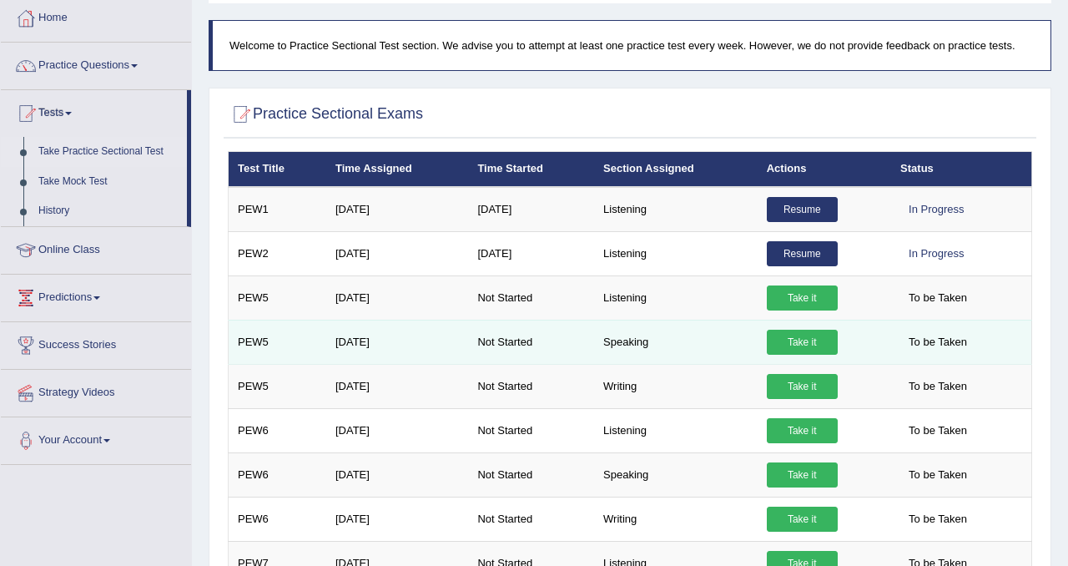
click at [833, 333] on link "Take it" at bounding box center [802, 342] width 71 height 25
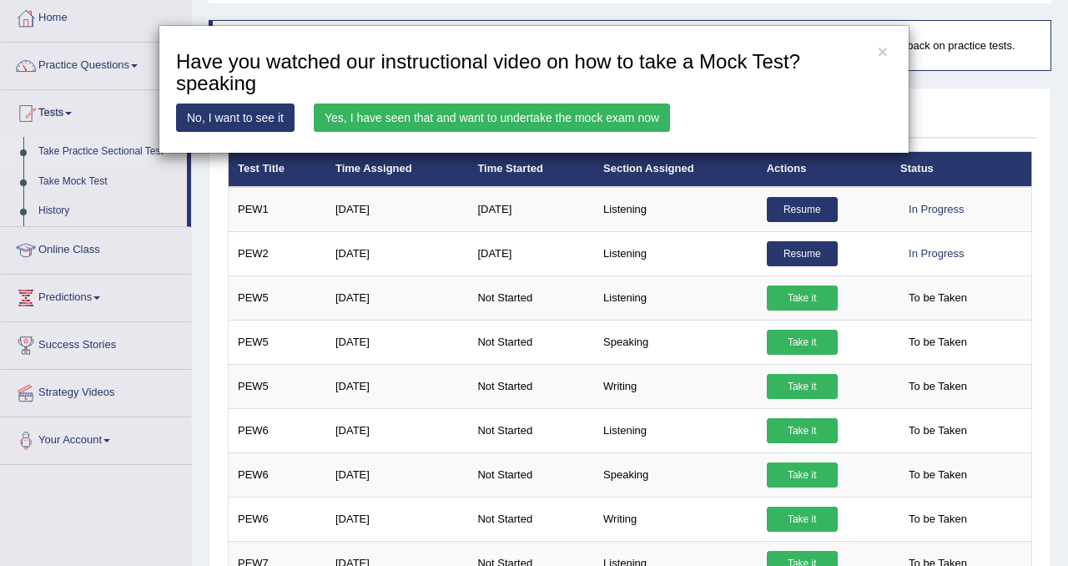
click at [622, 118] on link "Yes, I have seen that and want to undertake the mock exam now" at bounding box center [492, 117] width 356 height 28
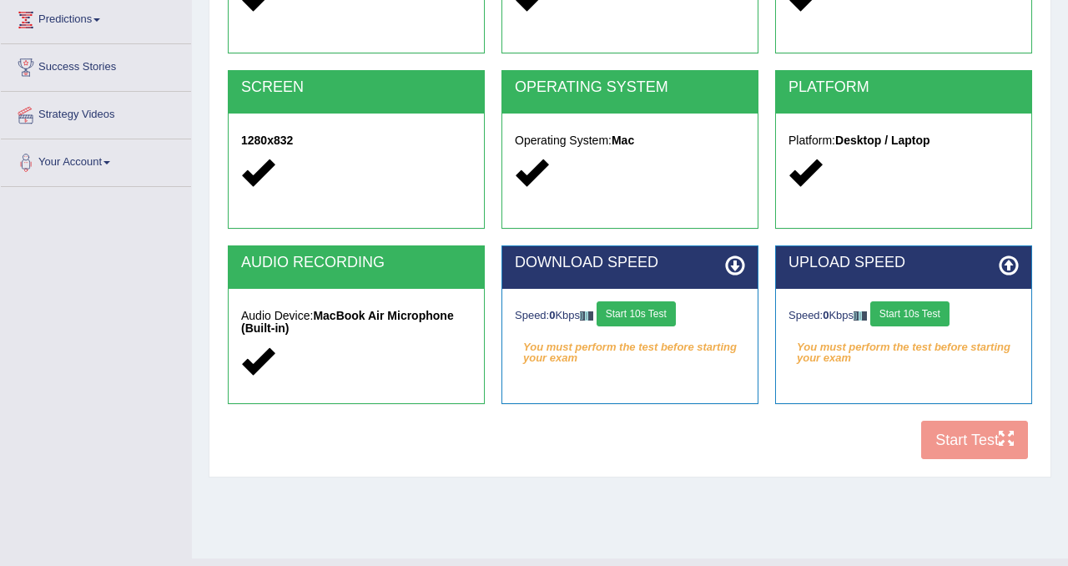
scroll to position [269, 0]
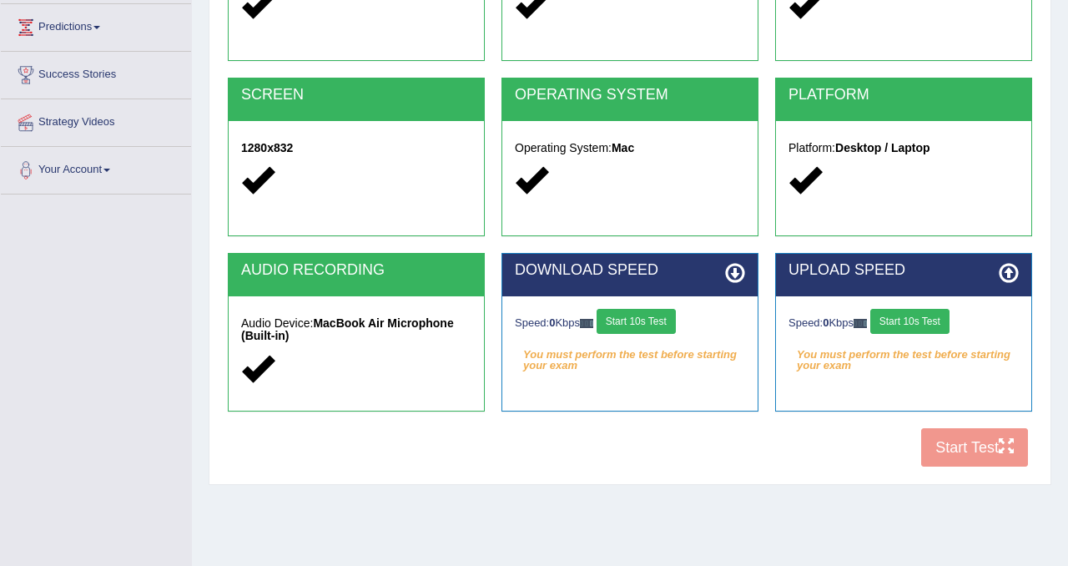
click at [657, 305] on div "Speed: 0 Kbps Start 10s Test You must perform the test before starting your exa…" at bounding box center [629, 337] width 255 height 83
click at [657, 319] on button "Start 10s Test" at bounding box center [636, 321] width 79 height 25
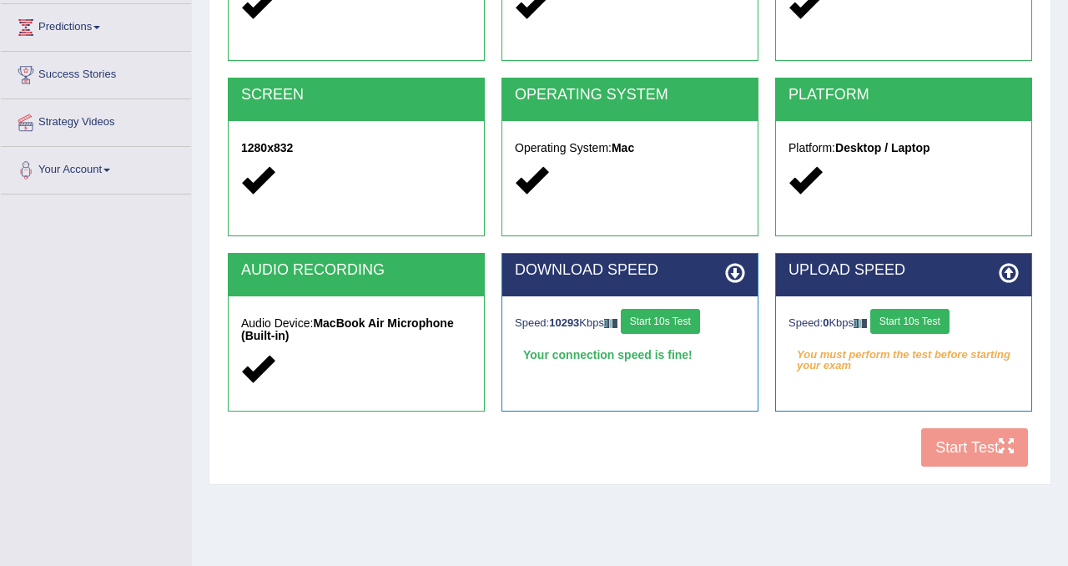
click at [937, 332] on button "Start 10s Test" at bounding box center [909, 321] width 79 height 25
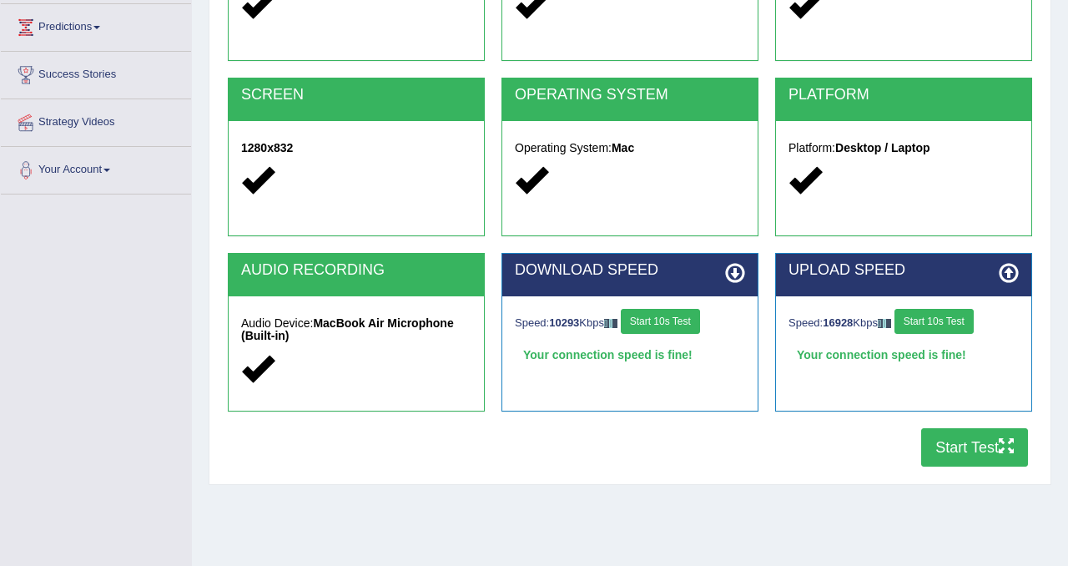
click at [969, 454] on button "Start Test" at bounding box center [974, 447] width 107 height 38
